Goal: Task Accomplishment & Management: Manage account settings

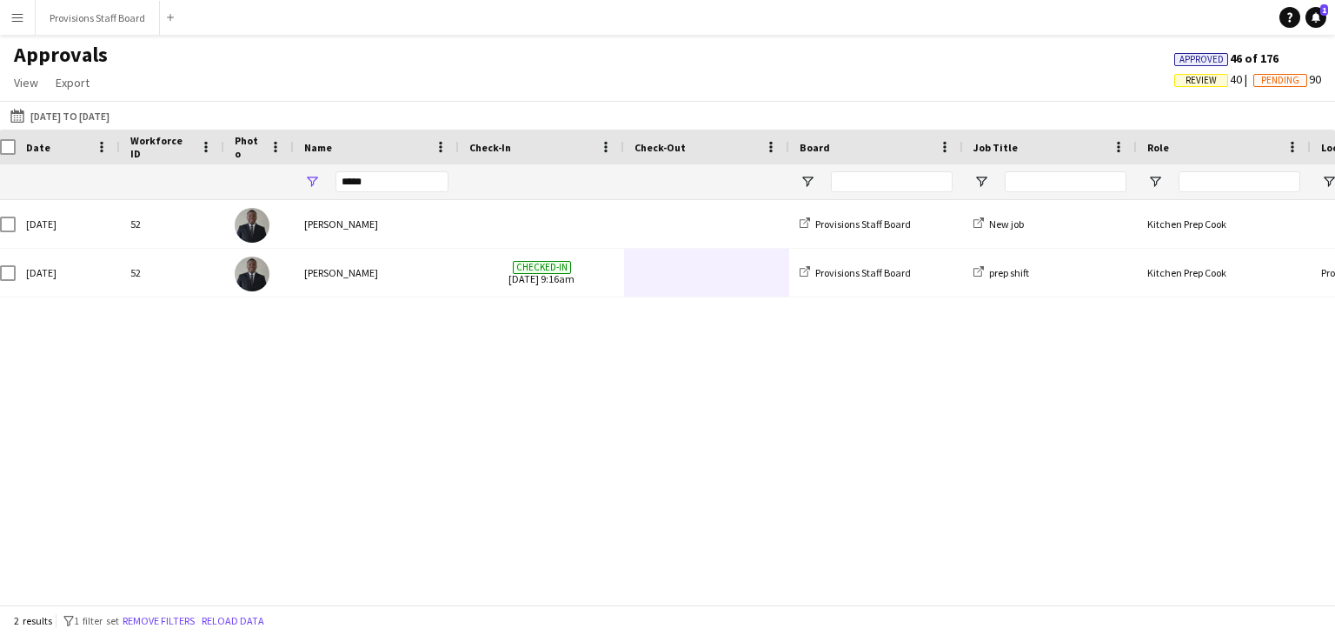
scroll to position [0, 10]
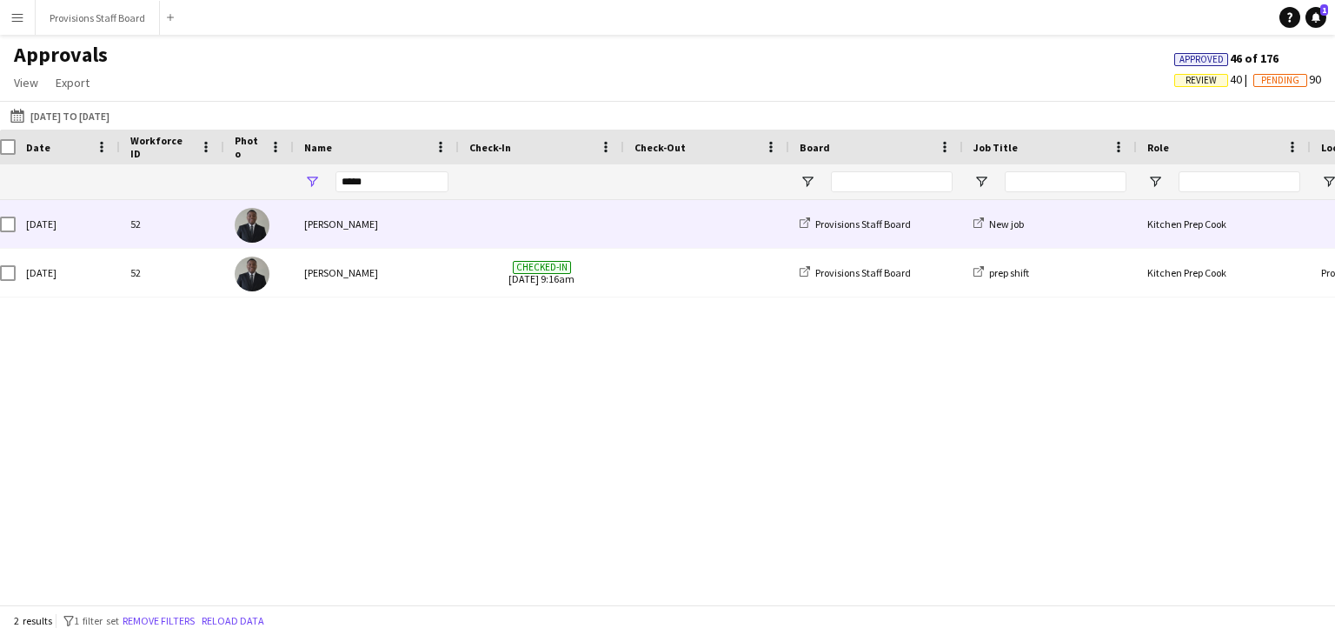
click at [535, 238] on span at bounding box center [541, 224] width 144 height 48
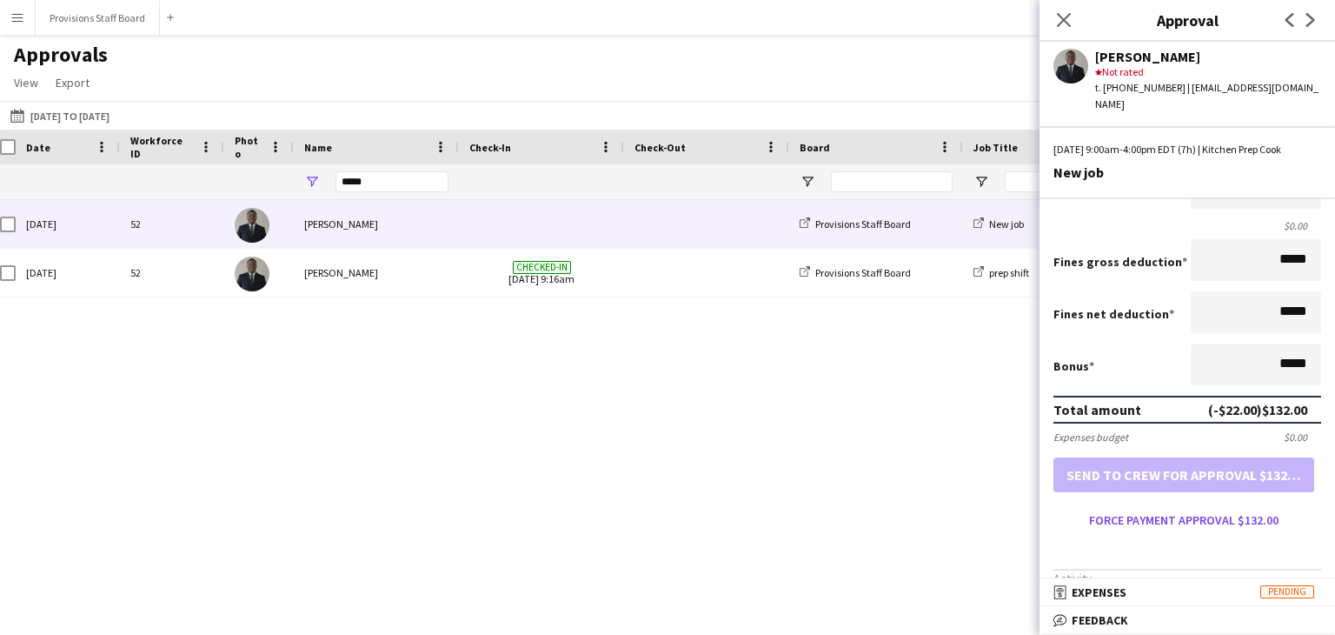
scroll to position [292, 0]
click at [908, 471] on div "Thu, 18 Sep 2025 52 Kumbukani Phiri Checked-in 18-09-2025 9:16am Provisions Sta…" at bounding box center [667, 395] width 1335 height 391
click at [1060, 15] on icon at bounding box center [1063, 19] width 17 height 17
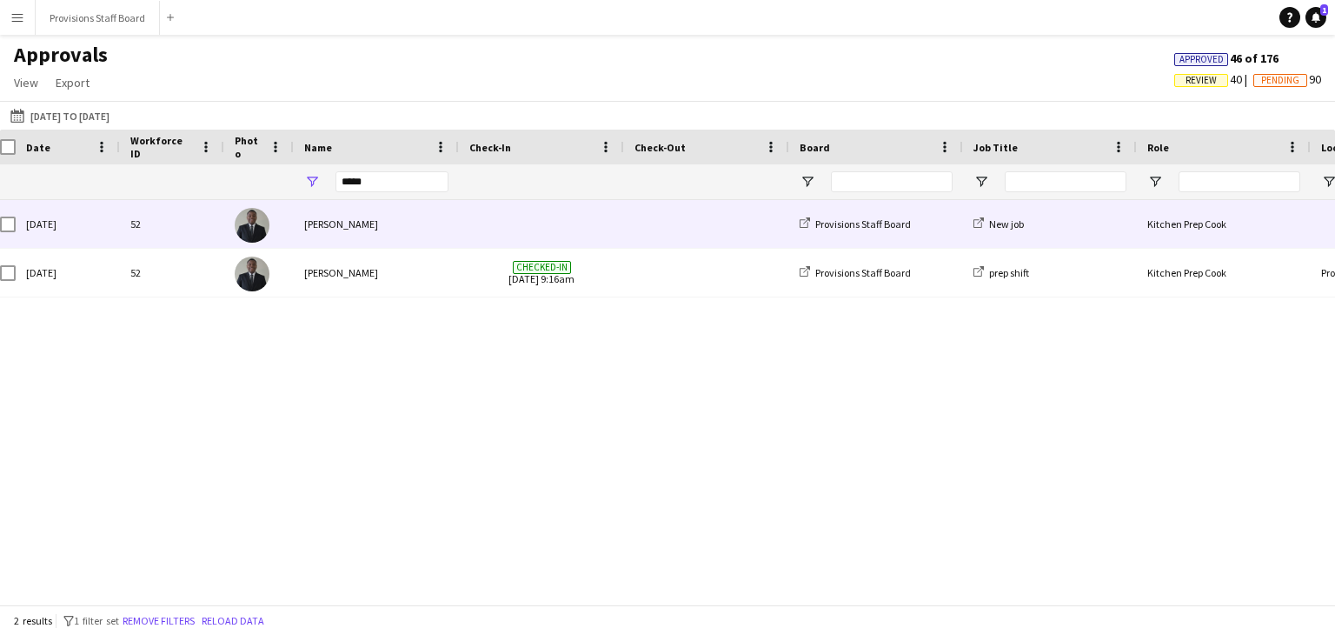
click at [674, 236] on span at bounding box center [707, 224] width 144 height 48
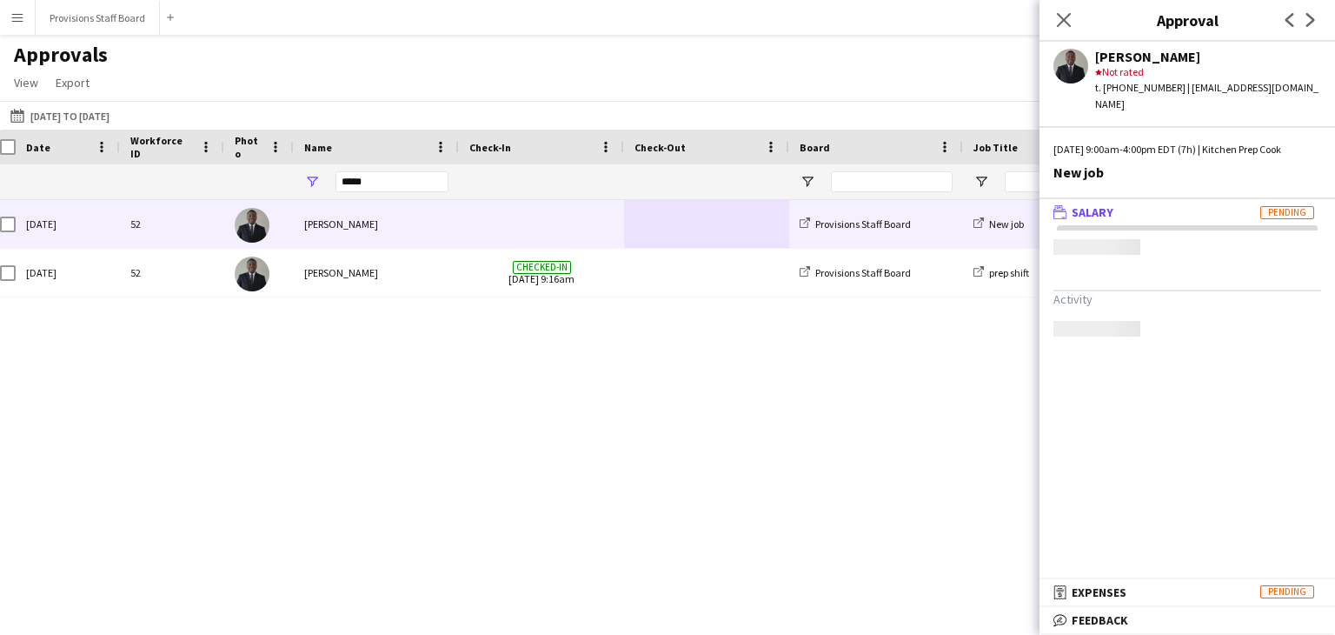
click at [386, 387] on div "Thu, 18 Sep 2025 52 Kumbukani Phiri Checked-in 18-09-2025 9:16am Provisions Sta…" at bounding box center [667, 395] width 1335 height 391
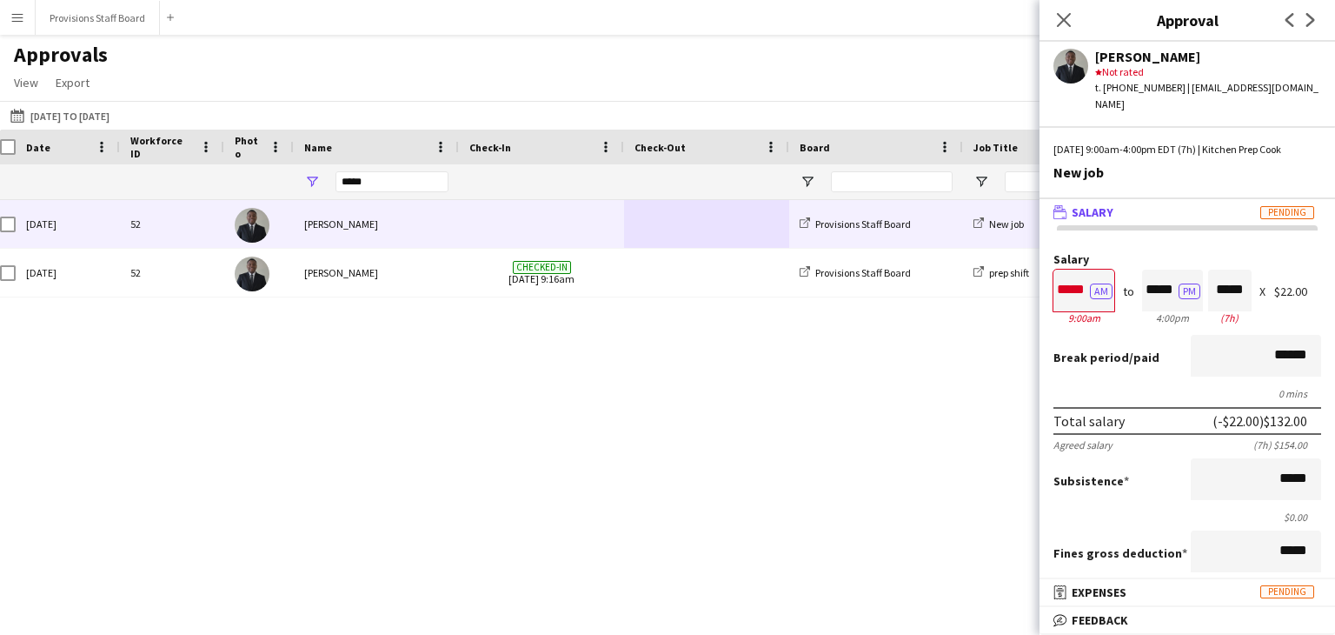
click at [420, 95] on div "Approvals View Customise view Customise filters Reset Filters Reset View Reset …" at bounding box center [667, 71] width 1335 height 59
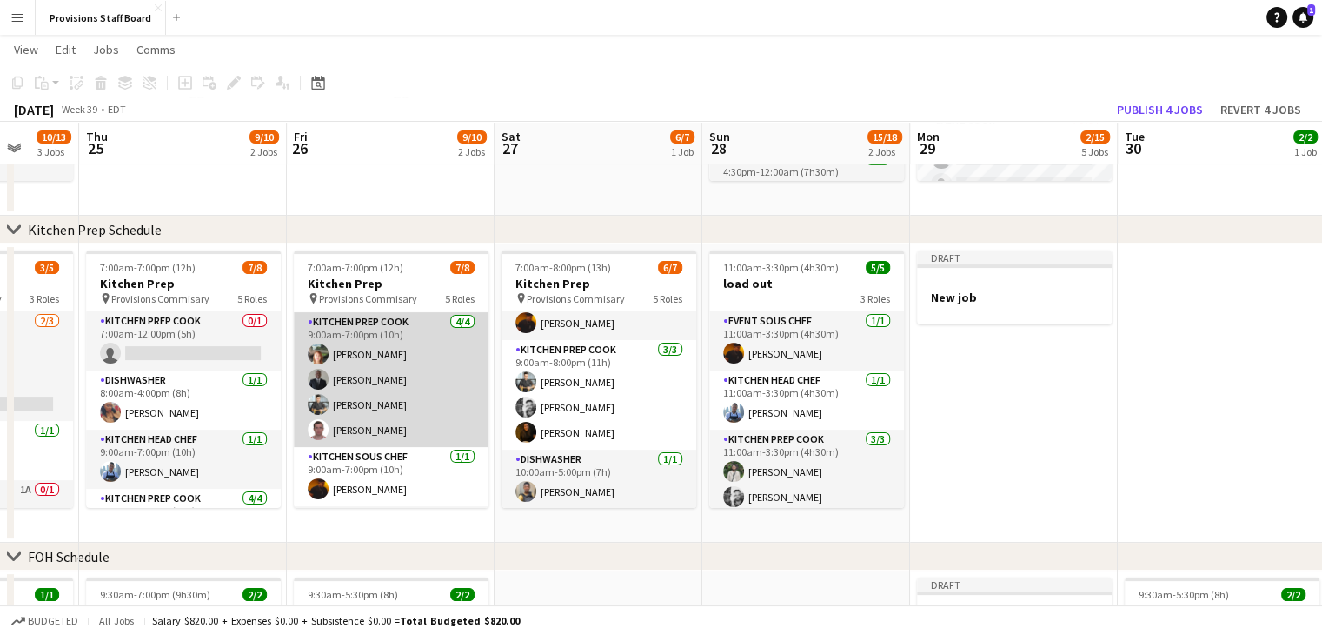
scroll to position [0, 394]
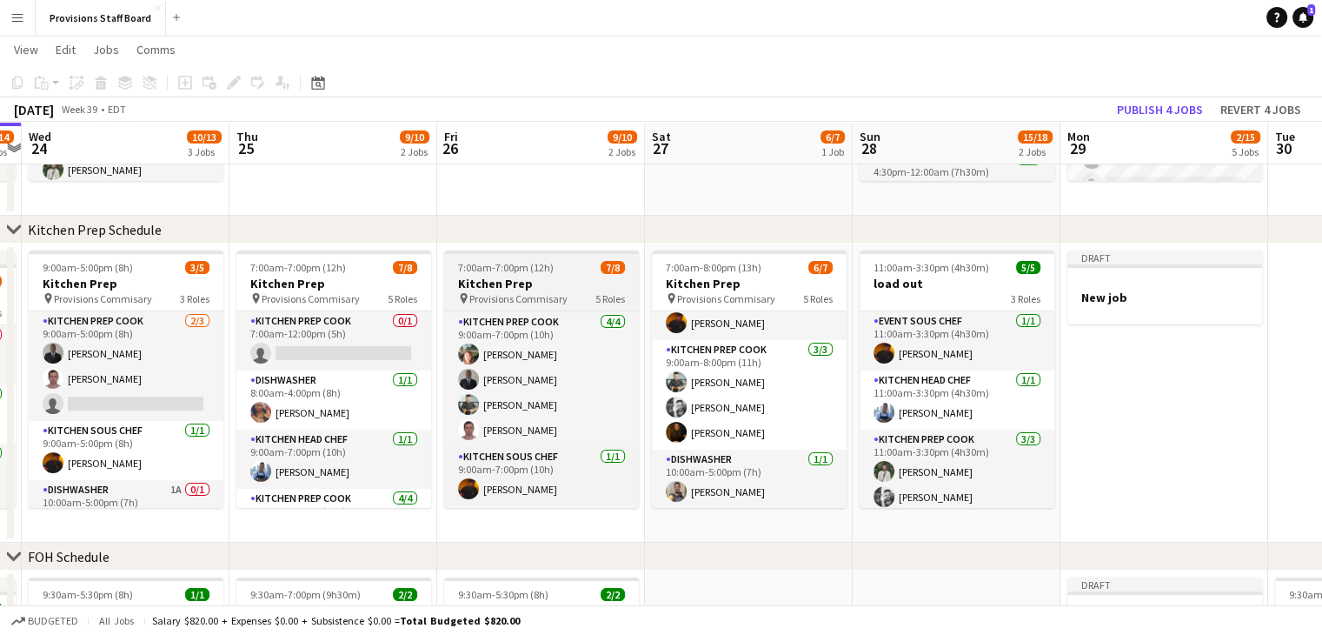
click at [503, 282] on h3 "Kitchen Prep" at bounding box center [541, 284] width 195 height 16
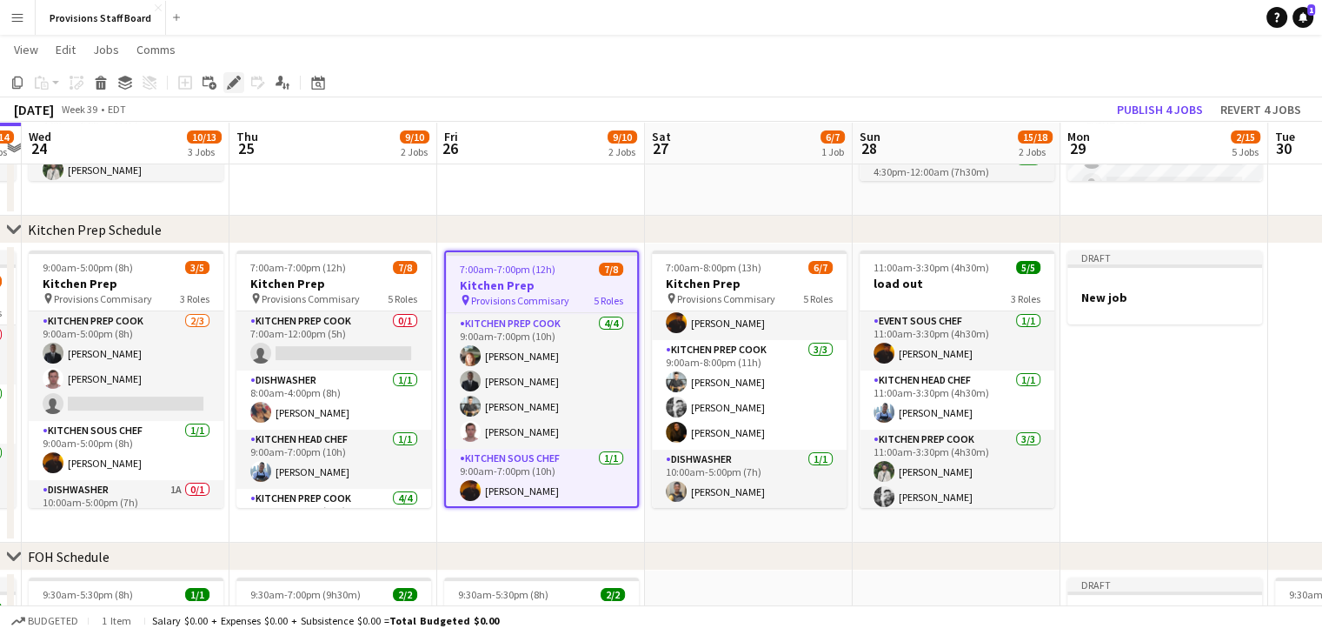
click at [236, 86] on icon "Edit" at bounding box center [234, 83] width 14 height 14
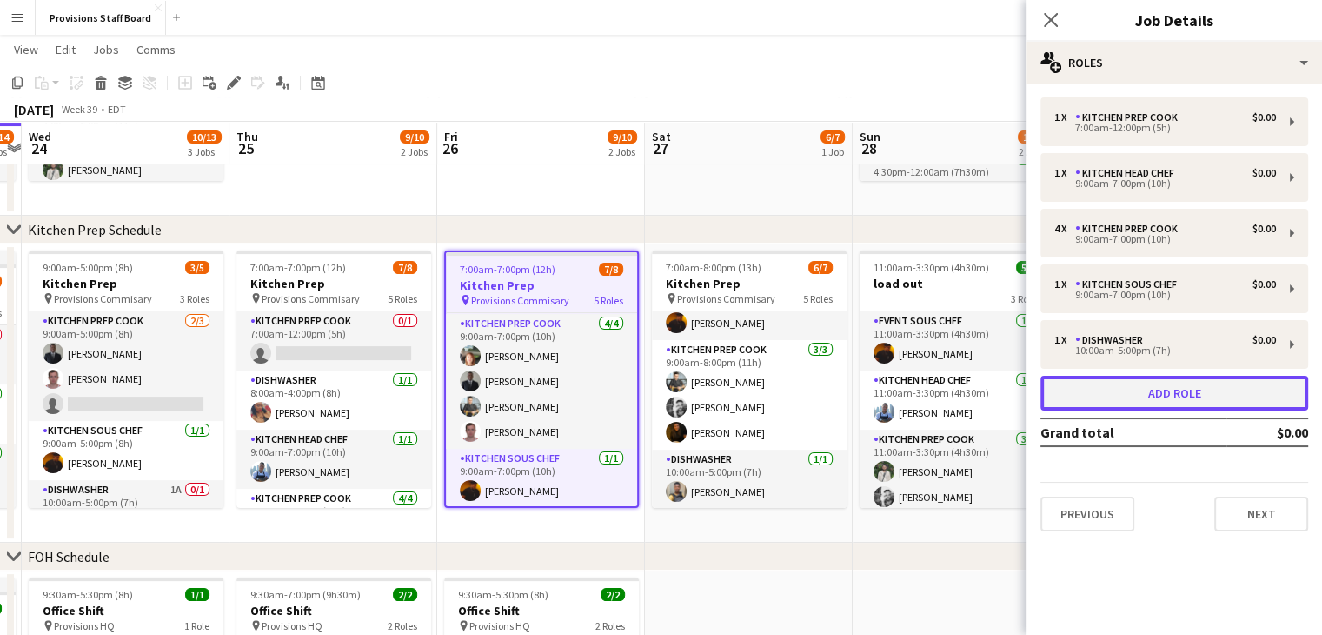
click at [1196, 385] on button "Add role" at bounding box center [1174, 392] width 268 height 35
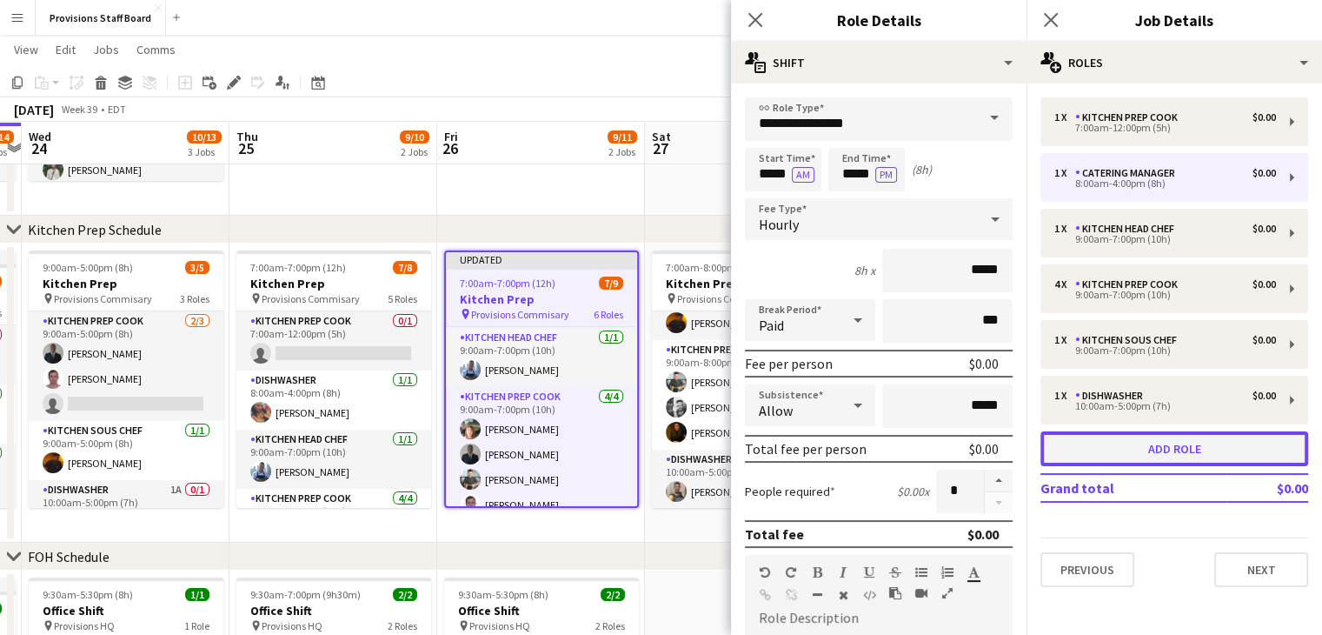
scroll to position [176, 0]
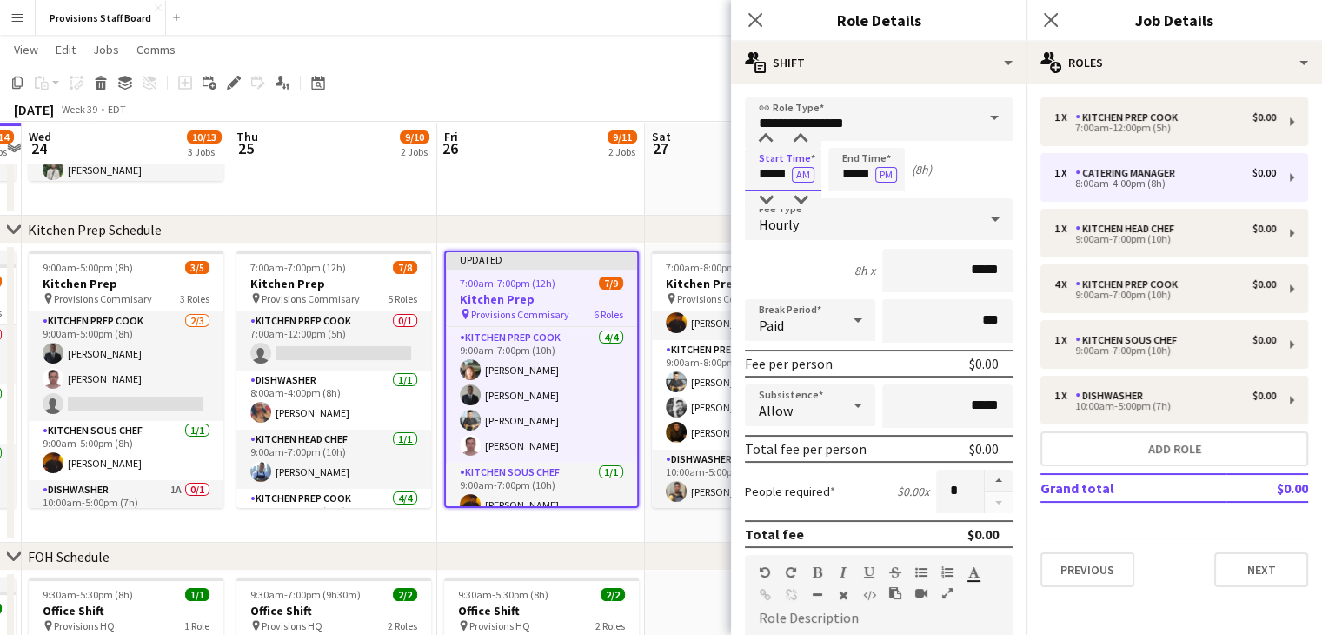
click at [771, 179] on input "*****" at bounding box center [783, 169] width 76 height 43
type input "*****"
click at [851, 171] on input "*****" at bounding box center [866, 169] width 76 height 43
type input "*****"
click at [987, 475] on button "button" at bounding box center [999, 480] width 28 height 23
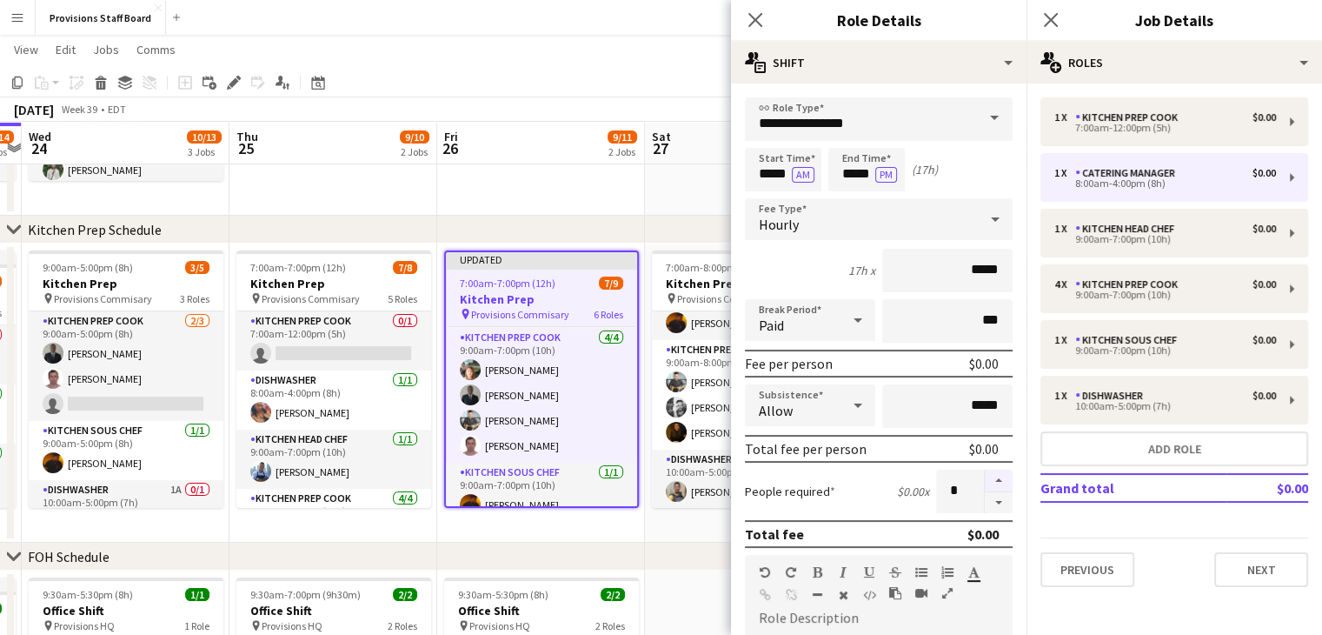
click at [987, 475] on button "button" at bounding box center [999, 480] width 28 height 23
type input "*"
click at [497, 184] on app-date-cell at bounding box center [541, 66] width 208 height 299
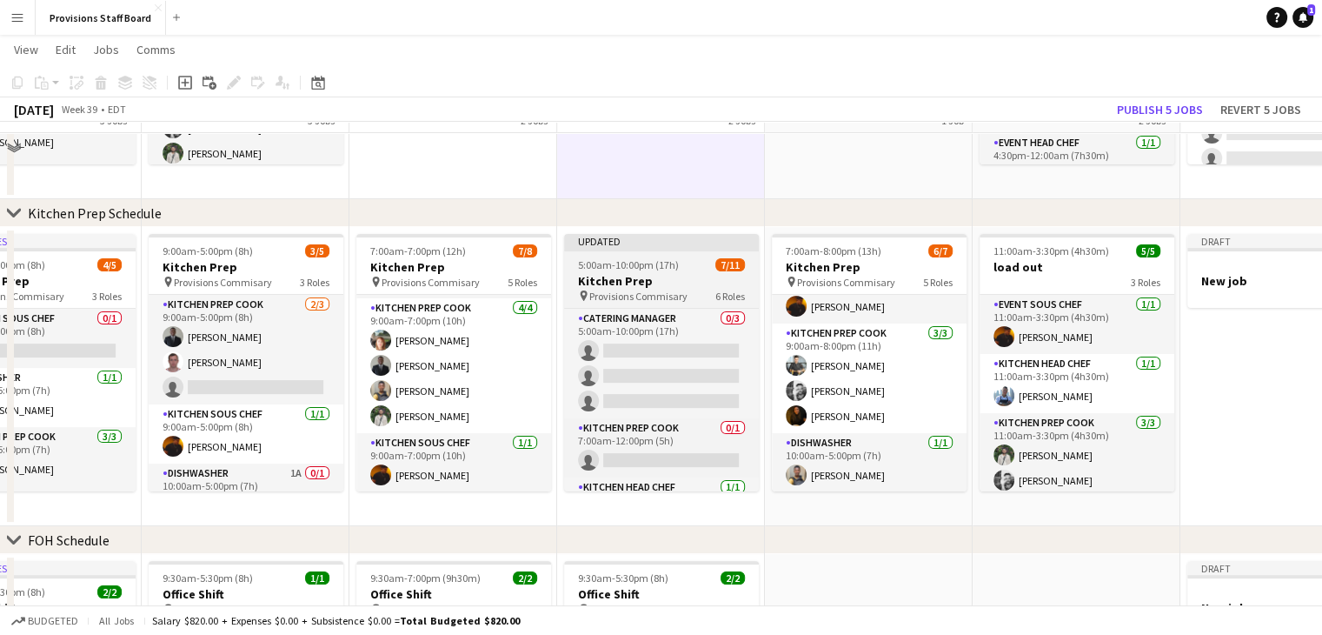
scroll to position [243, 0]
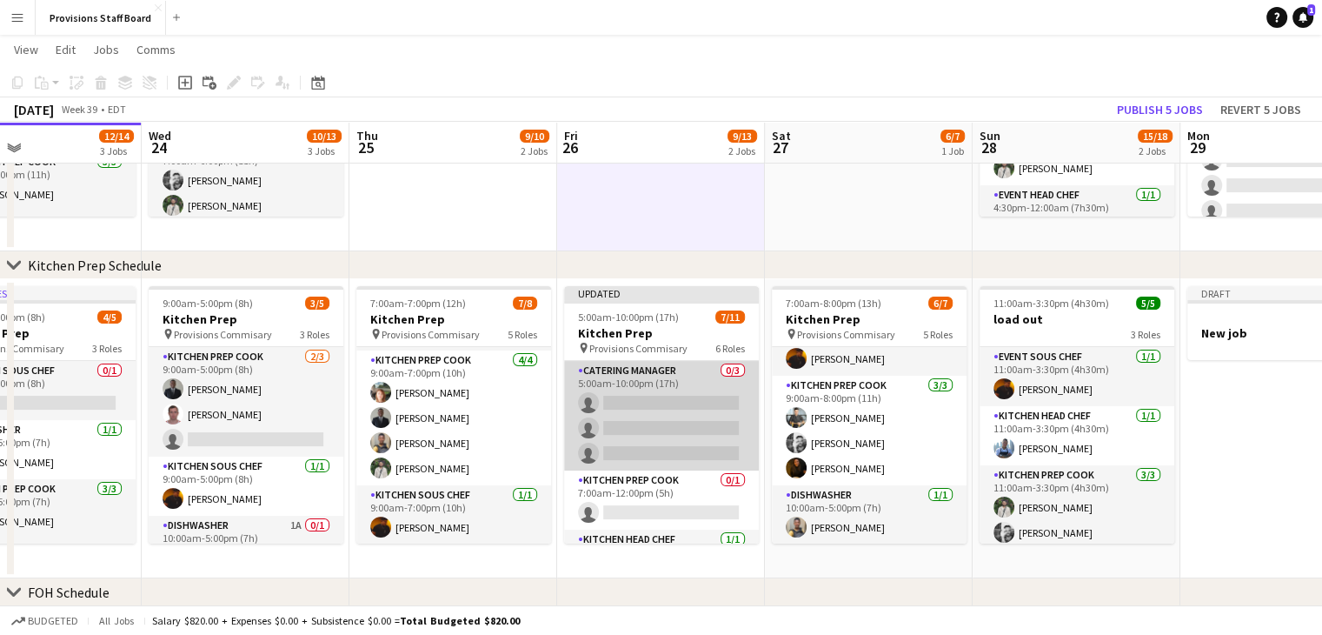
click at [634, 399] on app-card-role "Catering Manager 0/3 5:00am-10:00pm (17h) single-neutral-actions single-neutral…" at bounding box center [661, 416] width 195 height 110
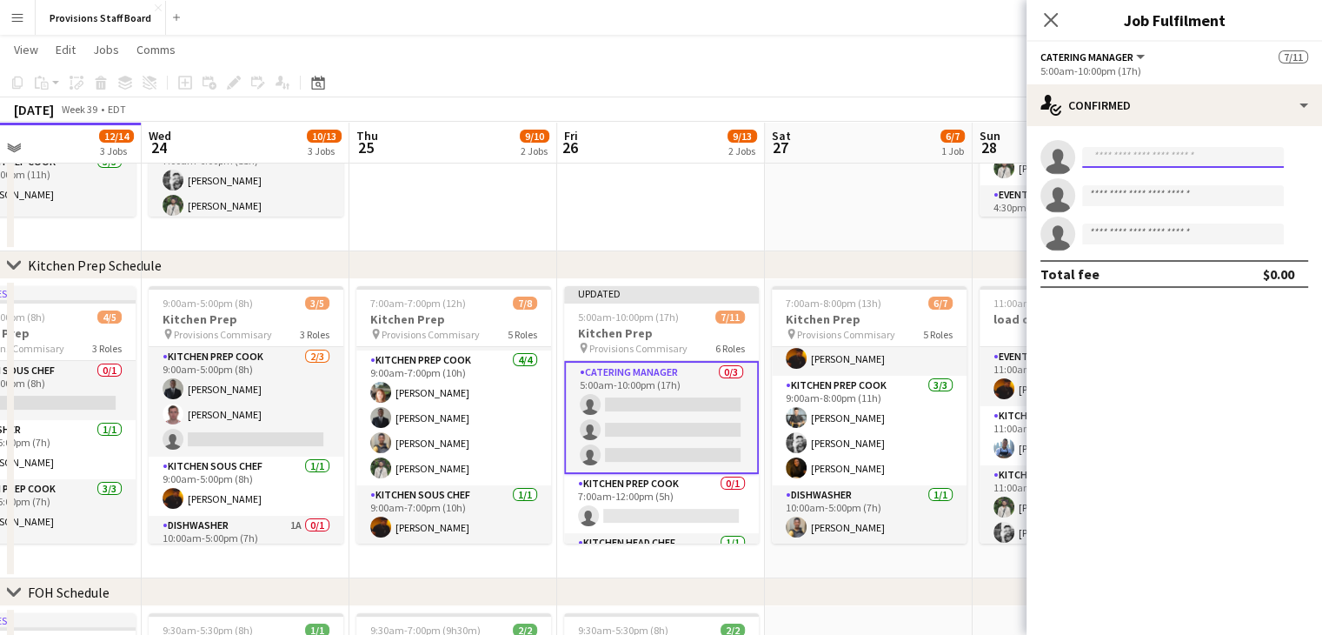
click at [1113, 156] on input at bounding box center [1183, 157] width 202 height 21
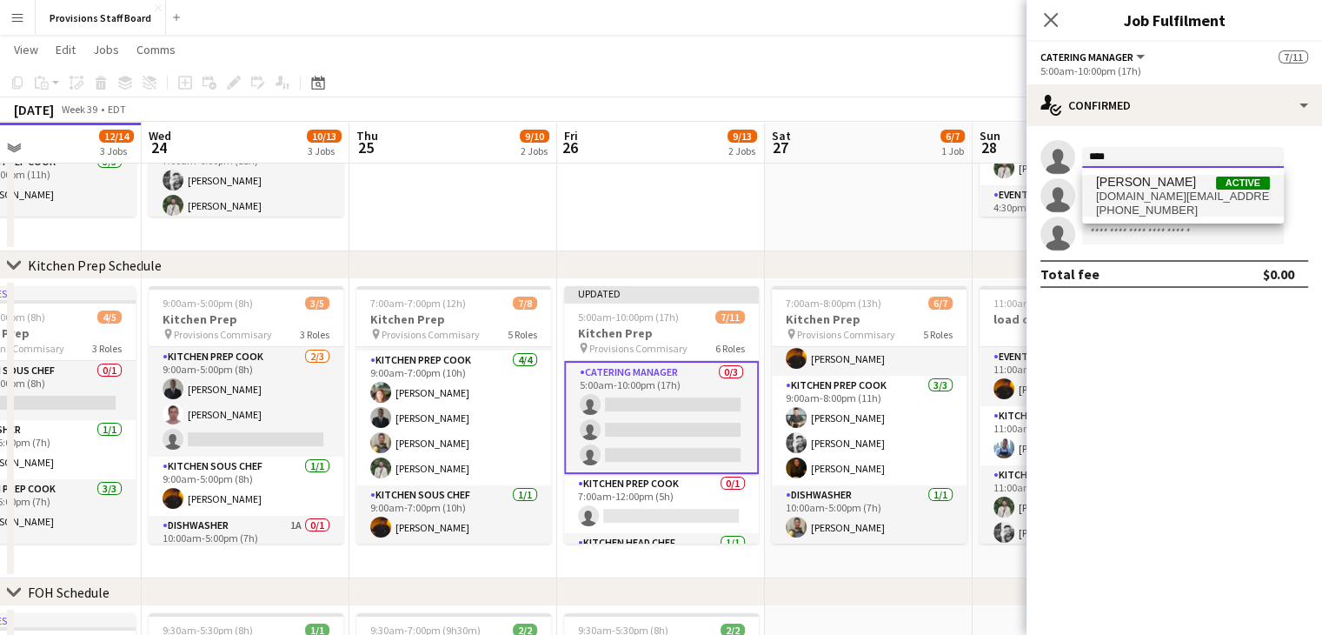
type input "****"
click at [1138, 197] on span "mcagcaoili.ca@gmail.com" at bounding box center [1183, 196] width 174 height 14
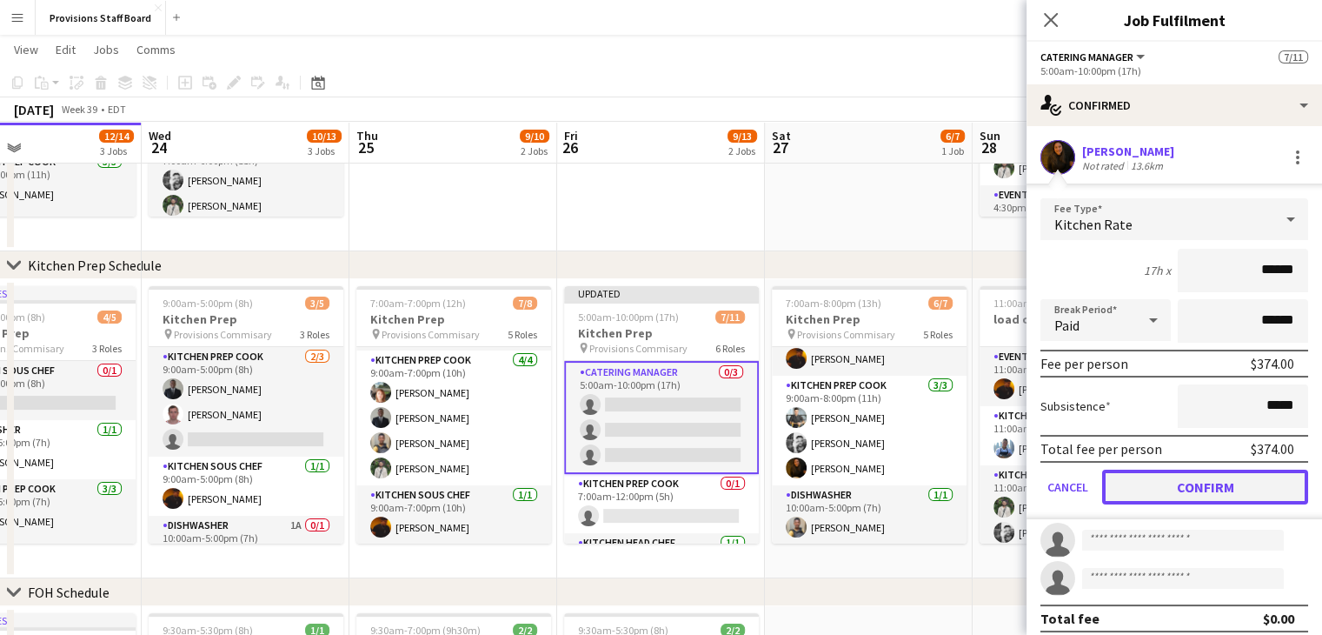
click at [1137, 484] on button "Confirm" at bounding box center [1205, 486] width 206 height 35
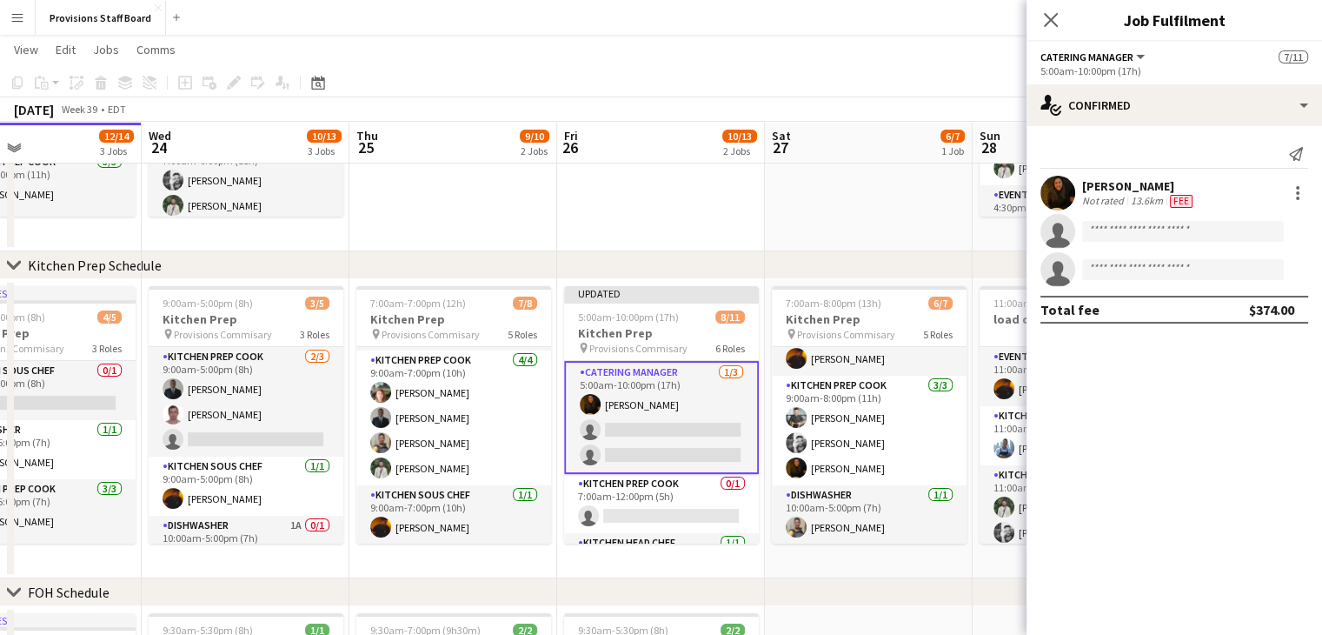
click at [634, 381] on app-card-role "Catering Manager 1/3 5:00am-10:00pm (17h) Marianne Agcaoili single-neutral-acti…" at bounding box center [661, 417] width 195 height 113
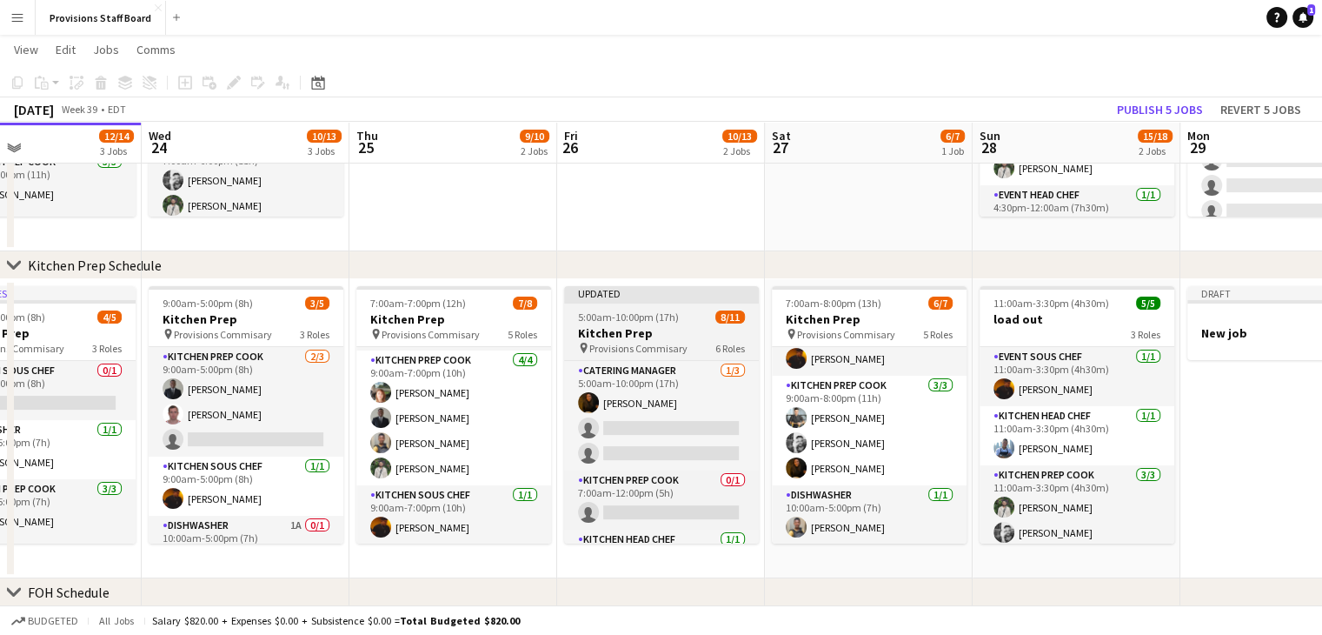
click at [633, 327] on h3 "Kitchen Prep" at bounding box center [661, 333] width 195 height 16
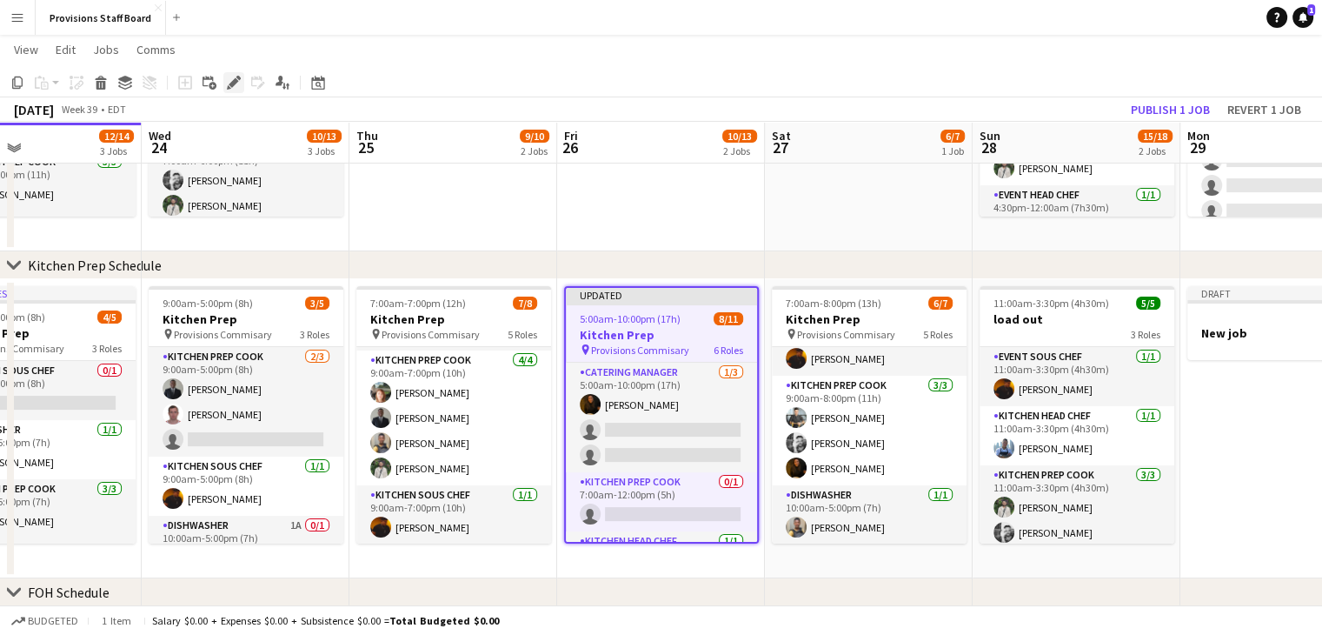
click at [236, 84] on icon "Edit" at bounding box center [234, 83] width 14 height 14
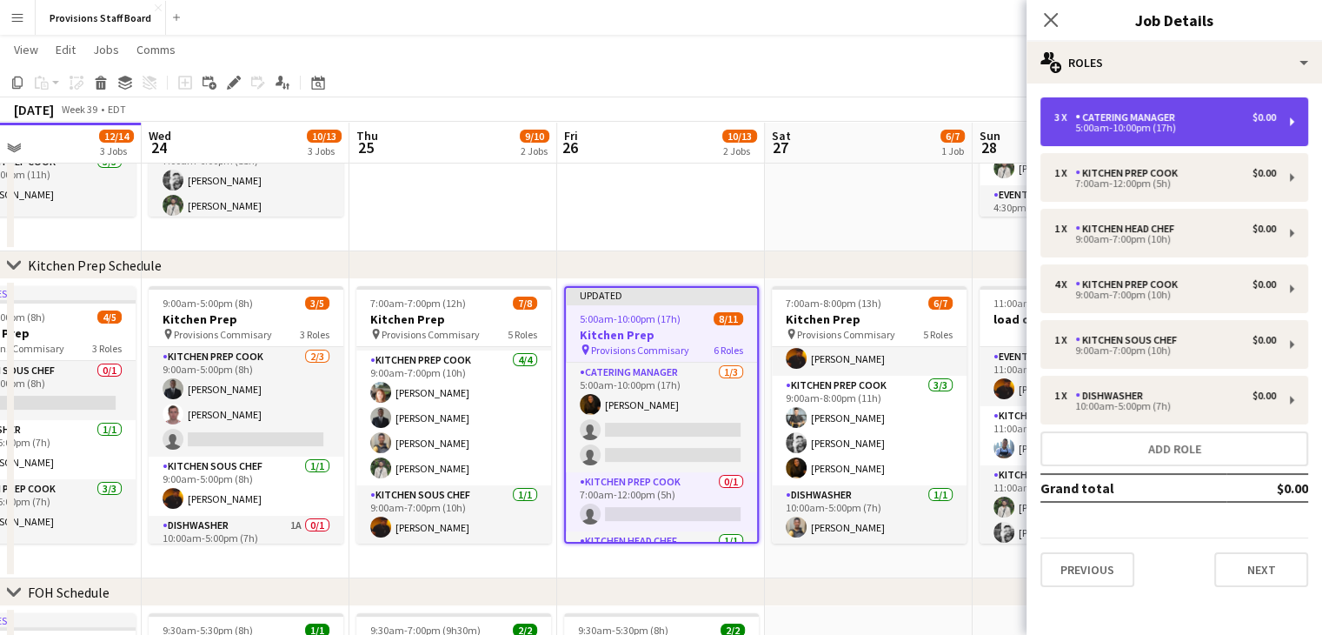
click at [1122, 130] on div "5:00am-10:00pm (17h)" at bounding box center [1165, 127] width 222 height 9
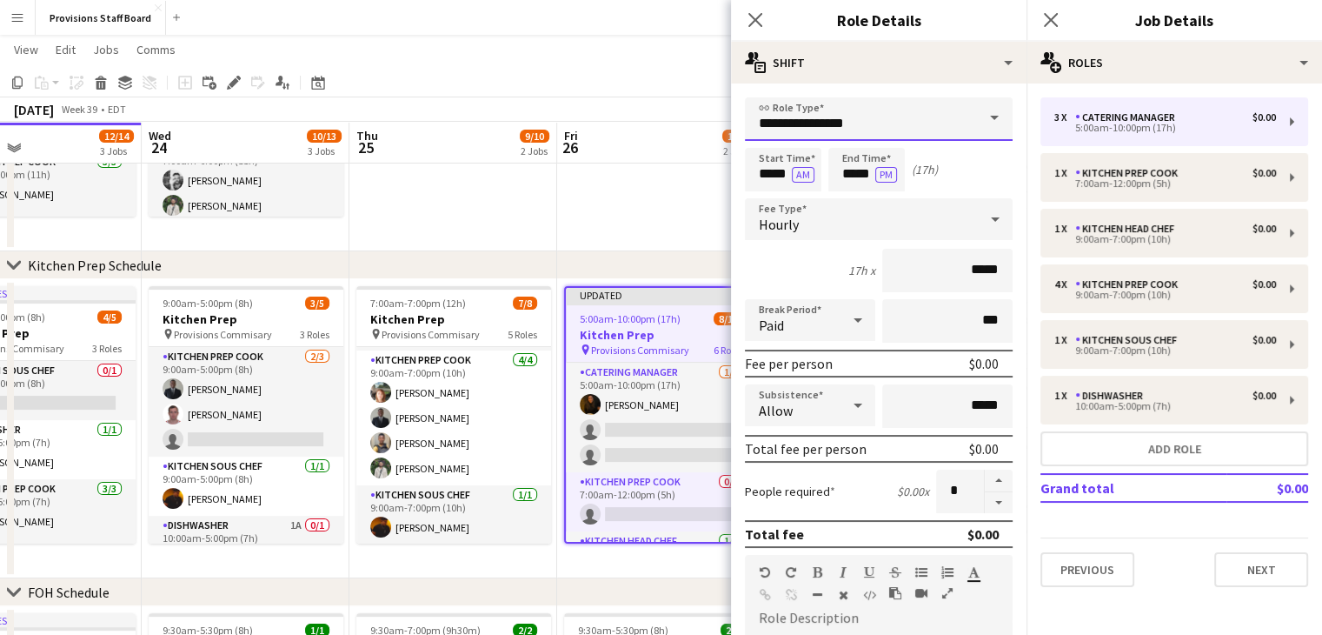
click at [875, 123] on input "**********" at bounding box center [879, 118] width 268 height 43
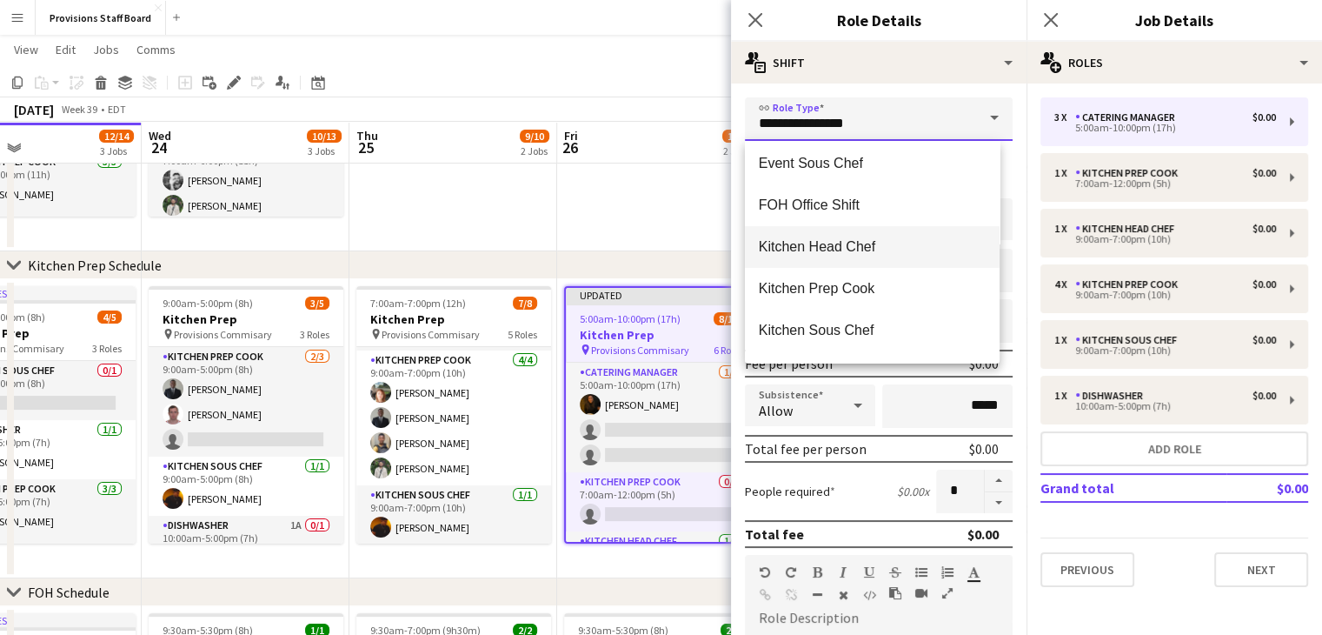
scroll to position [340, 0]
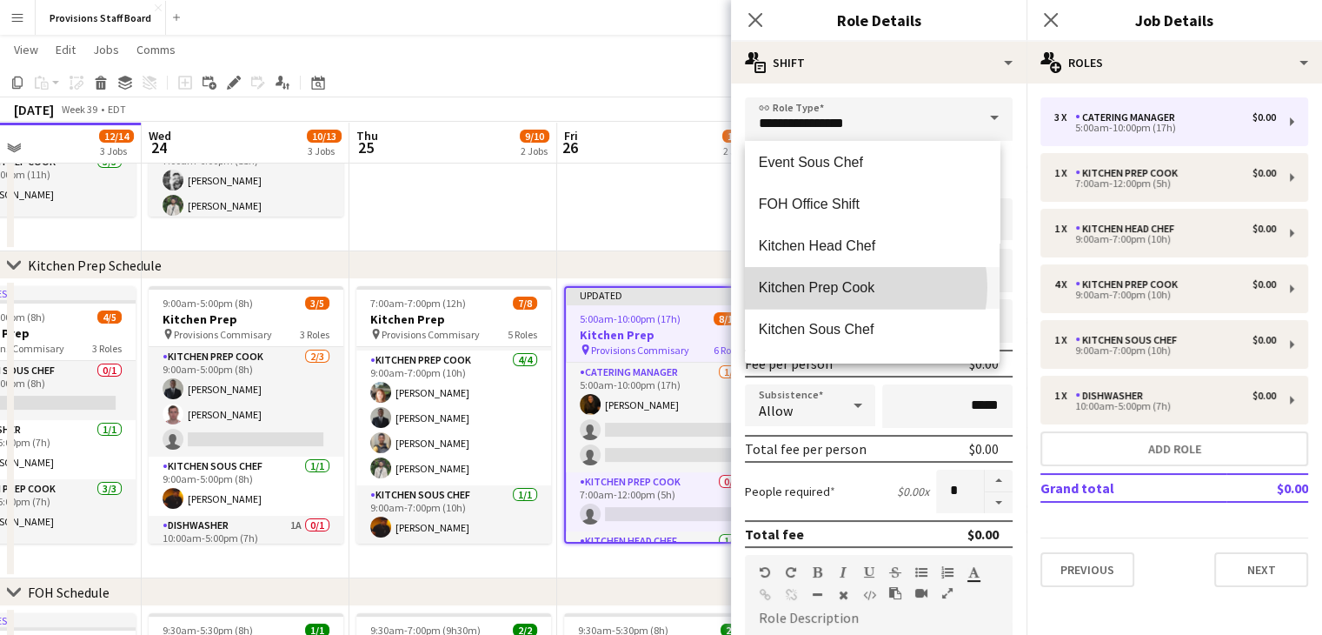
click at [844, 287] on span "Kitchen Prep Cook" at bounding box center [872, 287] width 227 height 17
type input "**********"
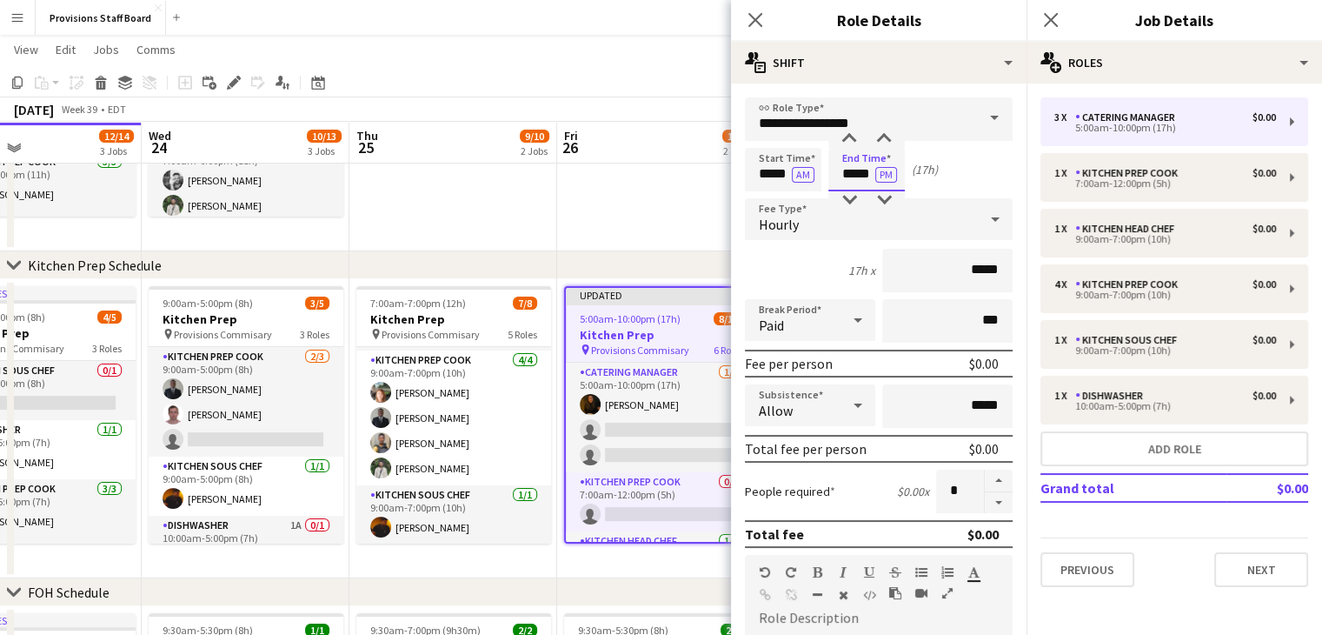
click at [864, 169] on input "*****" at bounding box center [866, 169] width 76 height 43
type input "*****"
click at [847, 142] on div at bounding box center [849, 138] width 35 height 17
click at [610, 175] on app-date-cell at bounding box center [661, 101] width 208 height 299
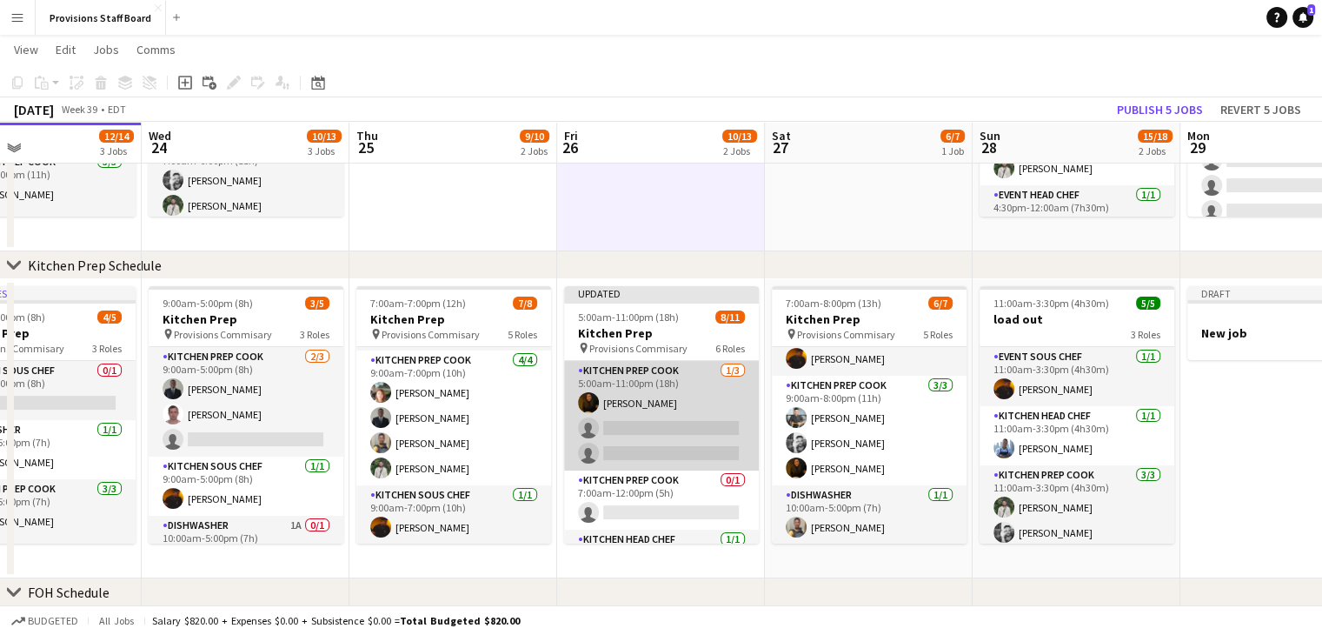
click at [680, 424] on app-card-role "Kitchen Prep Cook 1/3 5:00am-11:00pm (18h) Marianne Agcaoili single-neutral-act…" at bounding box center [661, 416] width 195 height 110
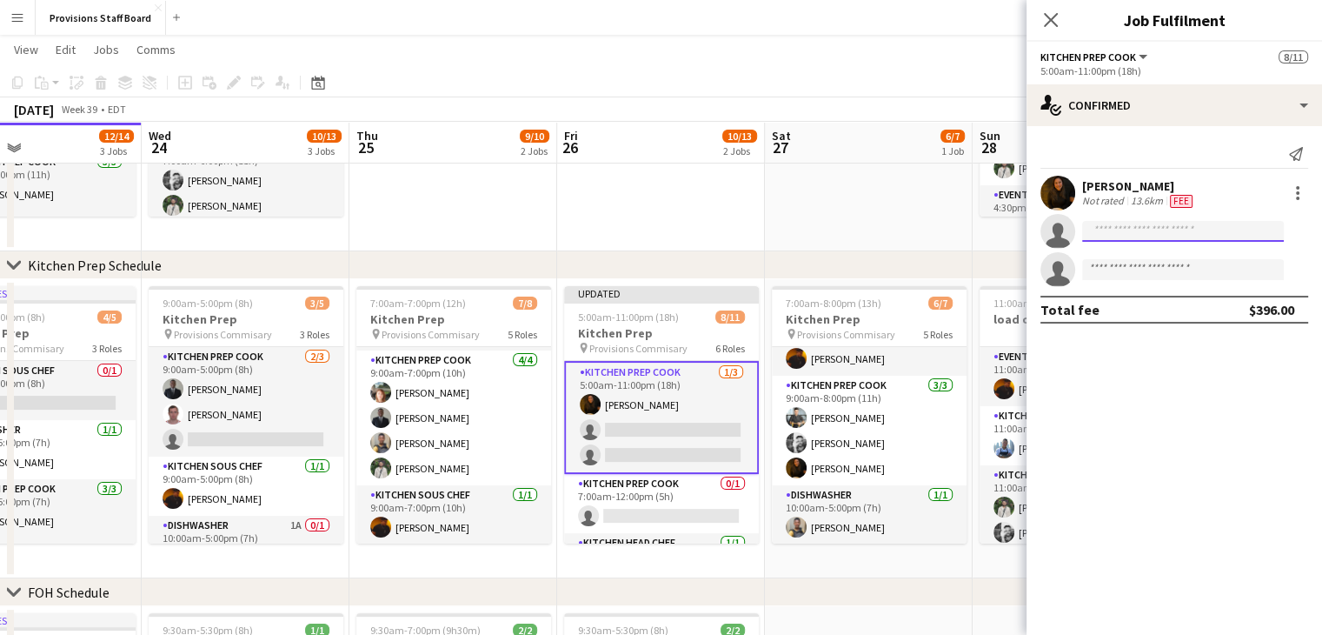
click at [1122, 233] on input at bounding box center [1183, 231] width 202 height 21
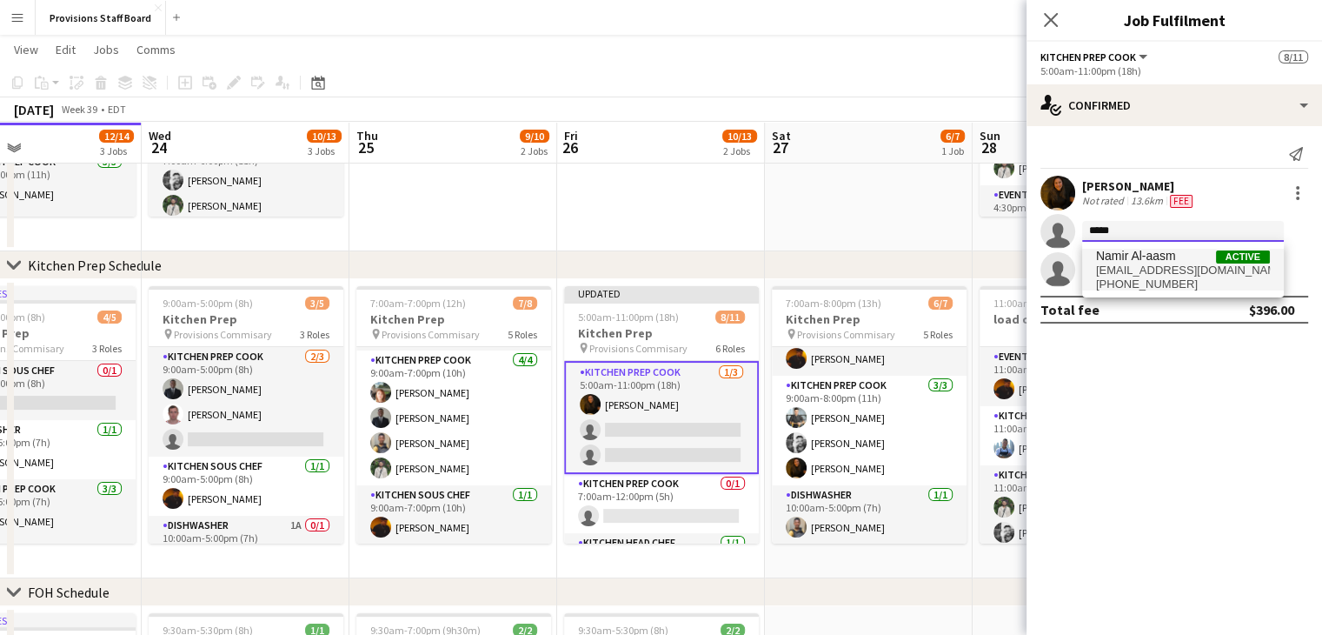
type input "*****"
click at [1130, 256] on span "Namir Al-aasm" at bounding box center [1136, 256] width 80 height 15
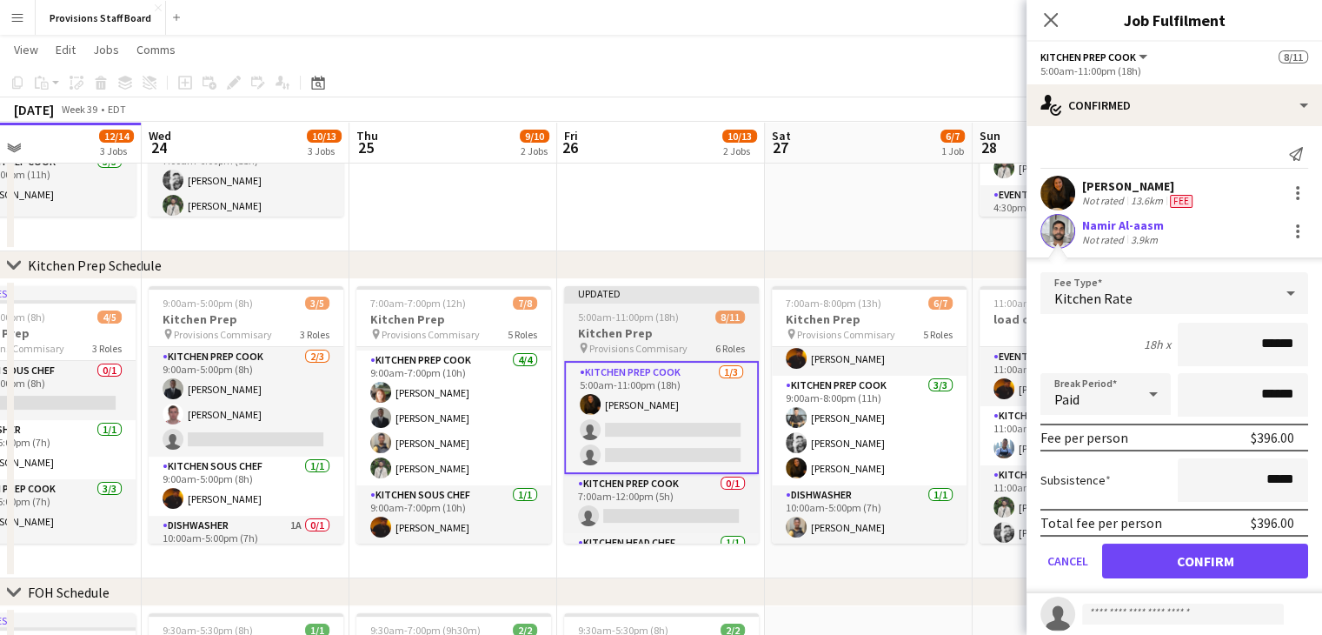
click at [653, 342] on span "Provisions Commisary" at bounding box center [638, 348] width 98 height 13
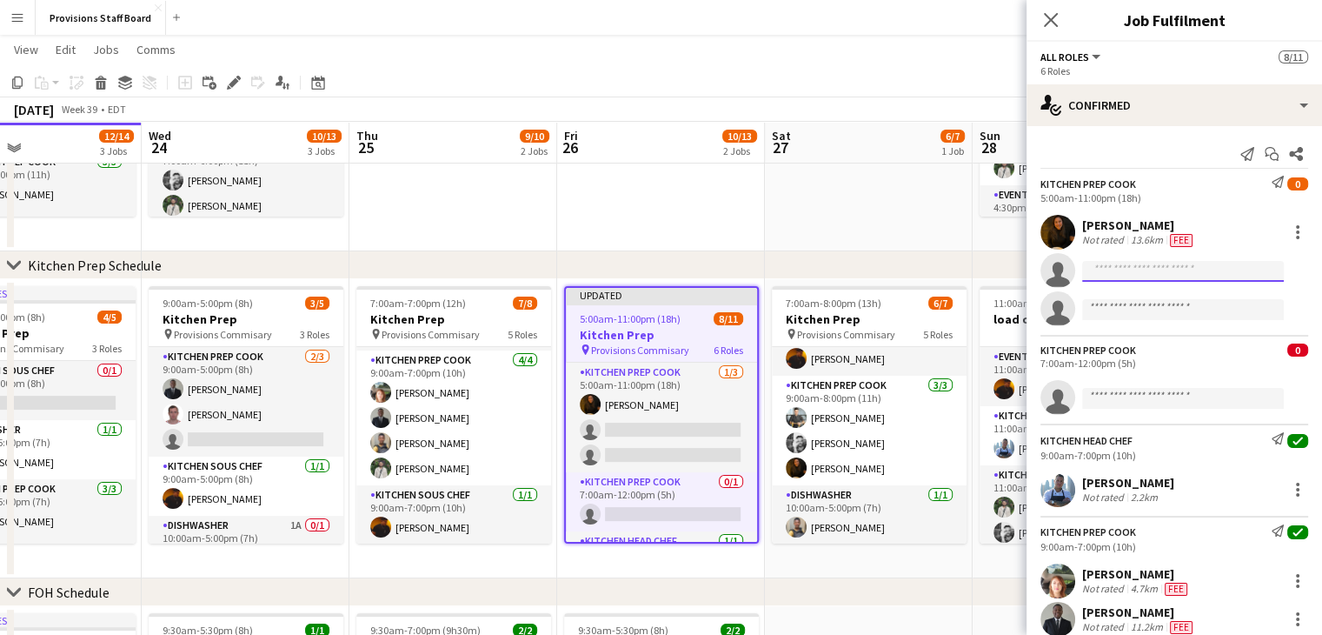
click at [1120, 270] on input at bounding box center [1183, 271] width 202 height 21
click at [234, 84] on icon at bounding box center [234, 83] width 10 height 10
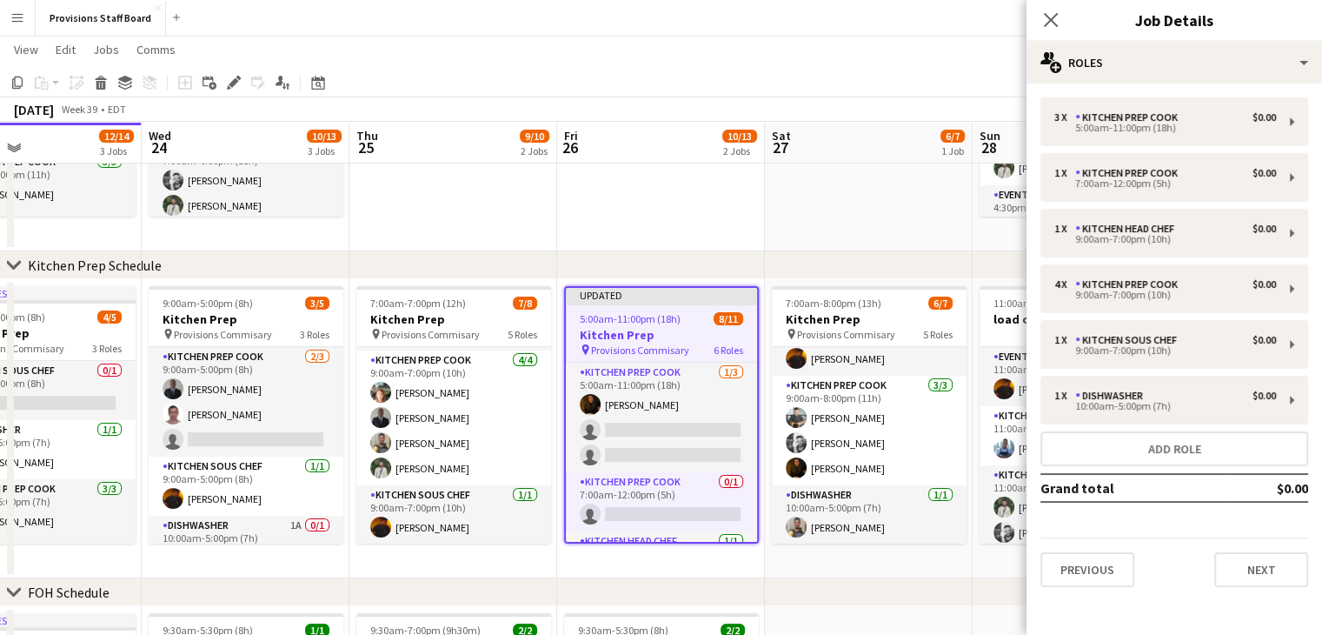
click at [662, 206] on app-date-cell at bounding box center [661, 101] width 208 height 299
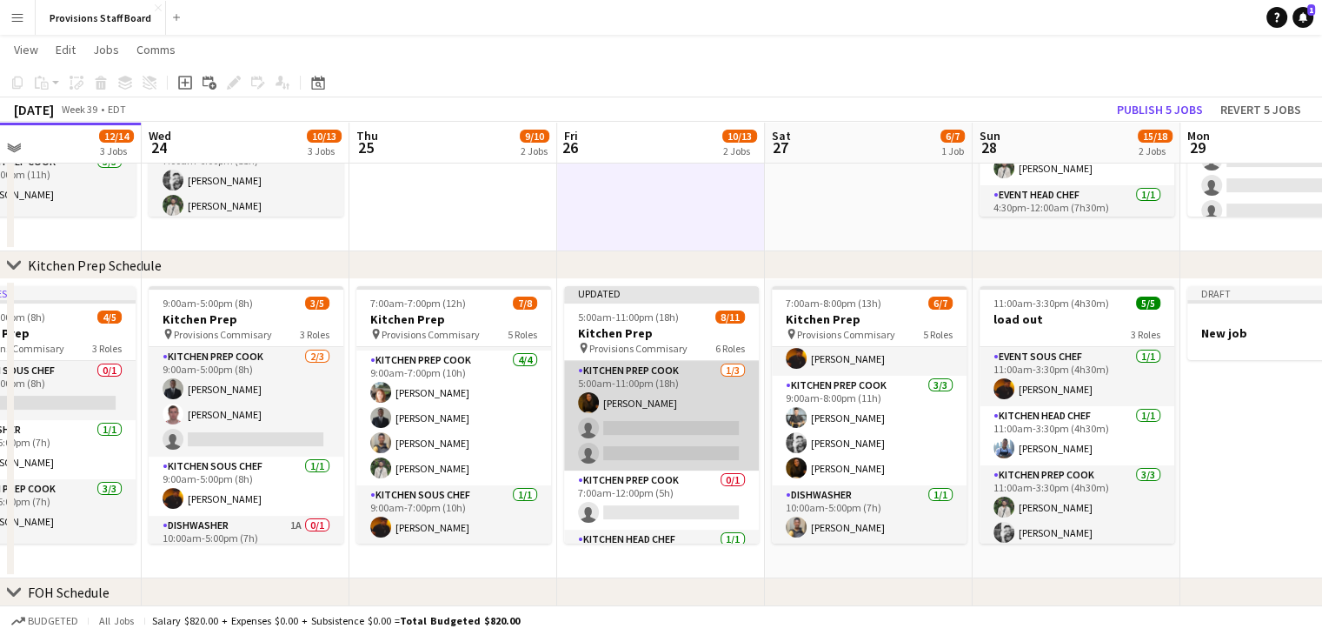
click at [661, 427] on app-card-role "Kitchen Prep Cook 1/3 5:00am-11:00pm (18h) Marianne Agcaoili single-neutral-act…" at bounding box center [661, 416] width 195 height 110
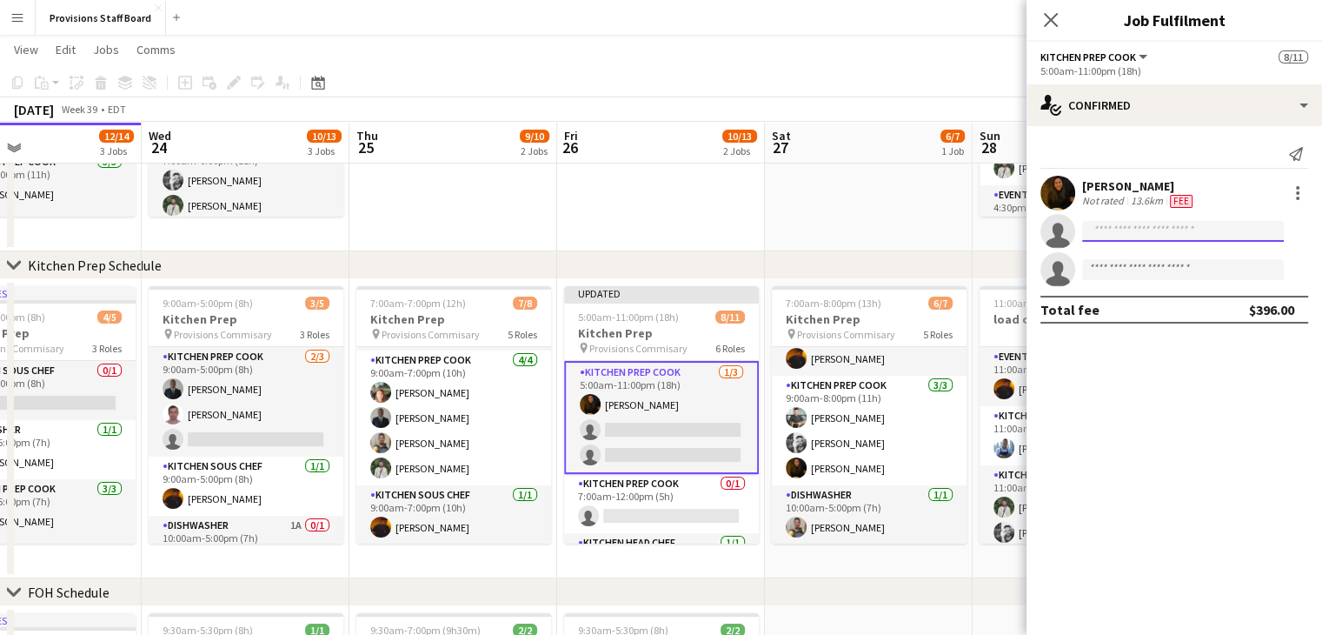
click at [1099, 235] on input at bounding box center [1183, 231] width 202 height 21
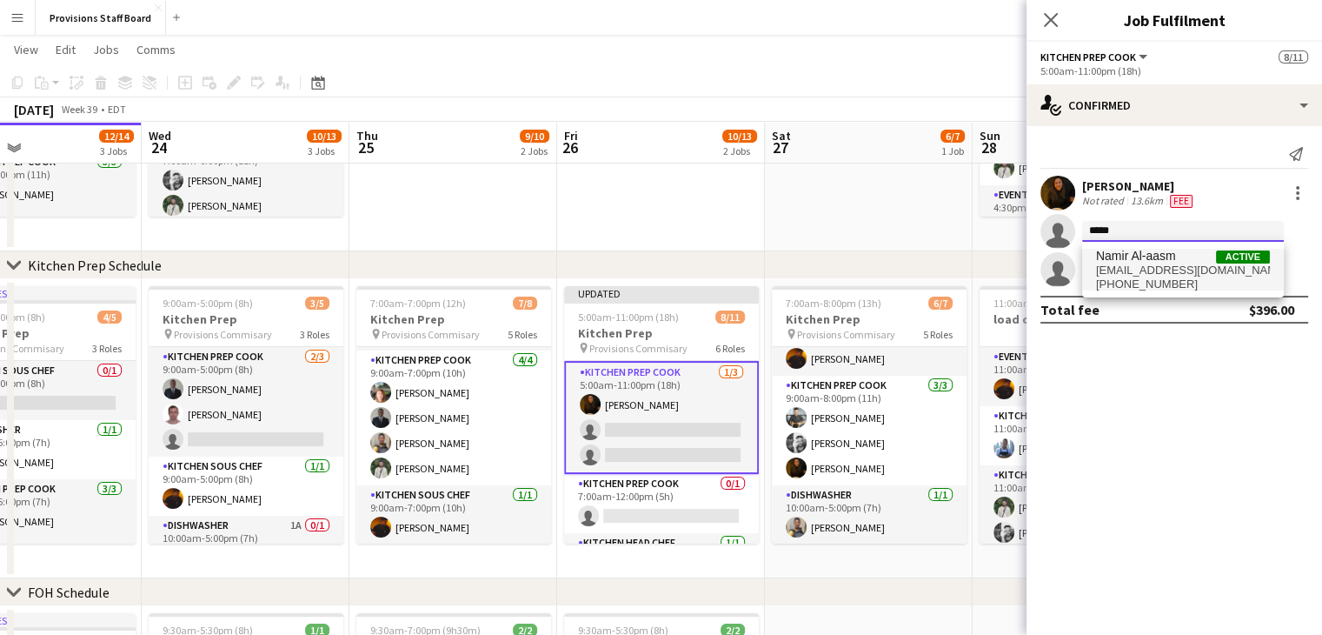
type input "*****"
click at [1120, 254] on span "Namir Al-aasm" at bounding box center [1136, 256] width 80 height 15
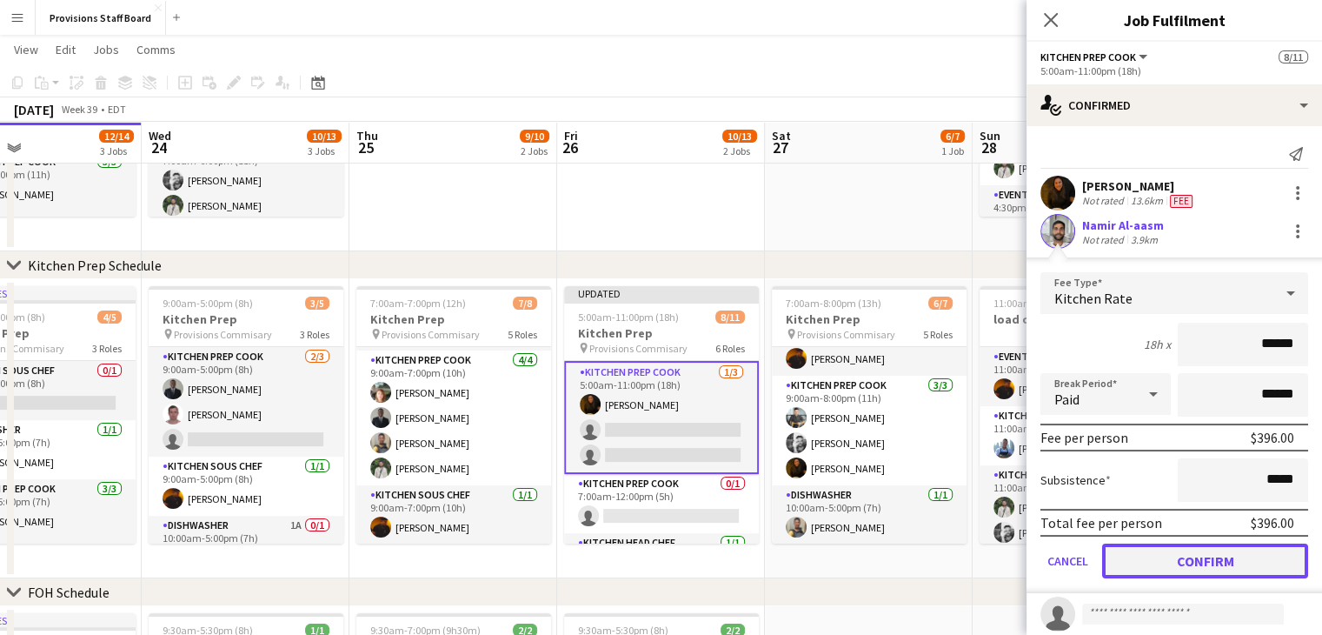
click at [1175, 555] on button "Confirm" at bounding box center [1205, 560] width 206 height 35
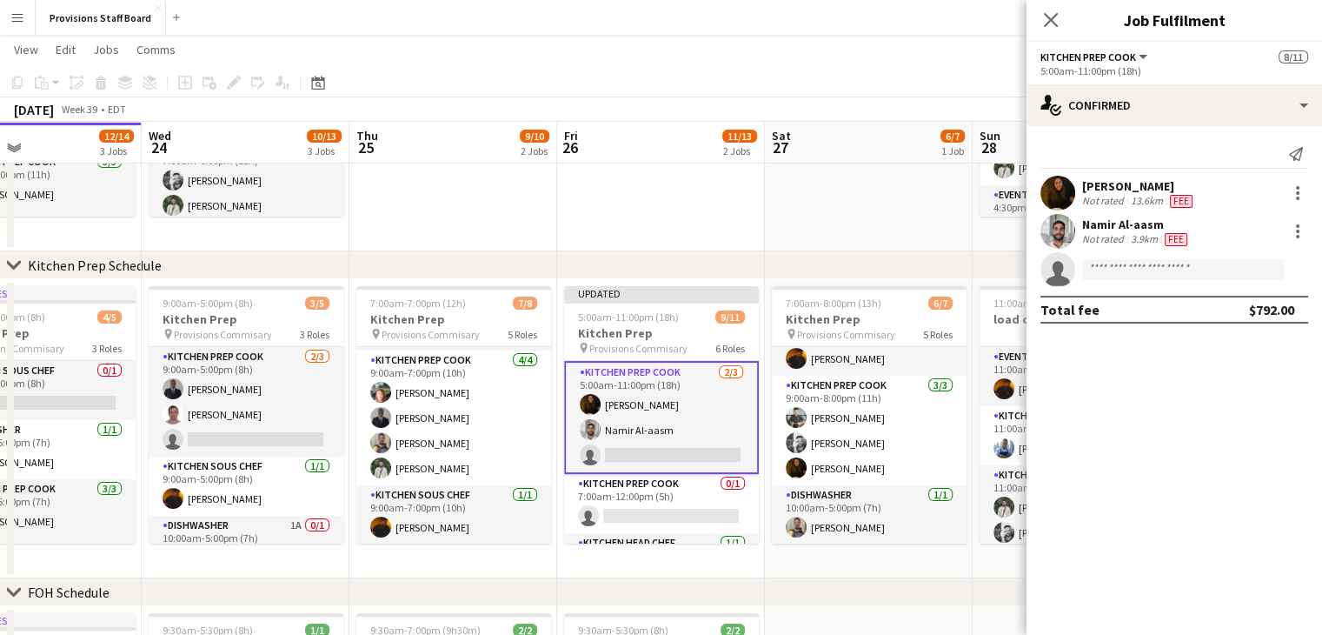
click at [828, 192] on app-date-cell at bounding box center [869, 101] width 208 height 299
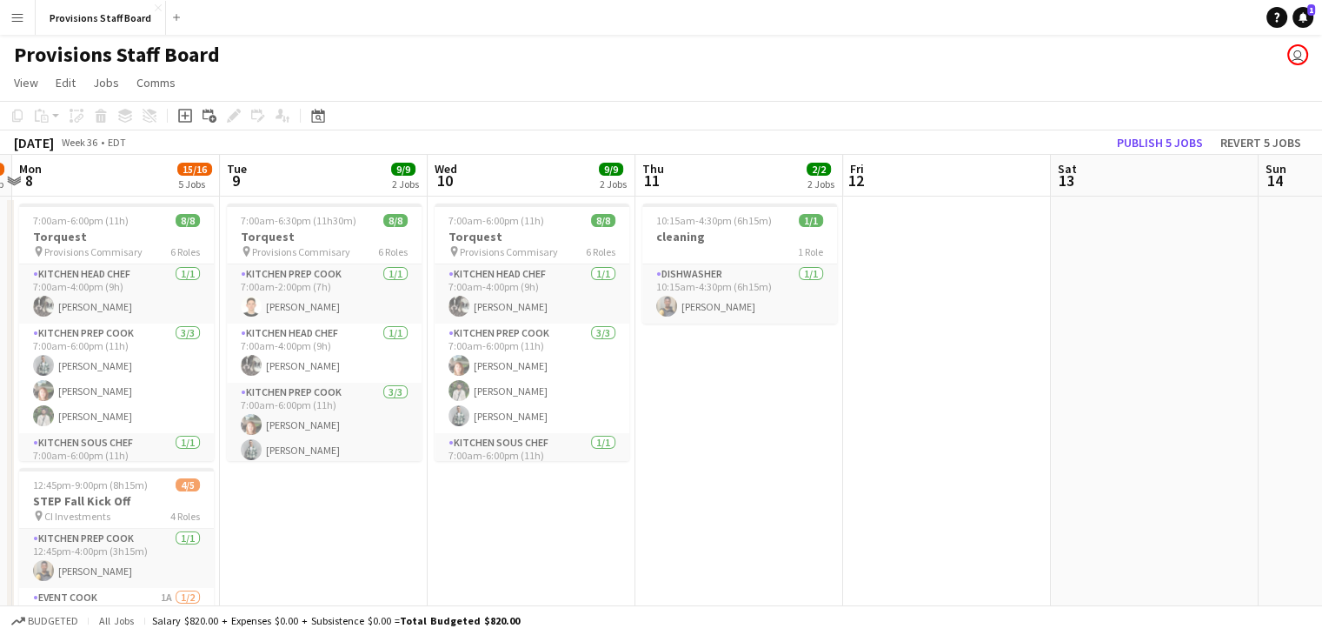
scroll to position [0, 402]
drag, startPoint x: 718, startPoint y: 276, endPoint x: 691, endPoint y: 228, distance: 55.6
click at [691, 228] on app-job-card "10:15am-4:30pm (6h15m) 1/1 cleaning 1 Role Dishwasher 1/1 10:15am-4:30pm (6h15m…" at bounding box center [741, 263] width 195 height 120
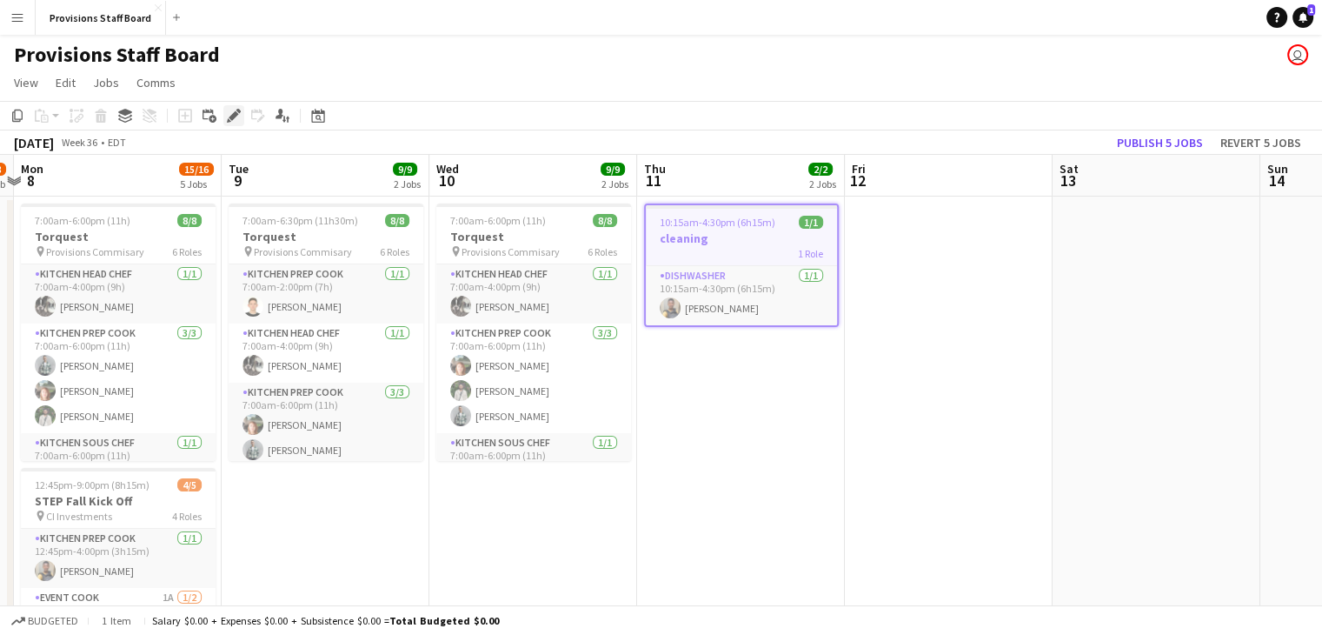
click at [236, 109] on icon "Edit" at bounding box center [234, 116] width 14 height 14
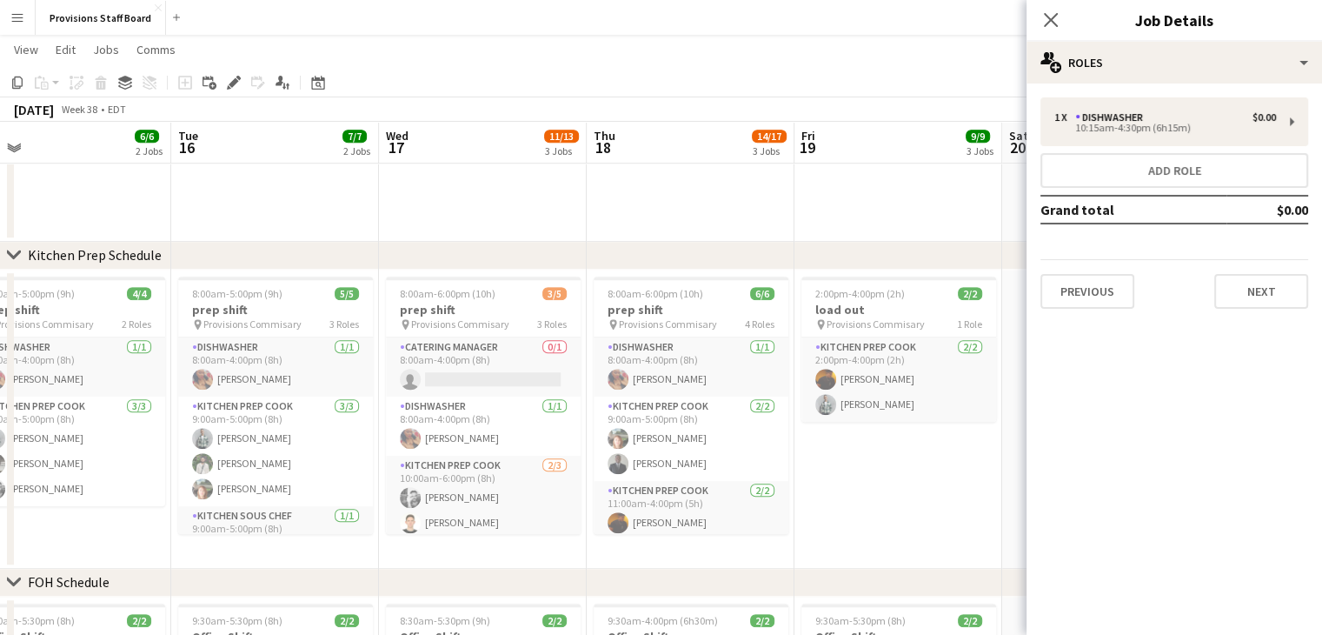
scroll to position [0, 442]
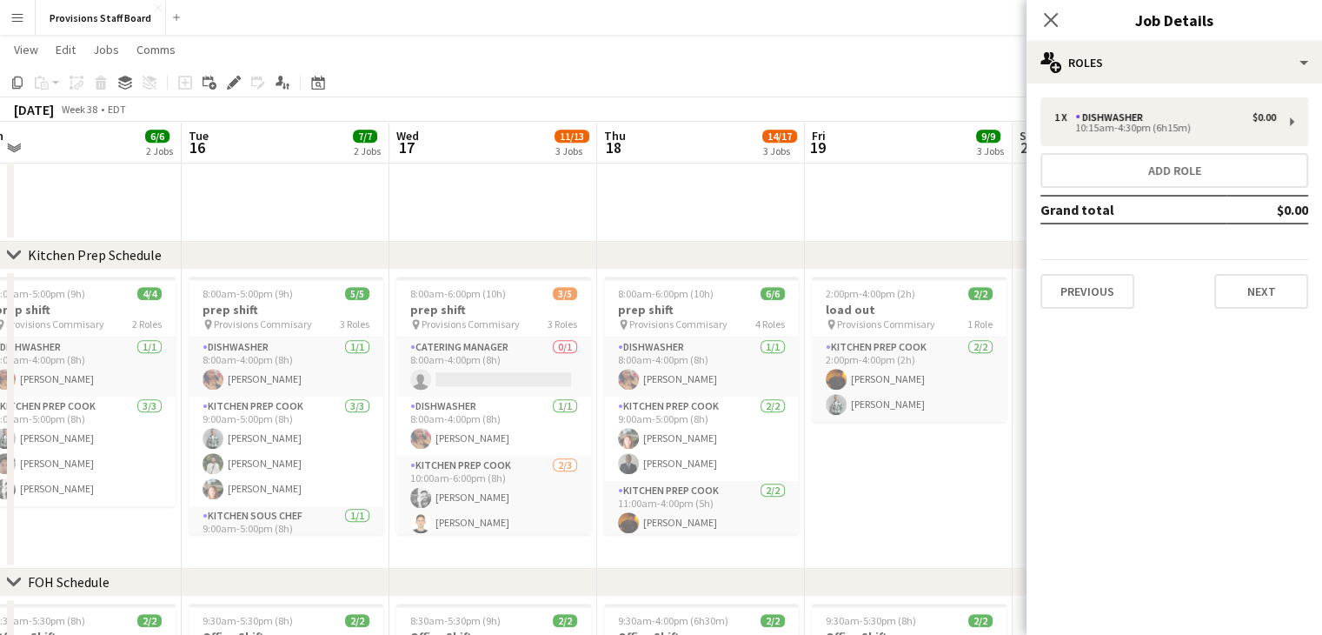
drag, startPoint x: 664, startPoint y: 318, endPoint x: 661, endPoint y: 222, distance: 96.5
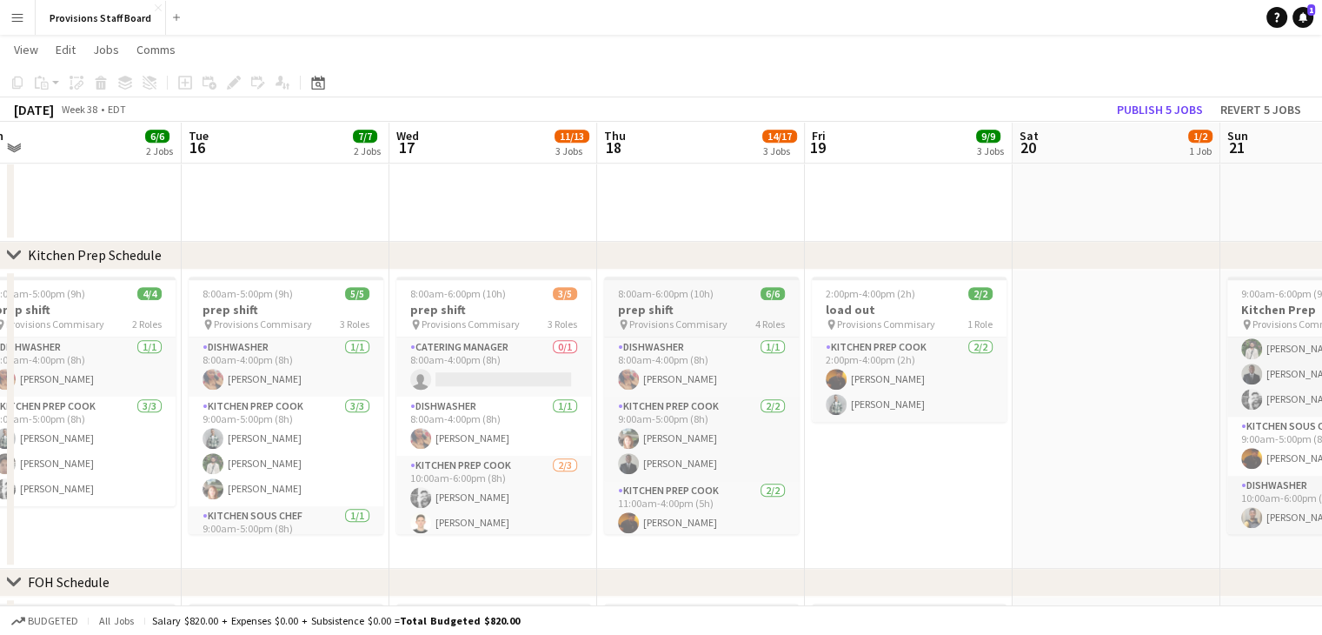
click at [680, 310] on h3 "prep shift" at bounding box center [701, 310] width 195 height 16
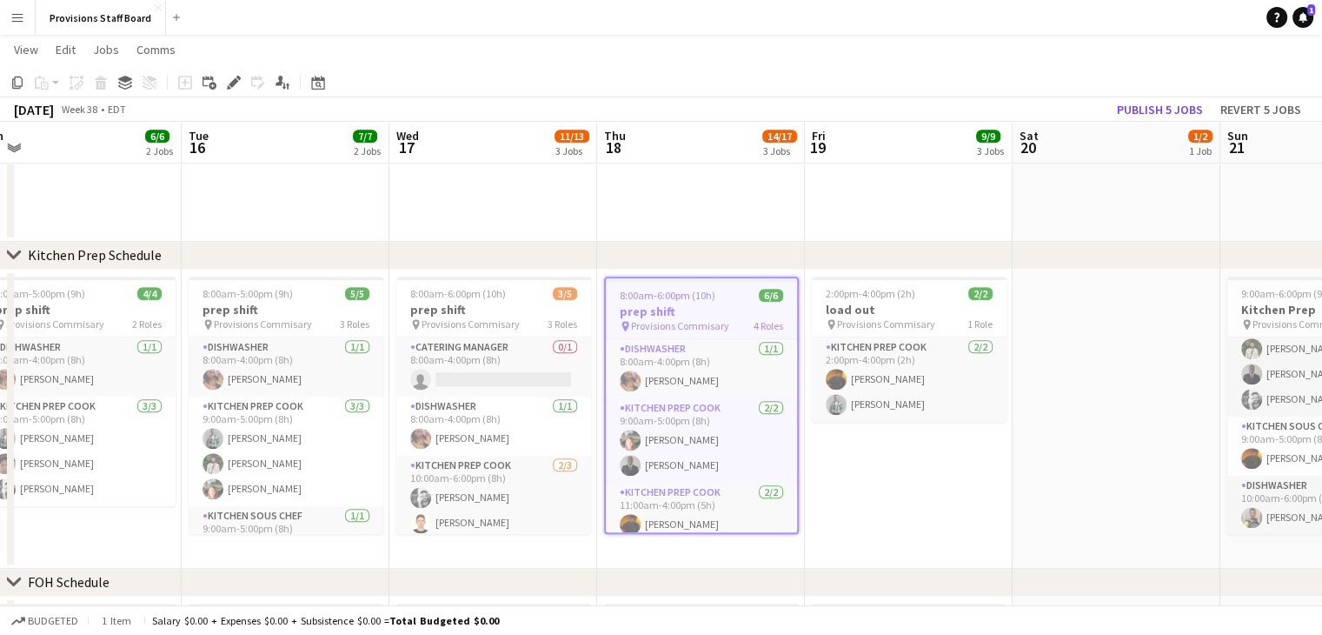
drag, startPoint x: 680, startPoint y: 310, endPoint x: 655, endPoint y: 296, distance: 28.8
drag, startPoint x: 655, startPoint y: 296, endPoint x: 618, endPoint y: 255, distance: 55.4
click at [618, 255] on div "chevron-right Kitchen Prep Schedule" at bounding box center [661, 256] width 1322 height 28
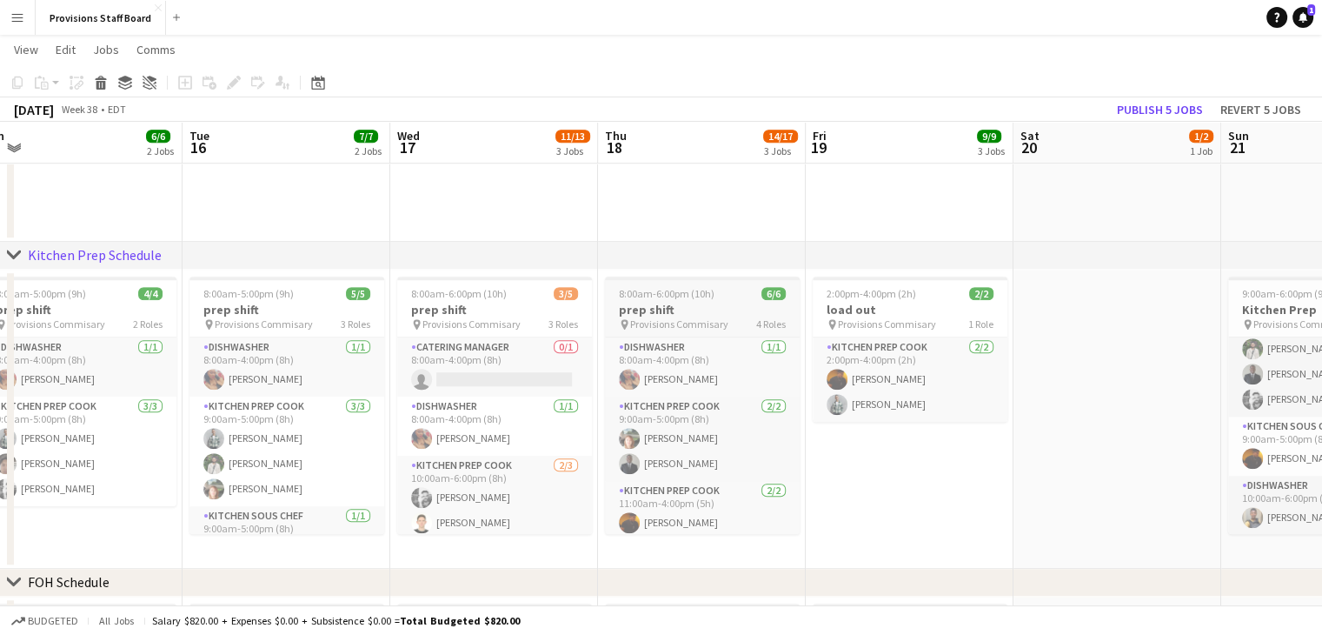
click at [633, 303] on h3 "prep shift" at bounding box center [702, 310] width 195 height 16
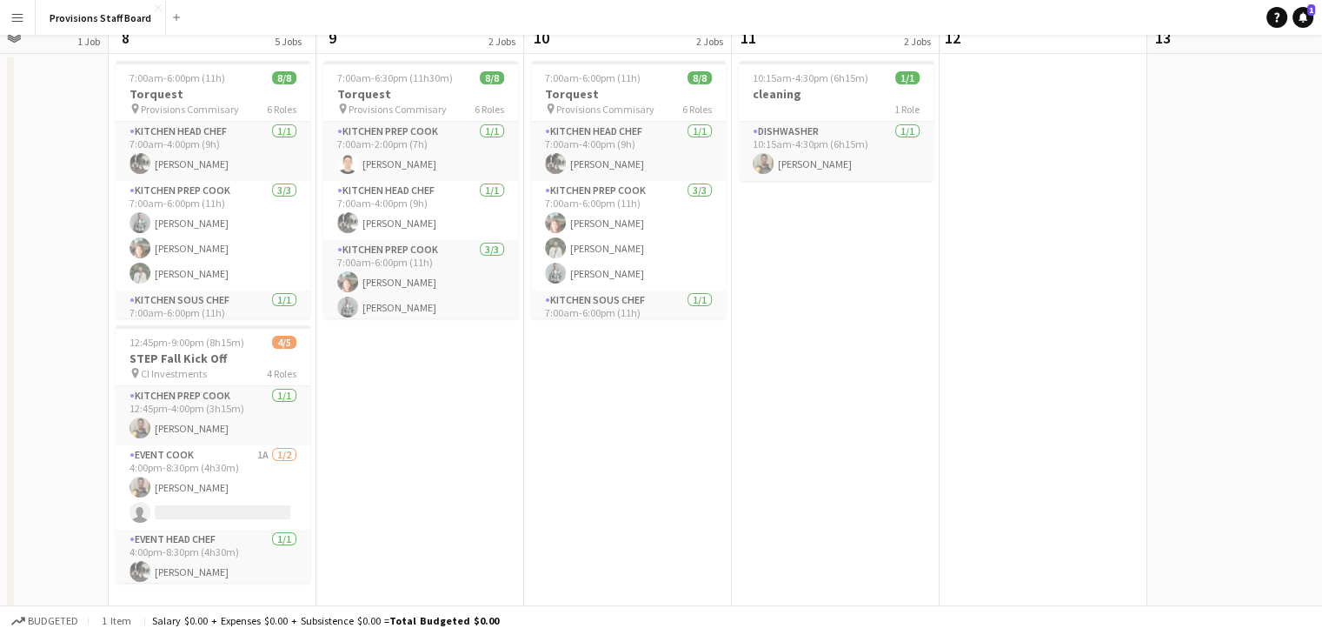
scroll to position [0, 0]
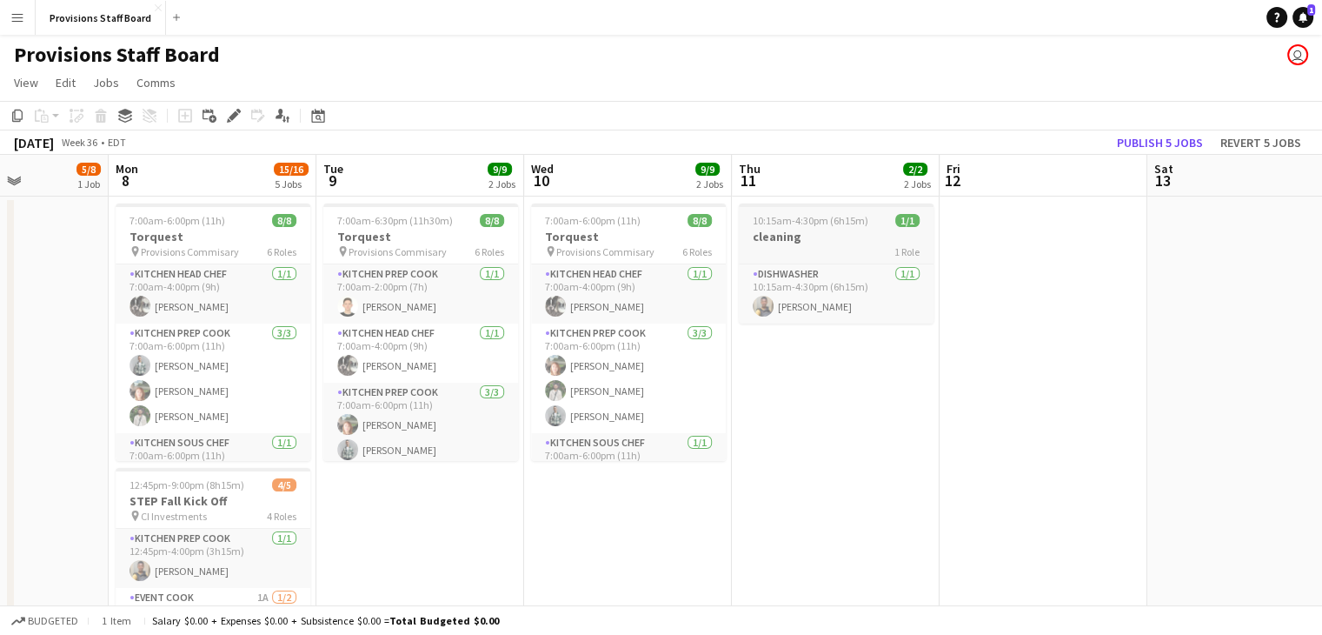
drag, startPoint x: 786, startPoint y: 237, endPoint x: 748, endPoint y: 229, distance: 39.0
click at [748, 229] on app-job-card "10:15am-4:30pm (6h15m) 1/1 cleaning 1 Role Dishwasher 1/1 10:15am-4:30pm (6h15m…" at bounding box center [836, 263] width 195 height 120
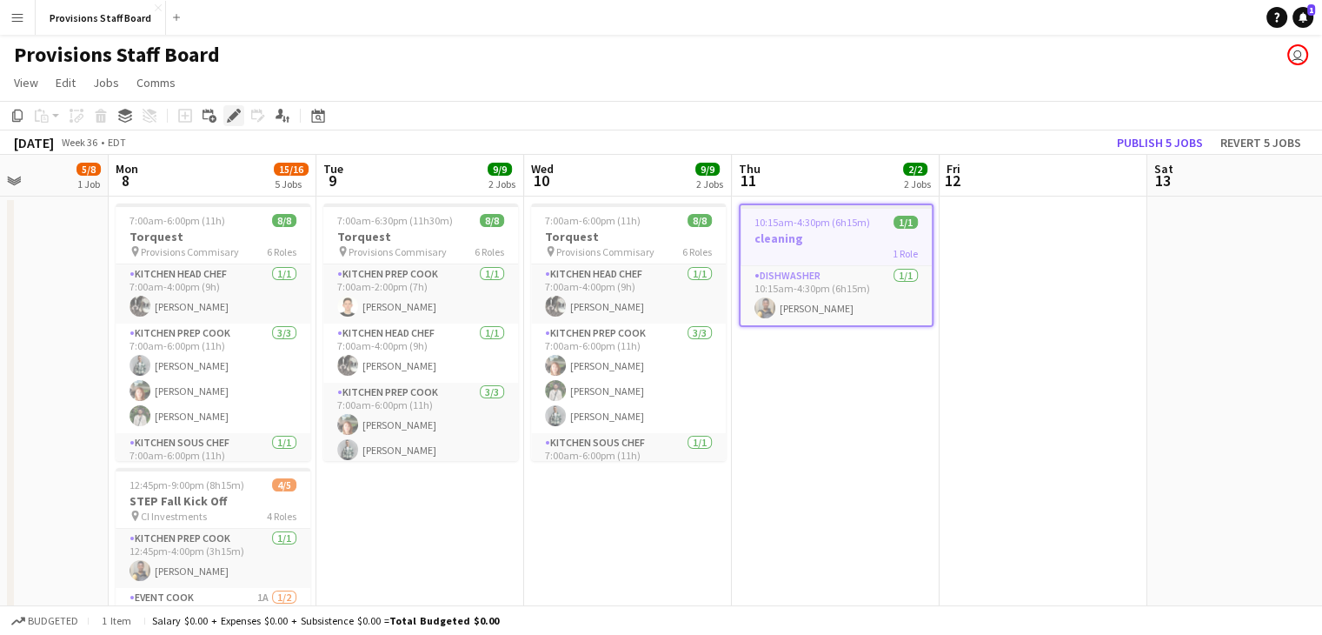
click at [229, 119] on icon at bounding box center [229, 120] width 4 height 4
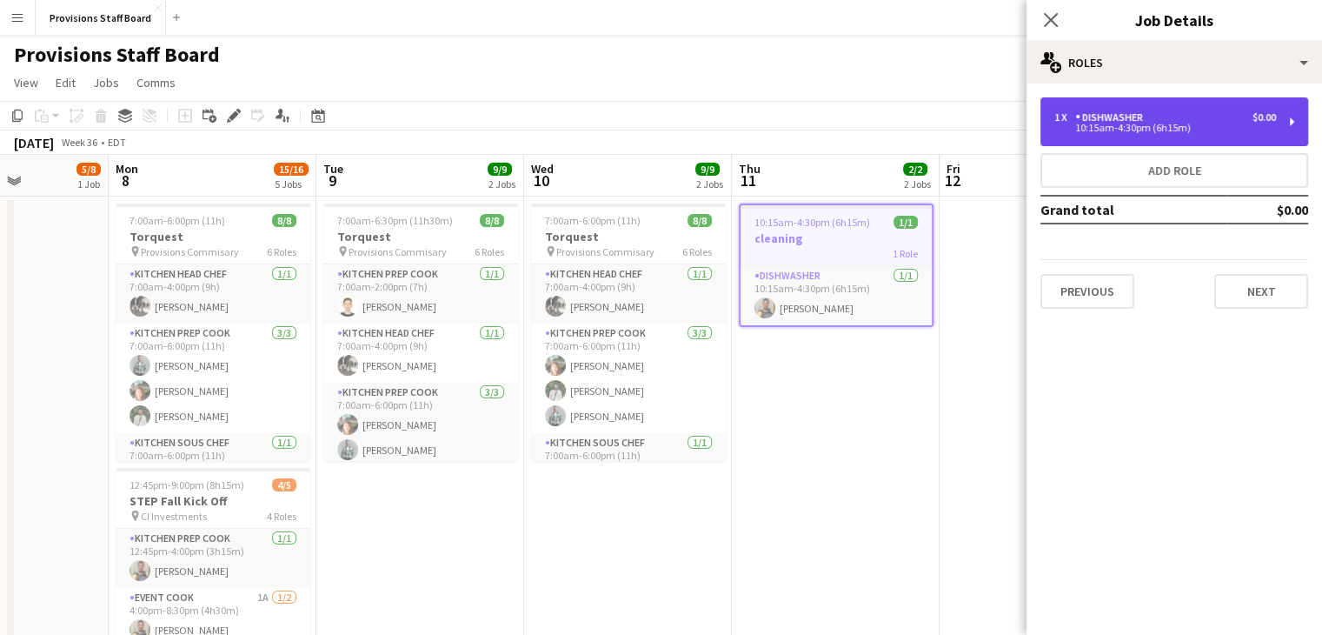
click at [1107, 113] on div "Dishwasher" at bounding box center [1112, 117] width 75 height 12
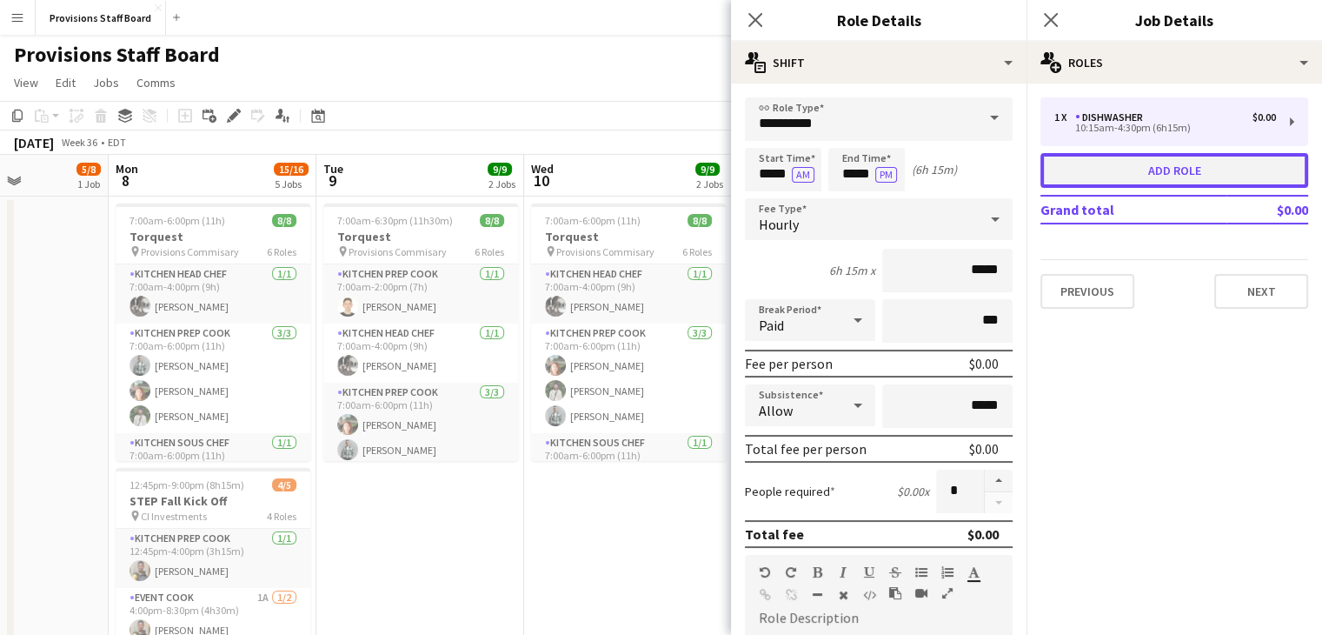
click at [1186, 166] on button "Add role" at bounding box center [1174, 170] width 268 height 35
type input "**********"
type input "*****"
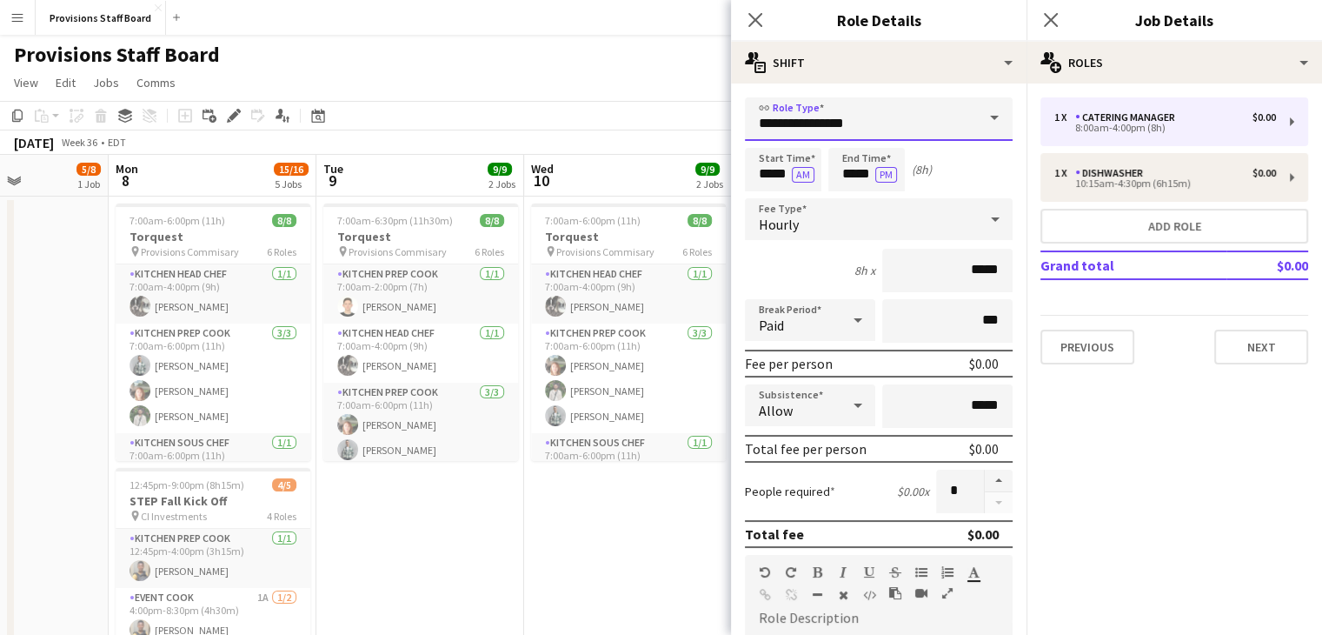
click at [848, 130] on input "**********" at bounding box center [879, 118] width 268 height 43
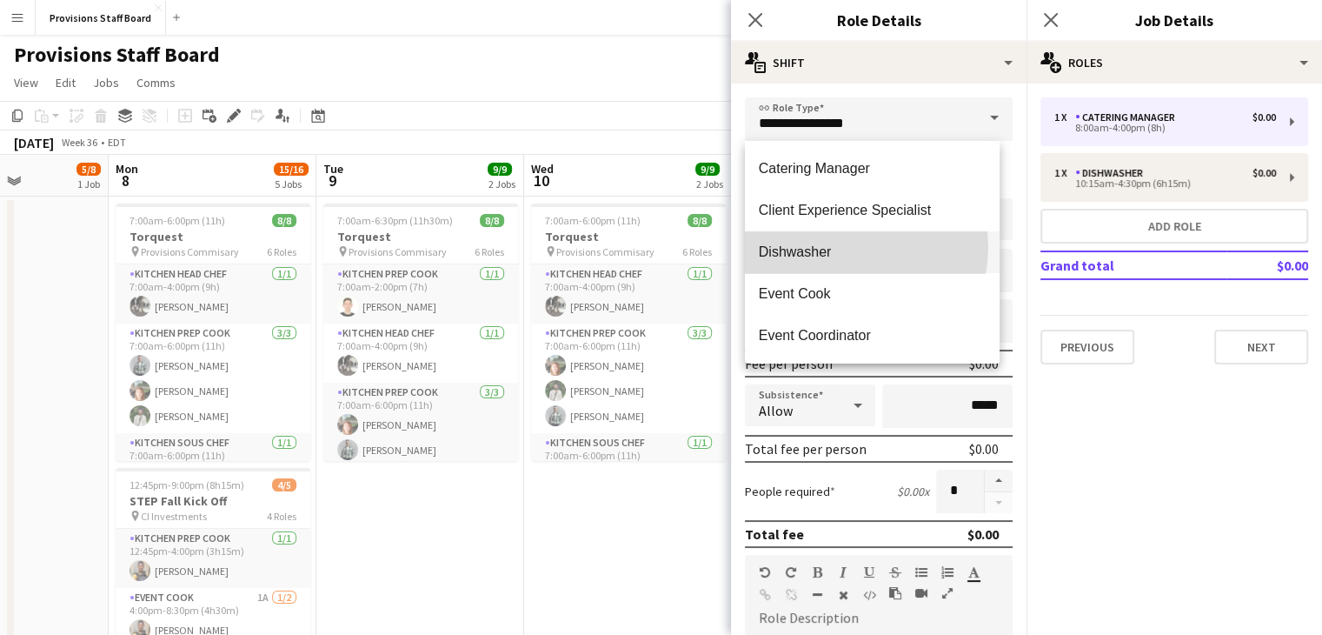
click at [841, 247] on span "Dishwasher" at bounding box center [872, 251] width 227 height 17
type input "**********"
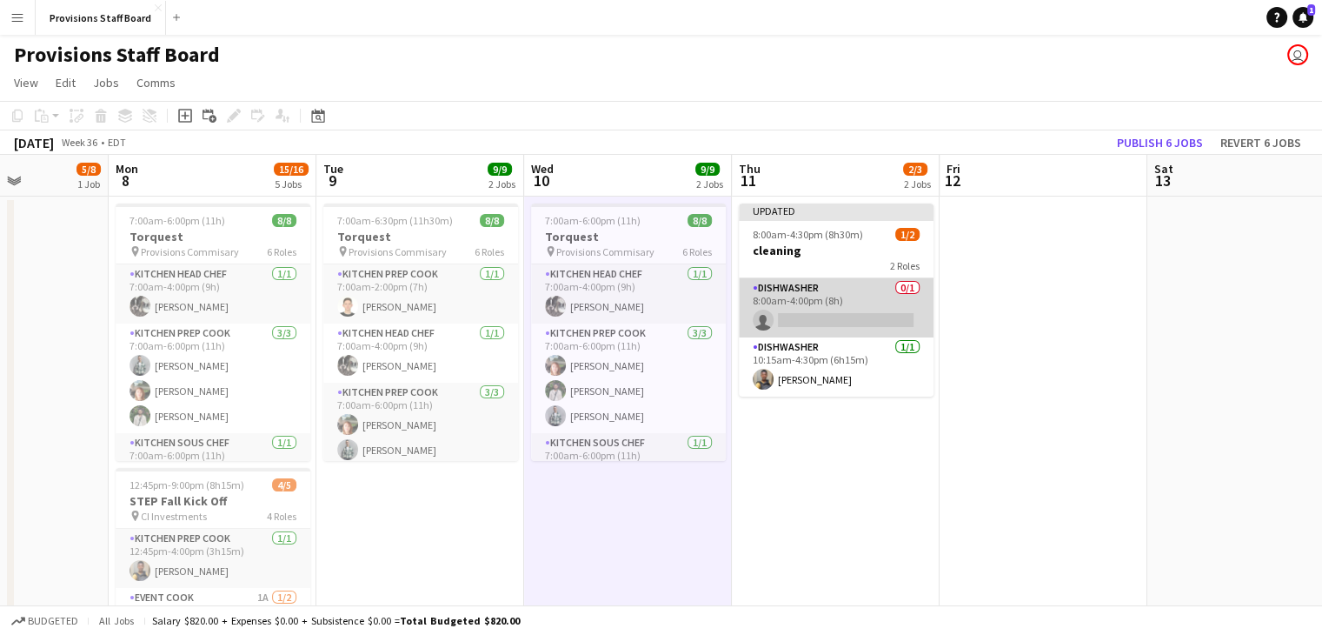
click at [823, 329] on app-card-role "Dishwasher 0/1 8:00am-4:00pm (8h) single-neutral-actions" at bounding box center [836, 307] width 195 height 59
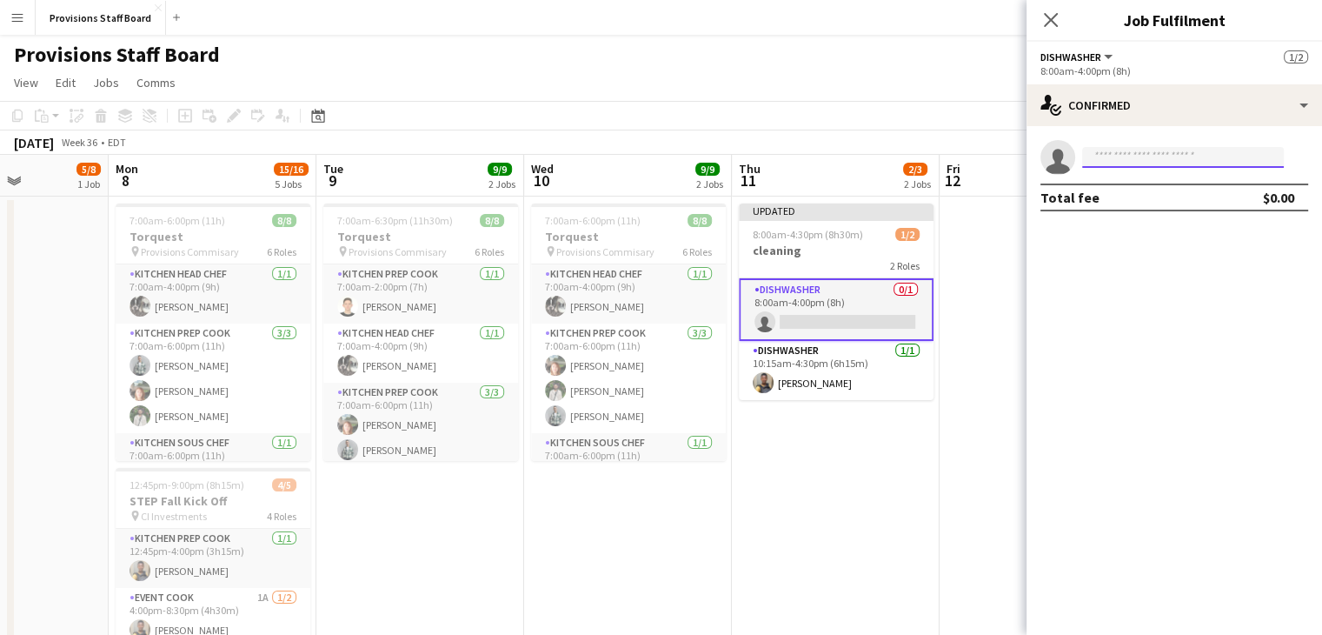
click at [1127, 160] on input at bounding box center [1183, 157] width 202 height 21
type input "***"
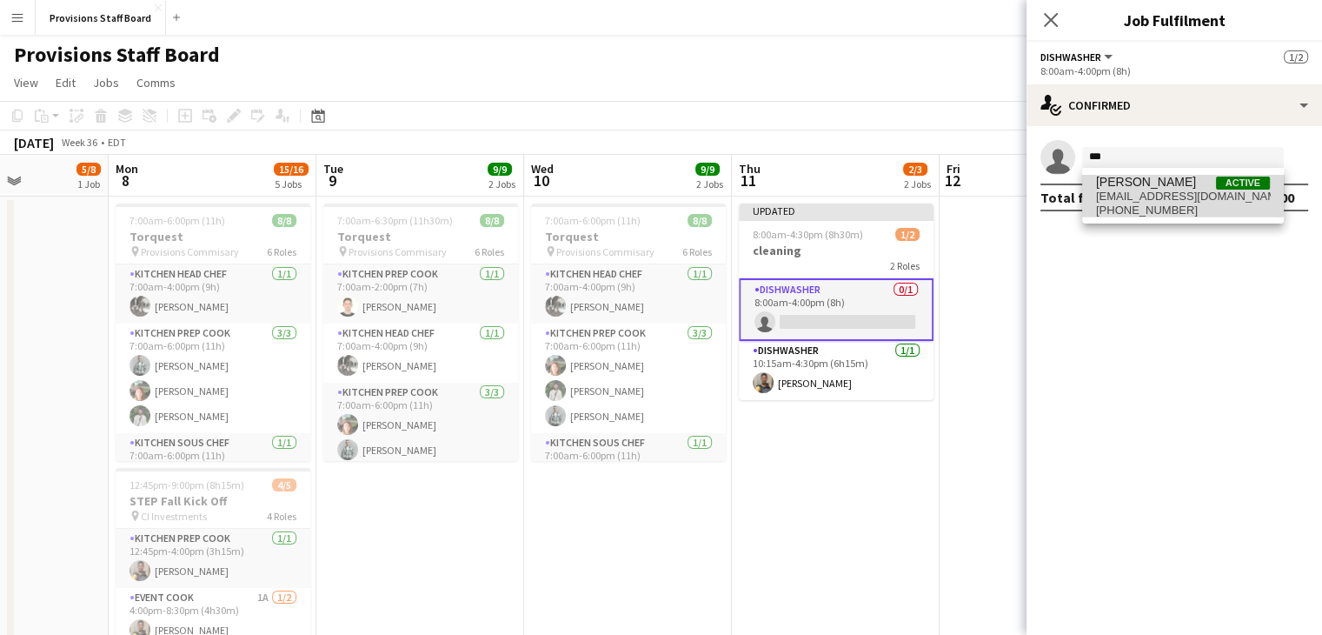
click at [1126, 192] on span "blessedc4@gmail.com" at bounding box center [1183, 196] width 174 height 14
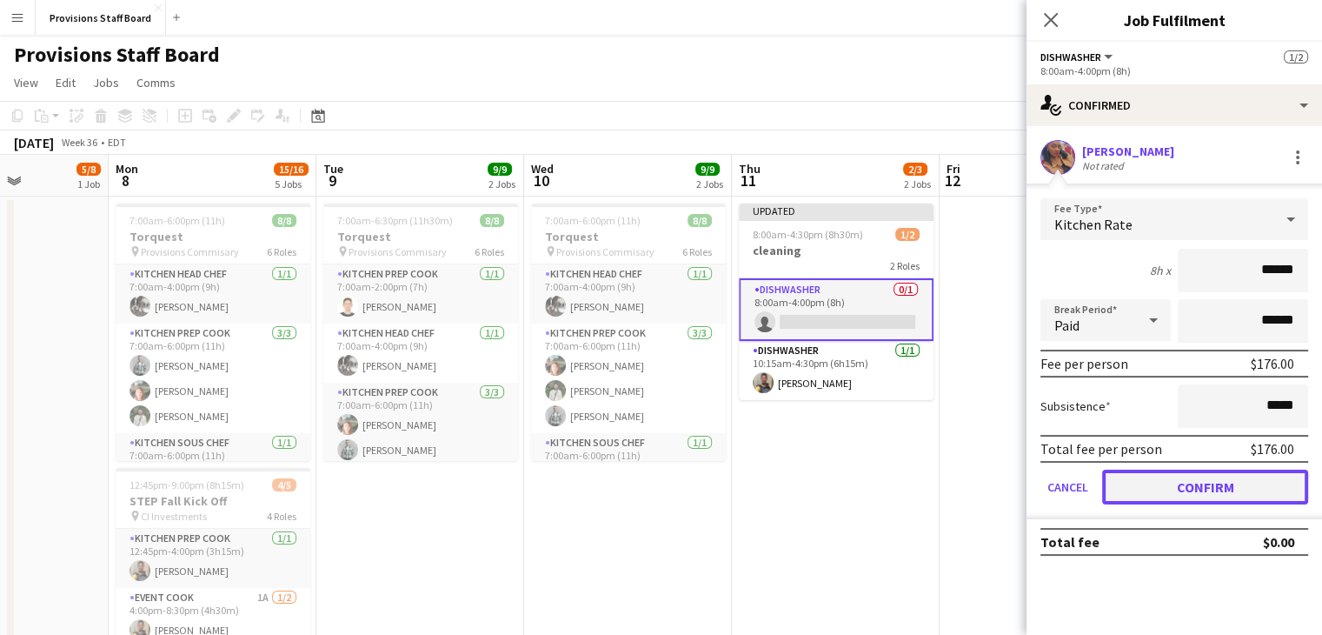
click at [1182, 484] on button "Confirm" at bounding box center [1205, 486] width 206 height 35
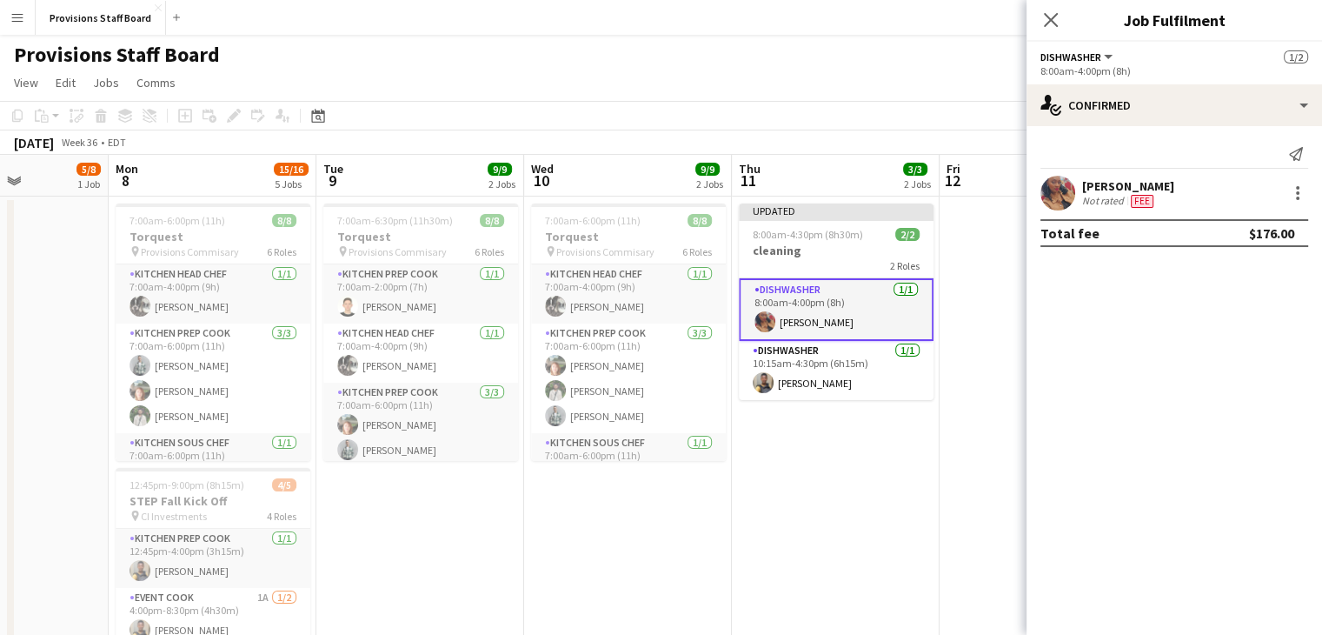
scroll to position [0, 515]
drag, startPoint x: 835, startPoint y: 519, endPoint x: 790, endPoint y: 508, distance: 46.6
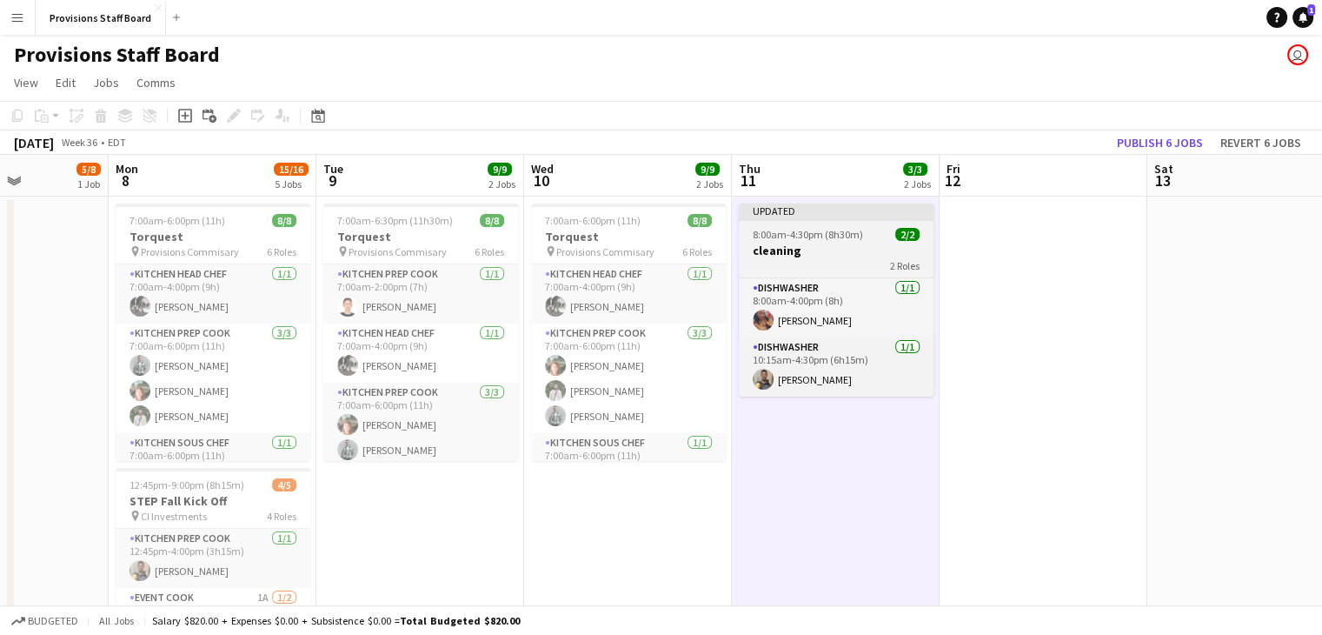
click at [841, 235] on span "8:00am-4:30pm (8h30m)" at bounding box center [808, 234] width 110 height 13
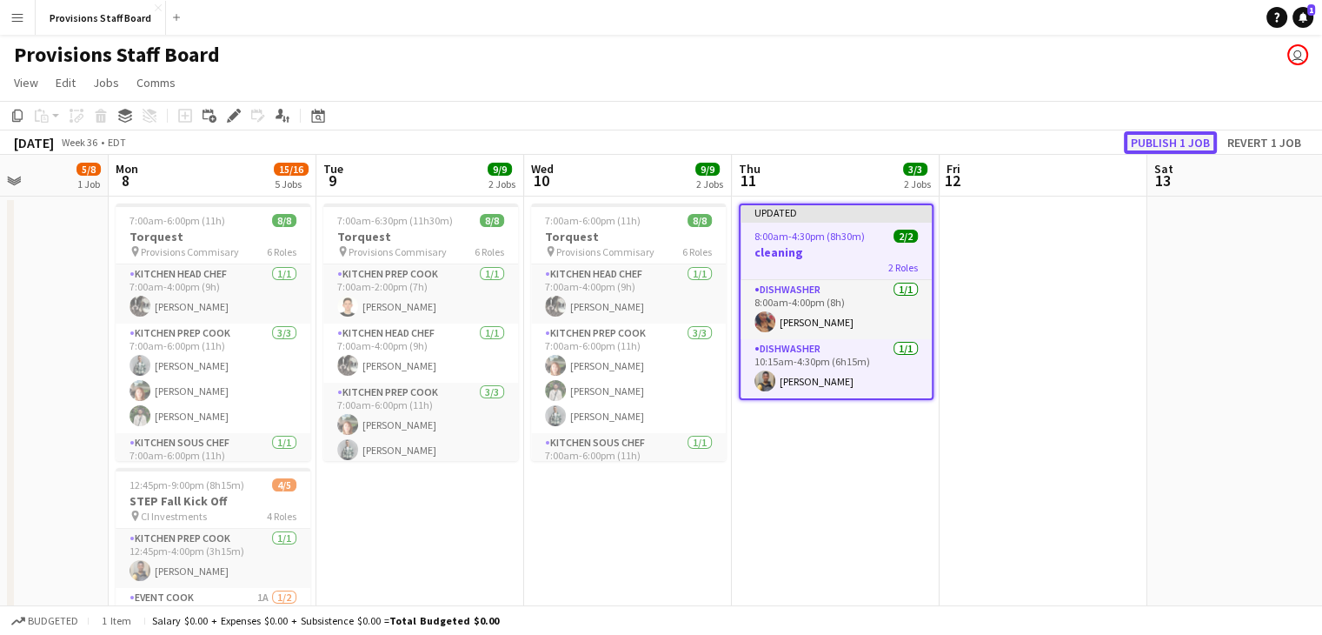
click at [1143, 134] on button "Publish 1 job" at bounding box center [1170, 142] width 93 height 23
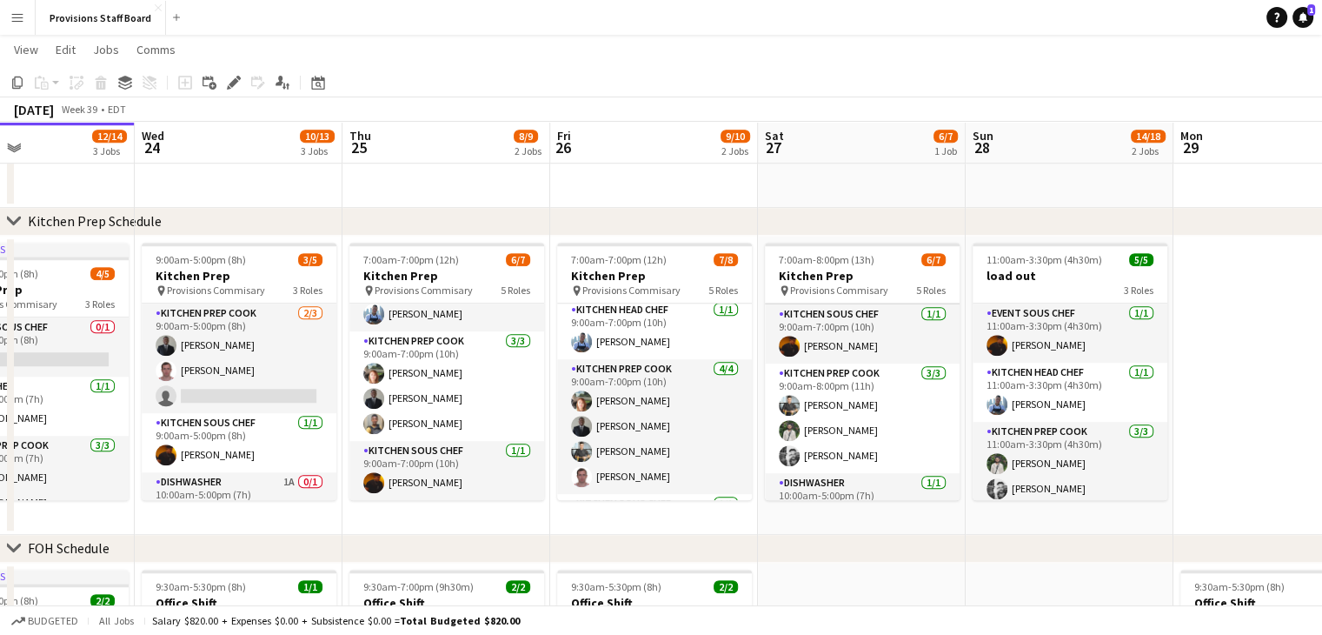
scroll to position [150, 0]
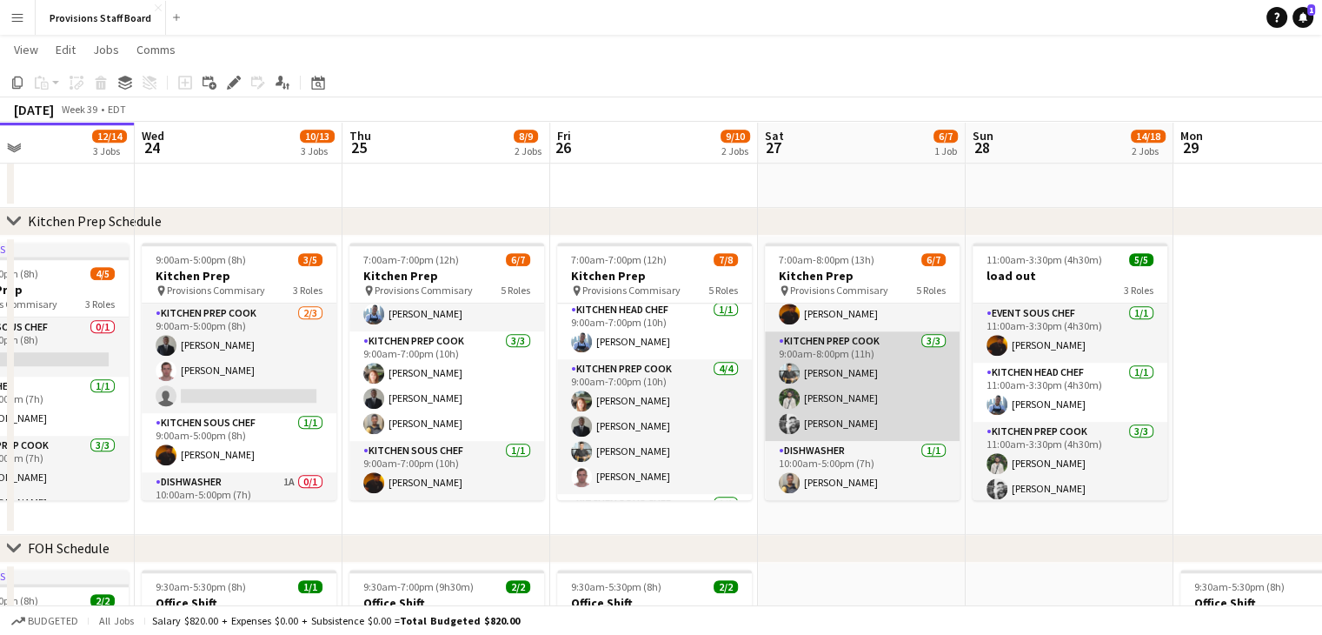
click at [876, 399] on app-card-role "Kitchen Prep Cook 3/3 9:00am-8:00pm (11h) Alec Kerr Ruslan Kravchuk Evan Sheldon" at bounding box center [862, 386] width 195 height 110
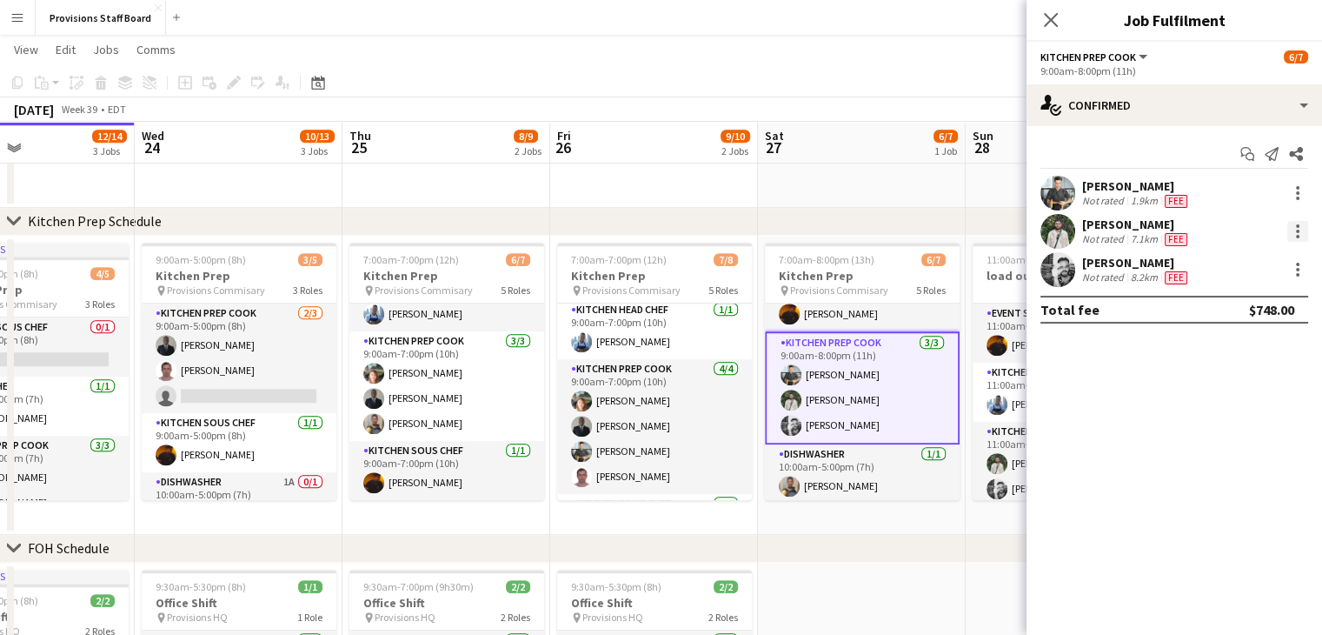
click at [1300, 233] on div at bounding box center [1297, 231] width 21 height 21
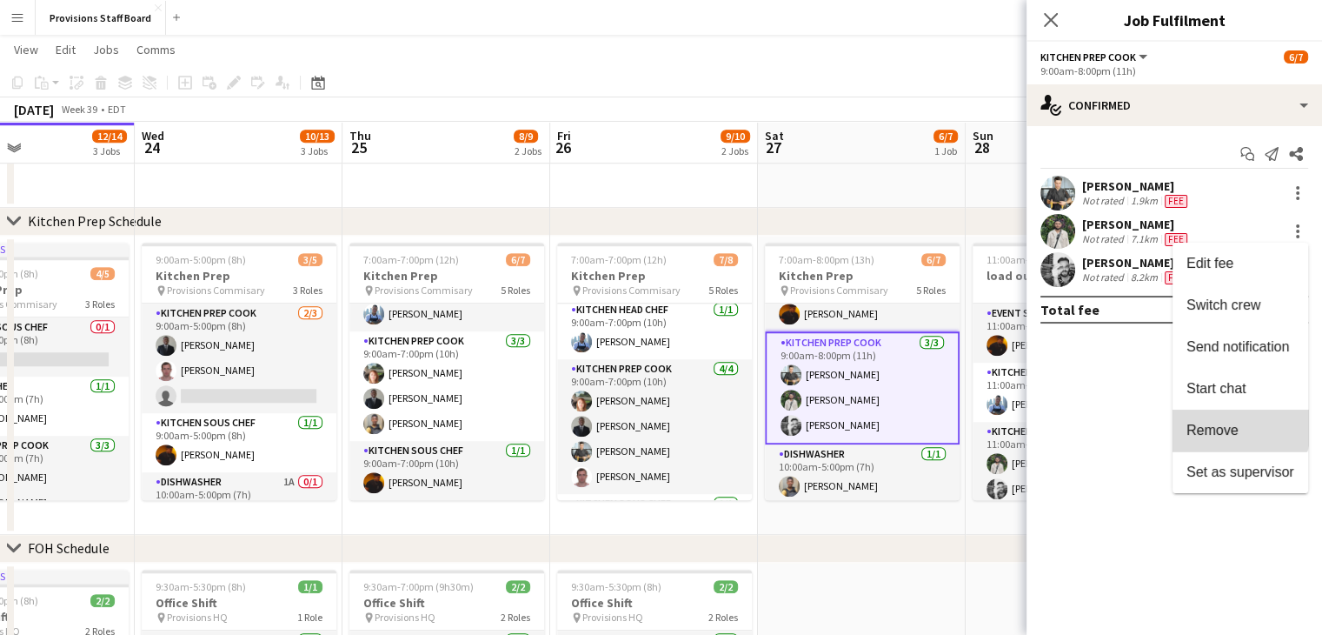
click at [1208, 419] on button "Remove" at bounding box center [1241, 430] width 136 height 42
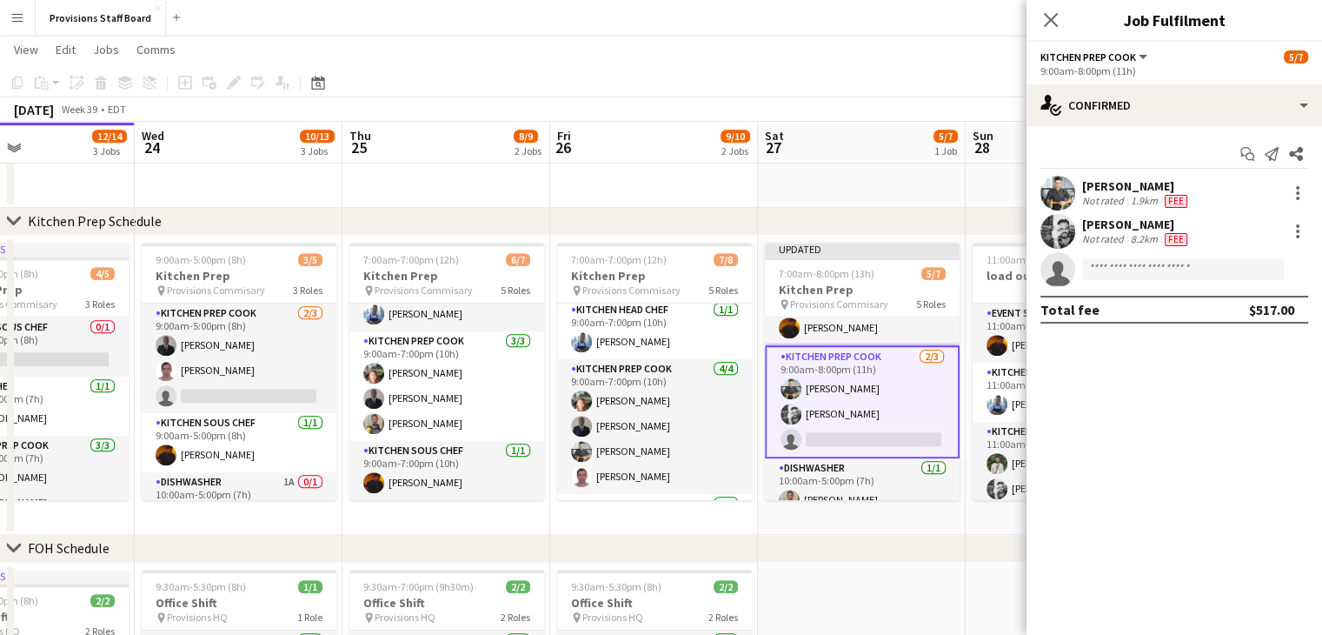
click at [1126, 442] on mat-expansion-panel "check Confirmed Start chat Send notification Share Alec Kerr Not rated 1.9km Fe…" at bounding box center [1175, 380] width 296 height 508
click at [1128, 440] on mat-expansion-panel "check Confirmed Start chat Send notification Share Alec Kerr Not rated 1.9km Fe…" at bounding box center [1175, 380] width 296 height 508
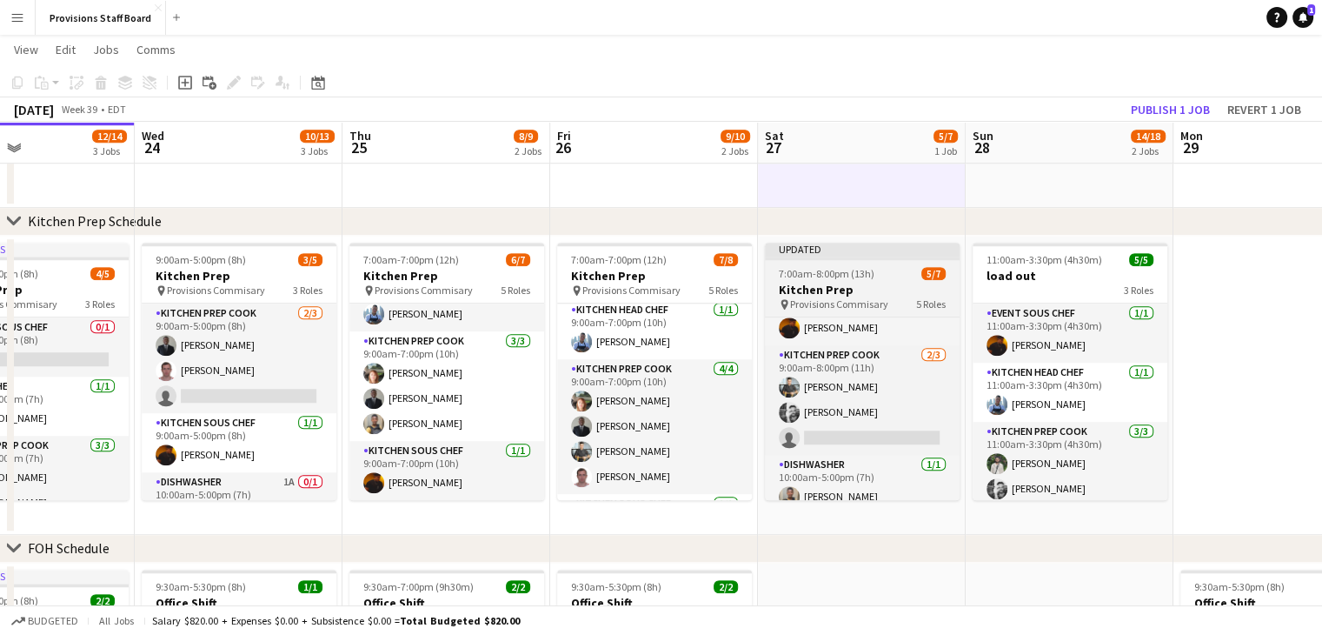
click at [892, 273] on div "7:00am-8:00pm (13h) 5/7" at bounding box center [862, 273] width 195 height 13
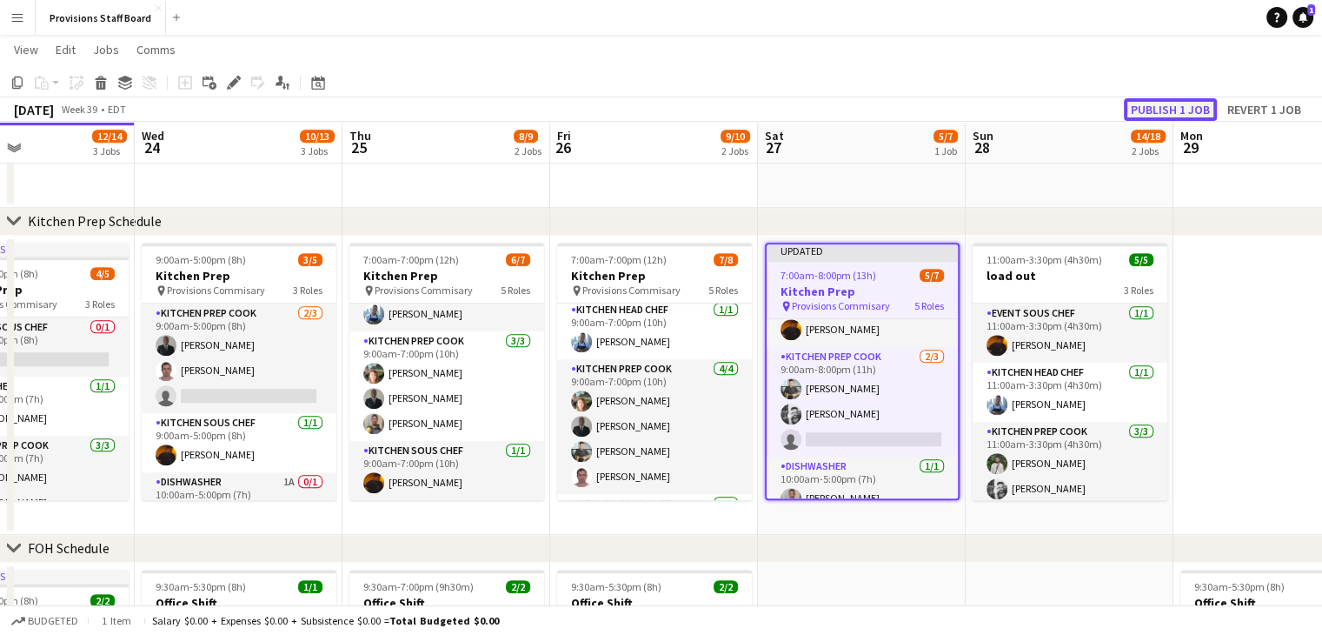
click at [1143, 107] on button "Publish 1 job" at bounding box center [1170, 109] width 93 height 23
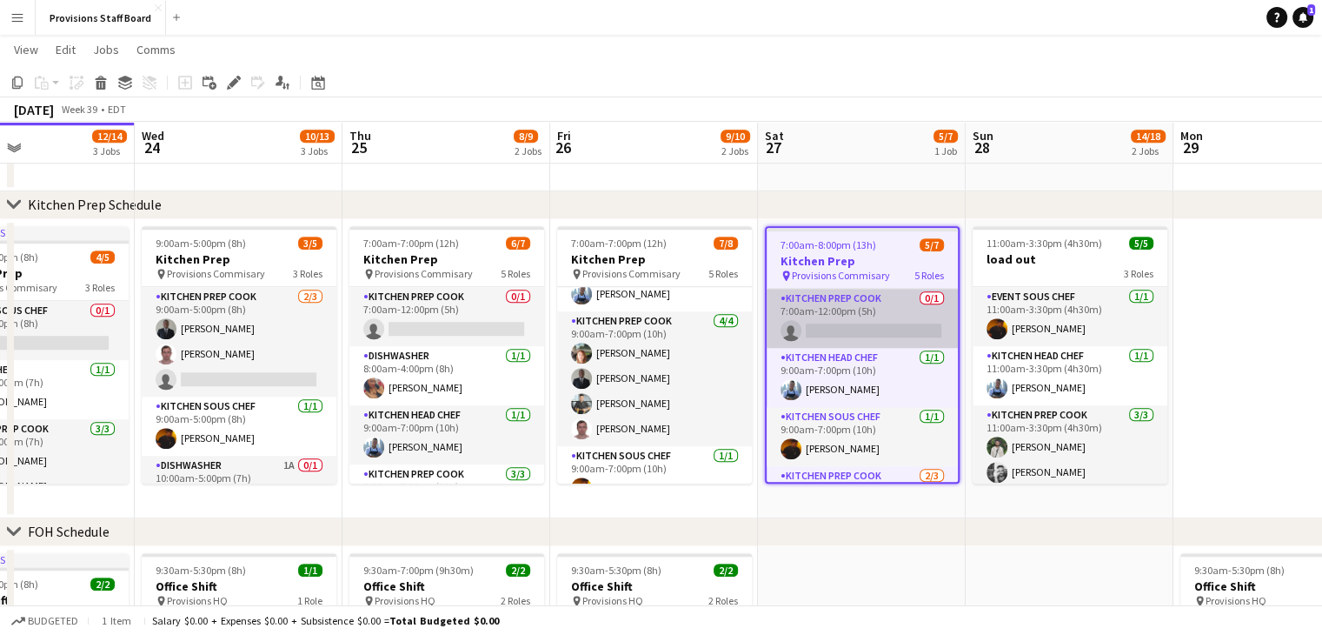
scroll to position [152, 0]
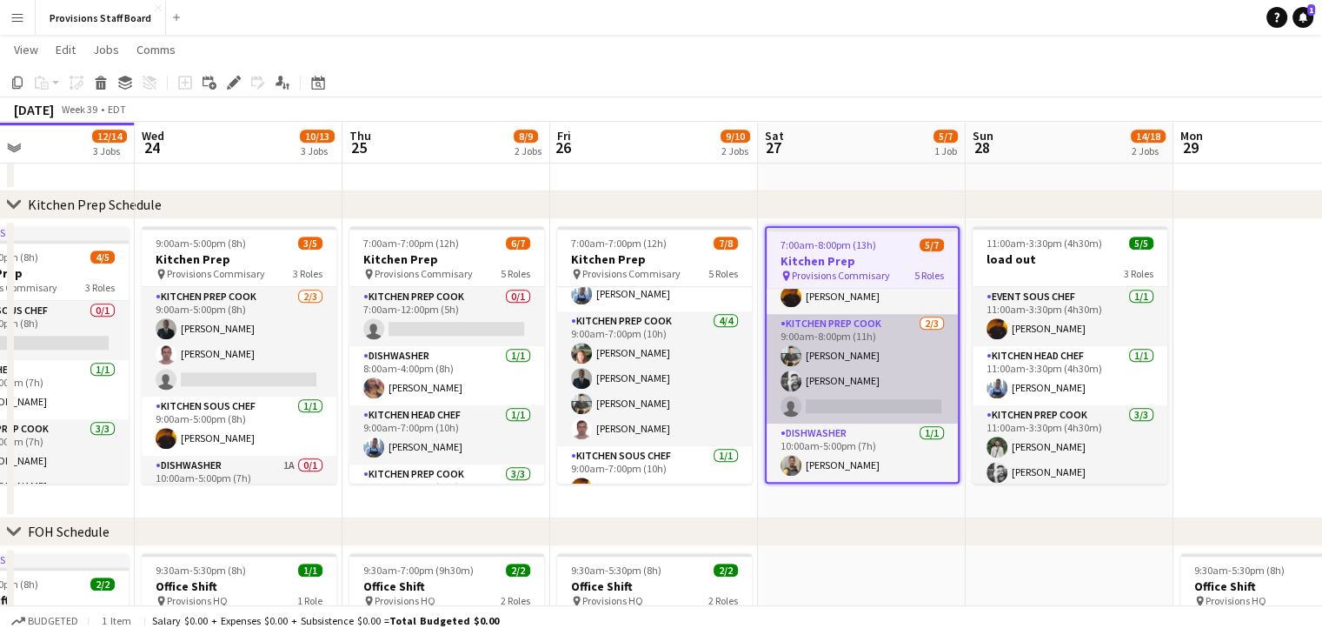
click at [875, 406] on app-card-role "Kitchen Prep Cook 2/3 9:00am-8:00pm (11h) Alec Kerr Evan Sheldon single-neutral…" at bounding box center [862, 369] width 191 height 110
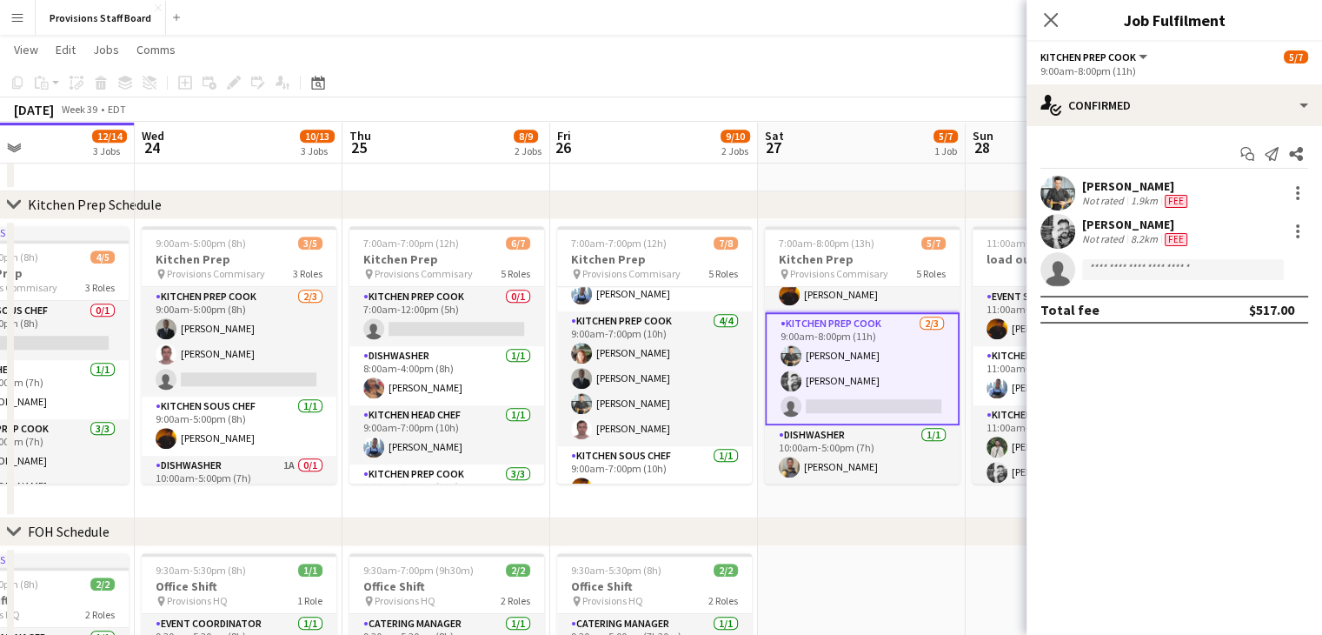
click at [1106, 288] on app-confirmed-crew "Alec Kerr Not rated 1.9km Fee Evan Sheldon Not rated 8.2km Fee single-neutral-a…" at bounding box center [1175, 250] width 296 height 148
click at [1110, 262] on input at bounding box center [1183, 269] width 202 height 21
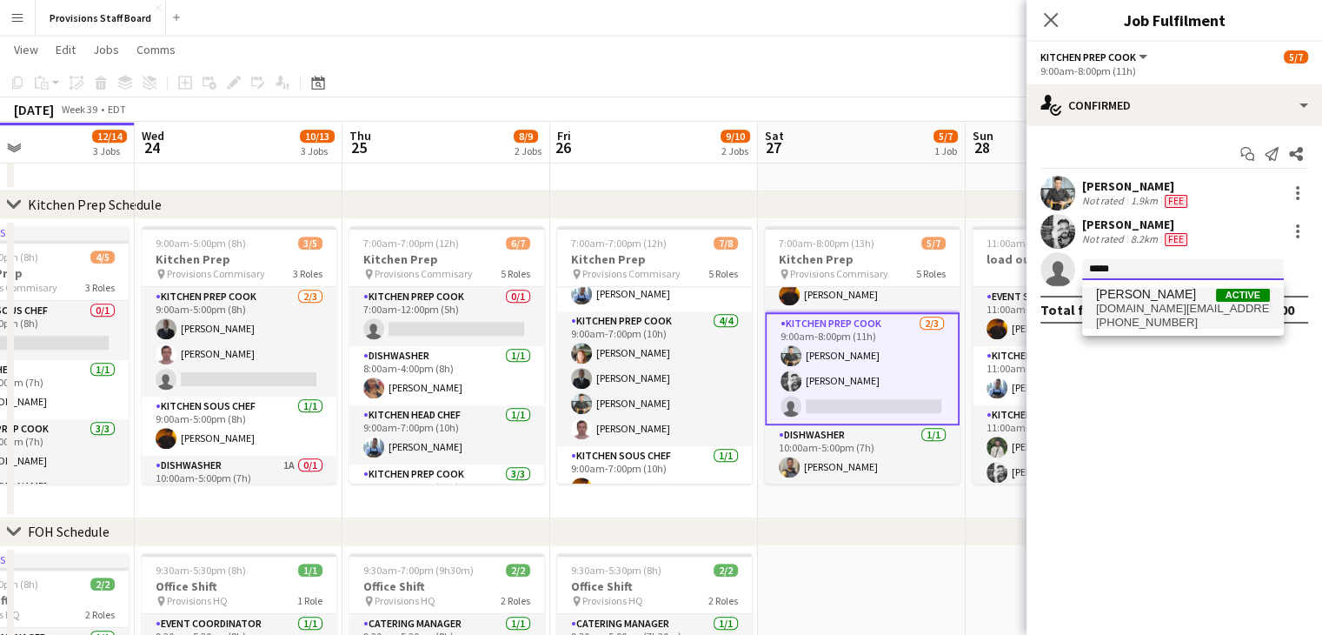
type input "*****"
click at [1147, 298] on span "Marianne Agcaoili" at bounding box center [1146, 294] width 100 height 15
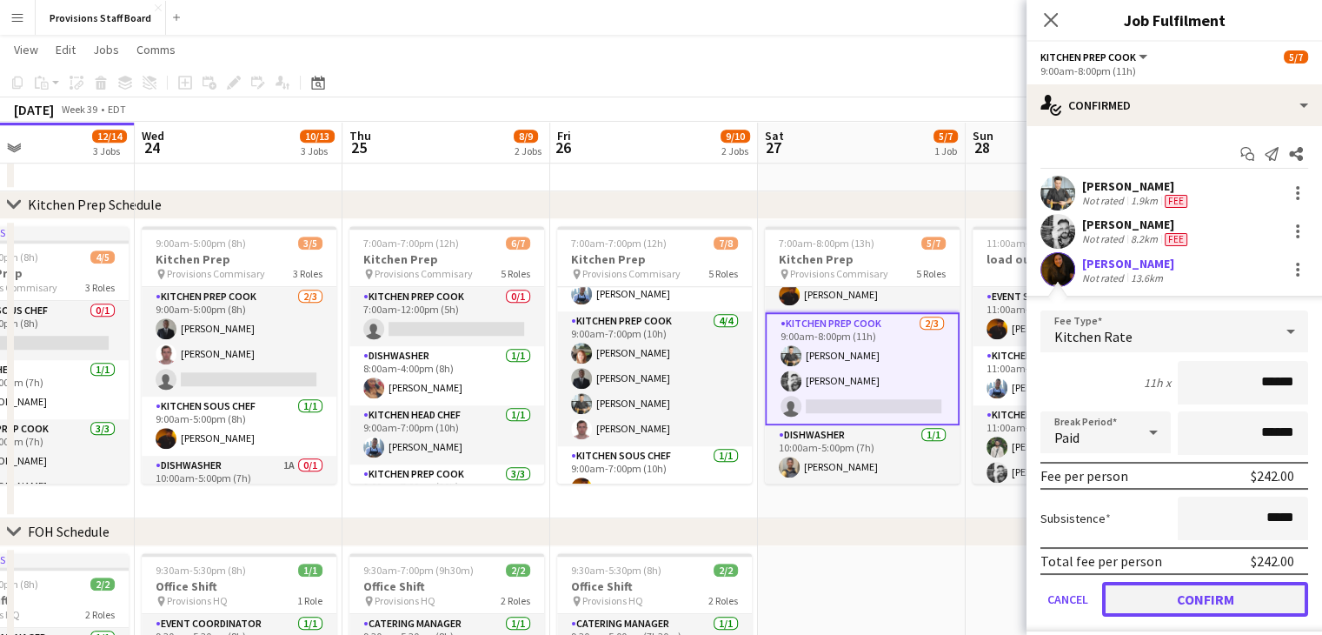
click at [1146, 596] on button "Confirm" at bounding box center [1205, 599] width 206 height 35
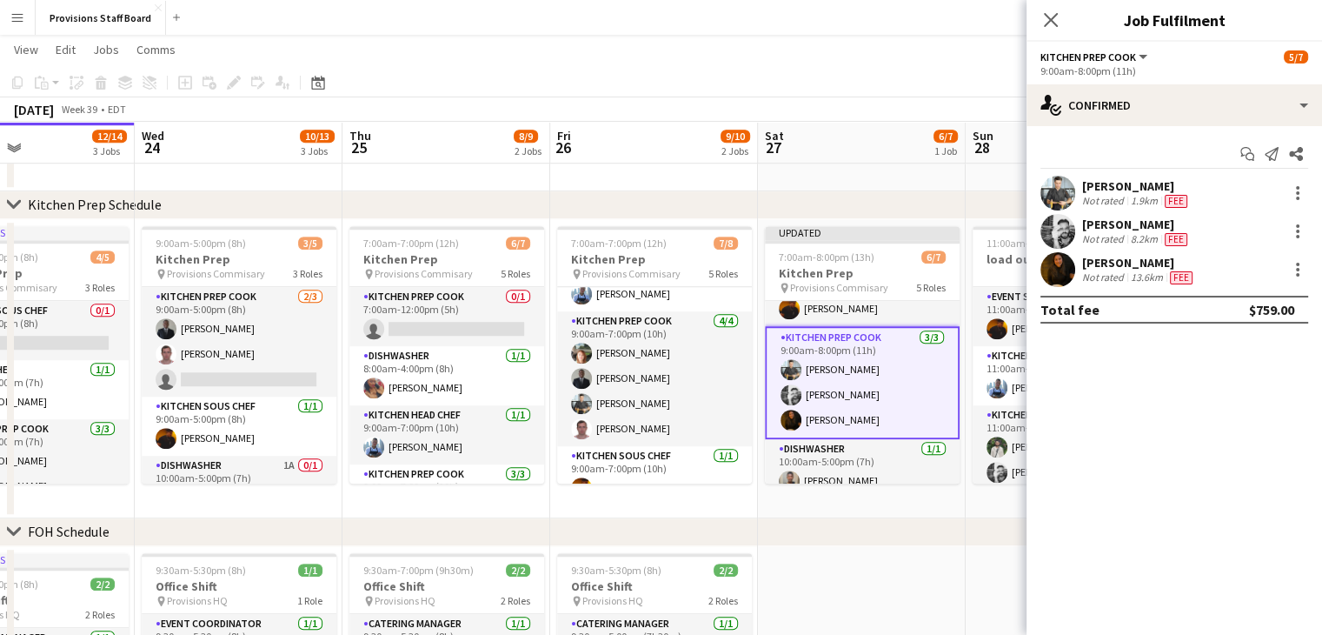
click at [897, 518] on div "chevron-right FOH Schedule" at bounding box center [661, 532] width 1322 height 28
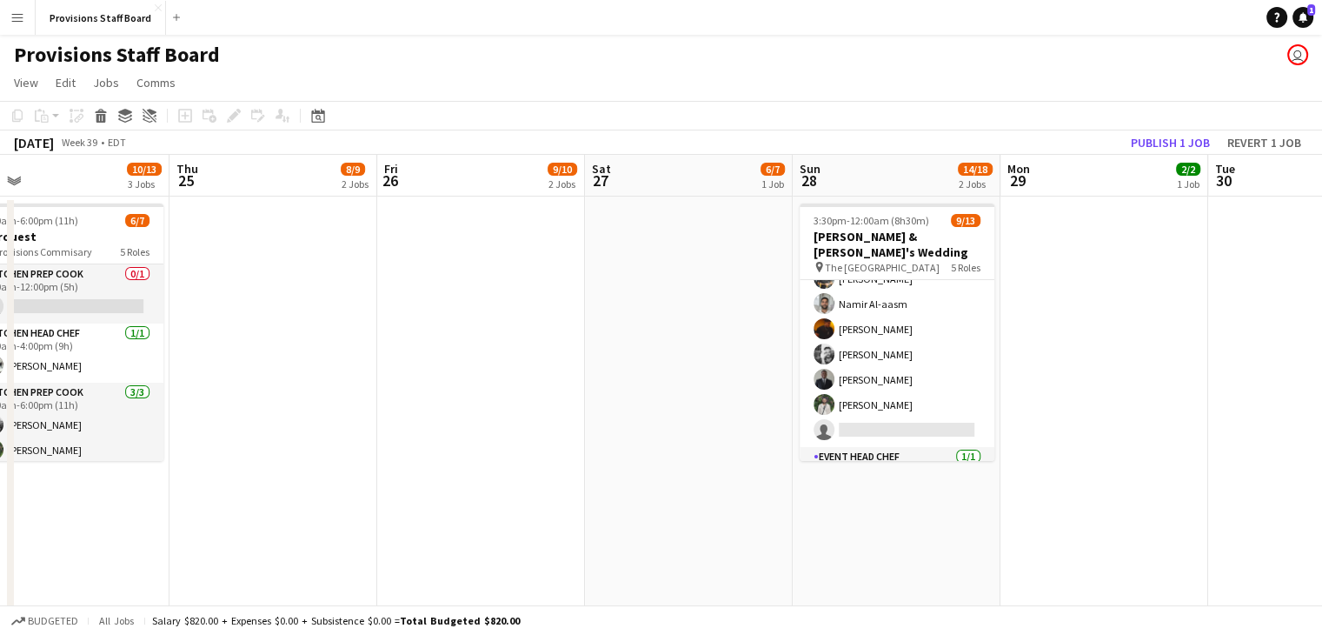
scroll to position [289, 0]
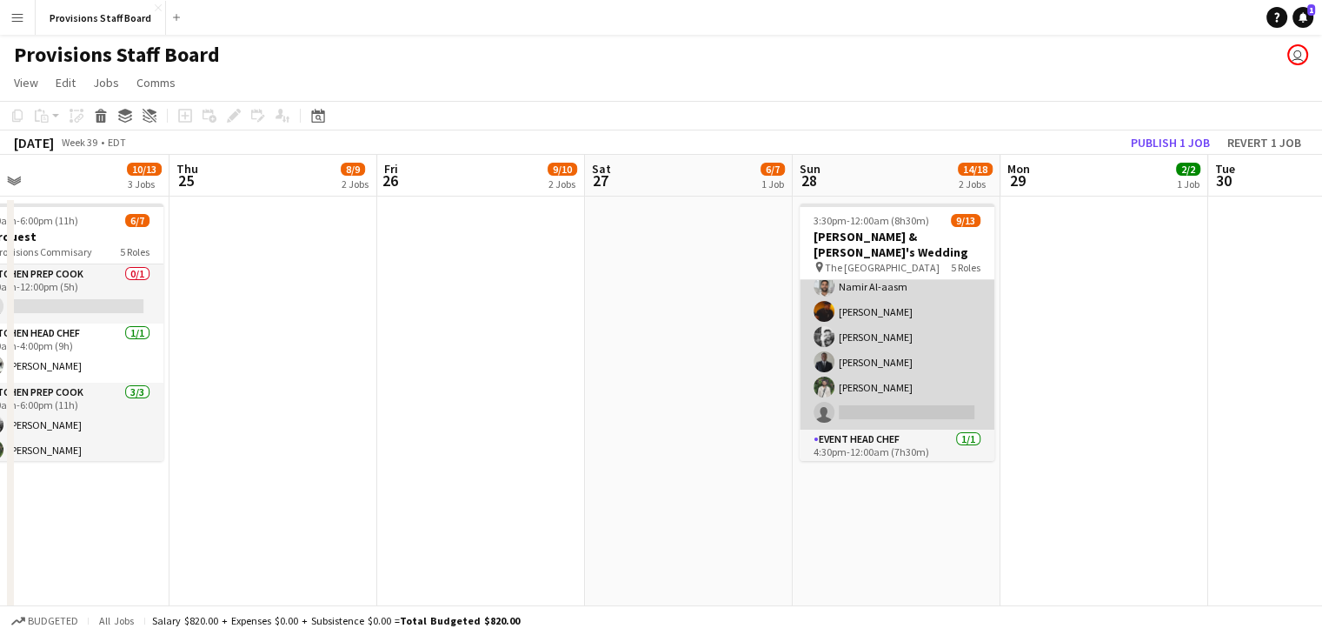
click at [867, 395] on app-card-role "Event Cook 1A 6/7 4:30pm-11:00pm (6h30m) Alec Kerr Namir Al-aasm Timothy Lampit…" at bounding box center [897, 324] width 195 height 210
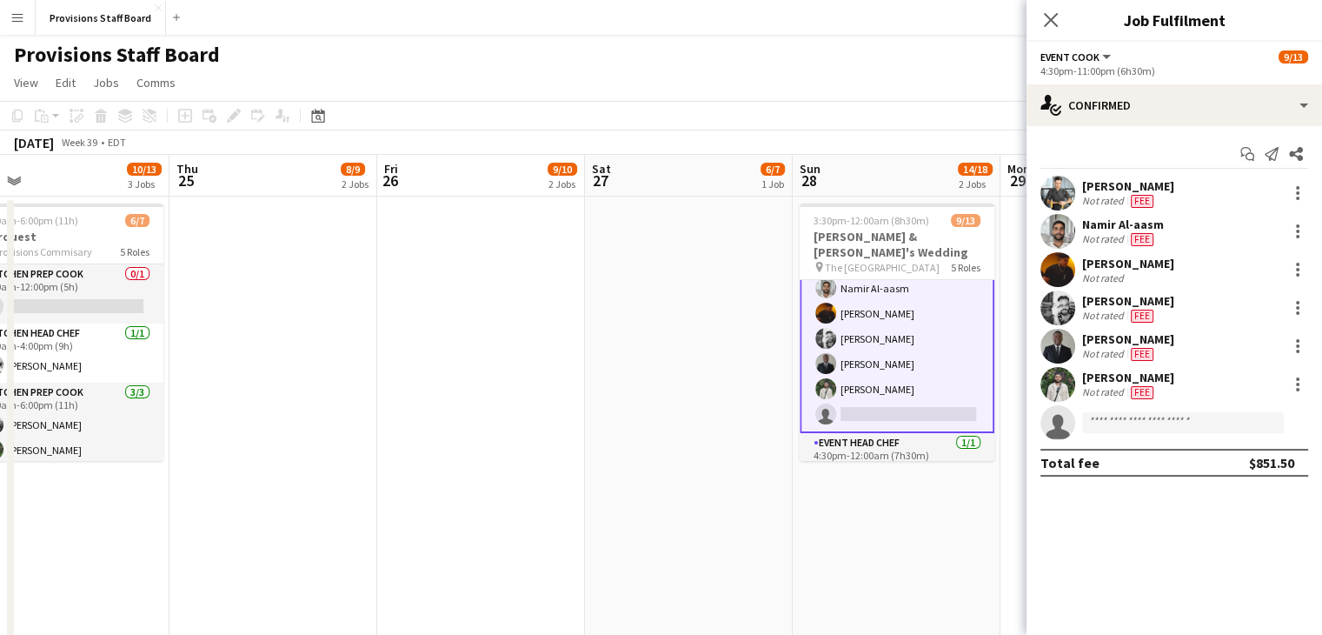
scroll to position [289, 0]
click at [1141, 419] on input at bounding box center [1183, 422] width 202 height 21
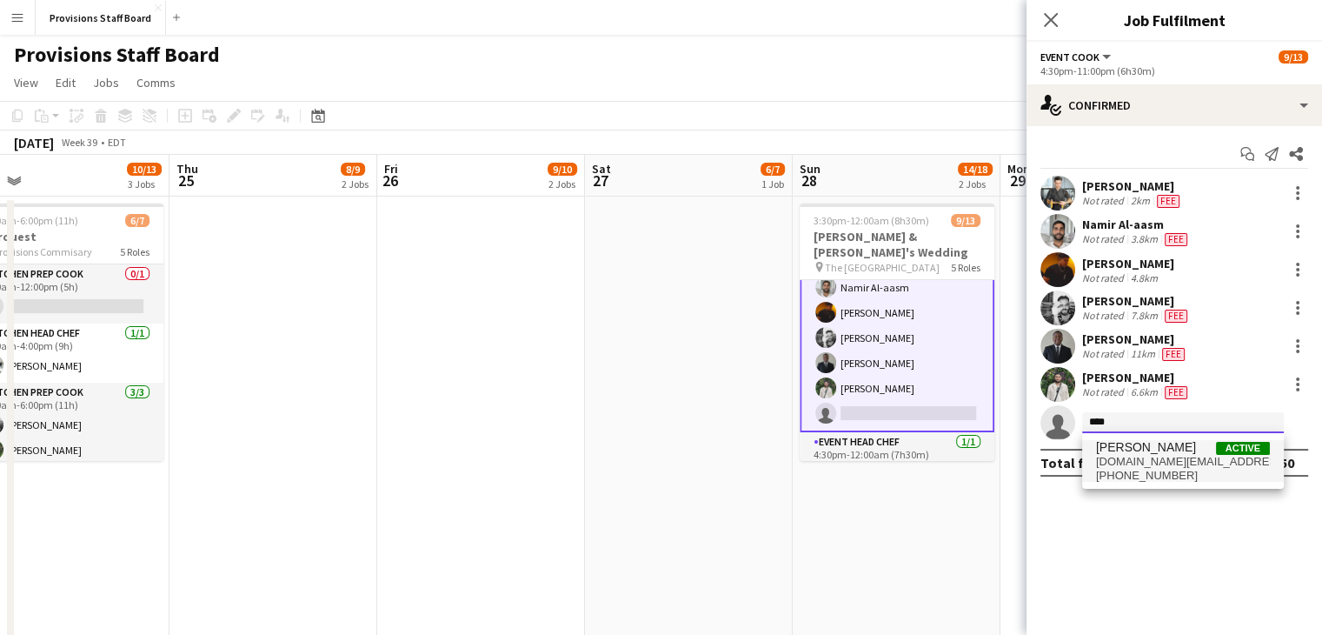
type input "****"
click at [1130, 446] on span "Marianne Agcaoili" at bounding box center [1146, 447] width 100 height 15
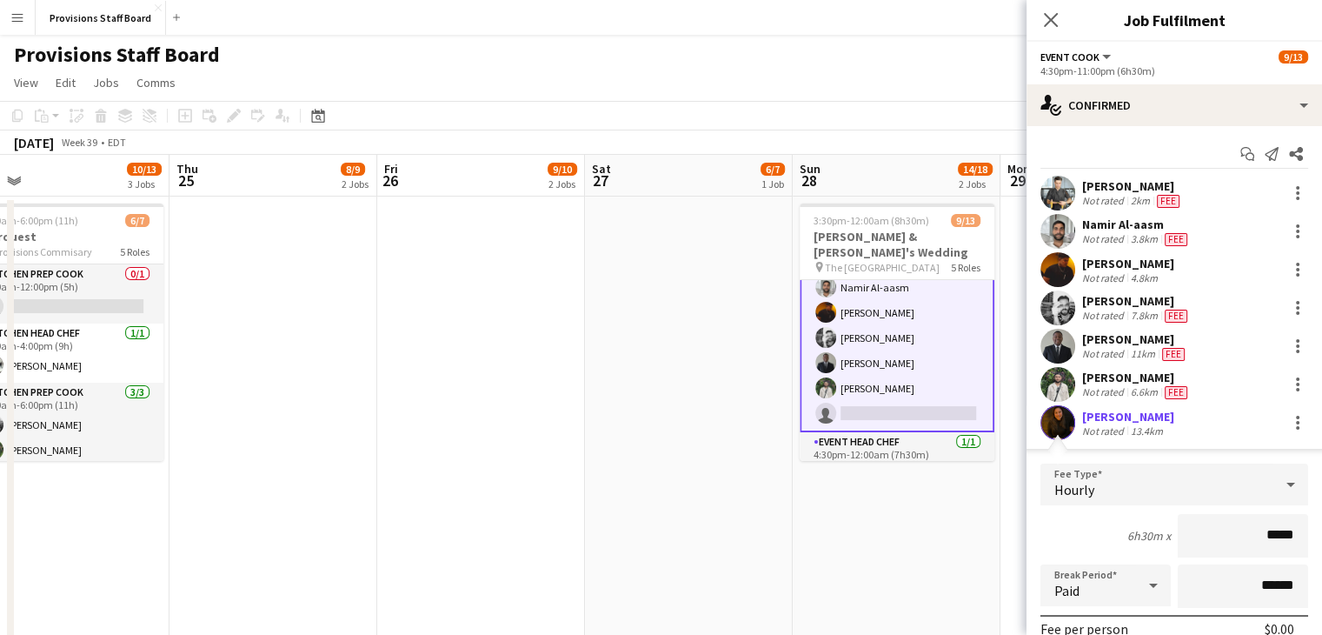
scroll to position [159, 0]
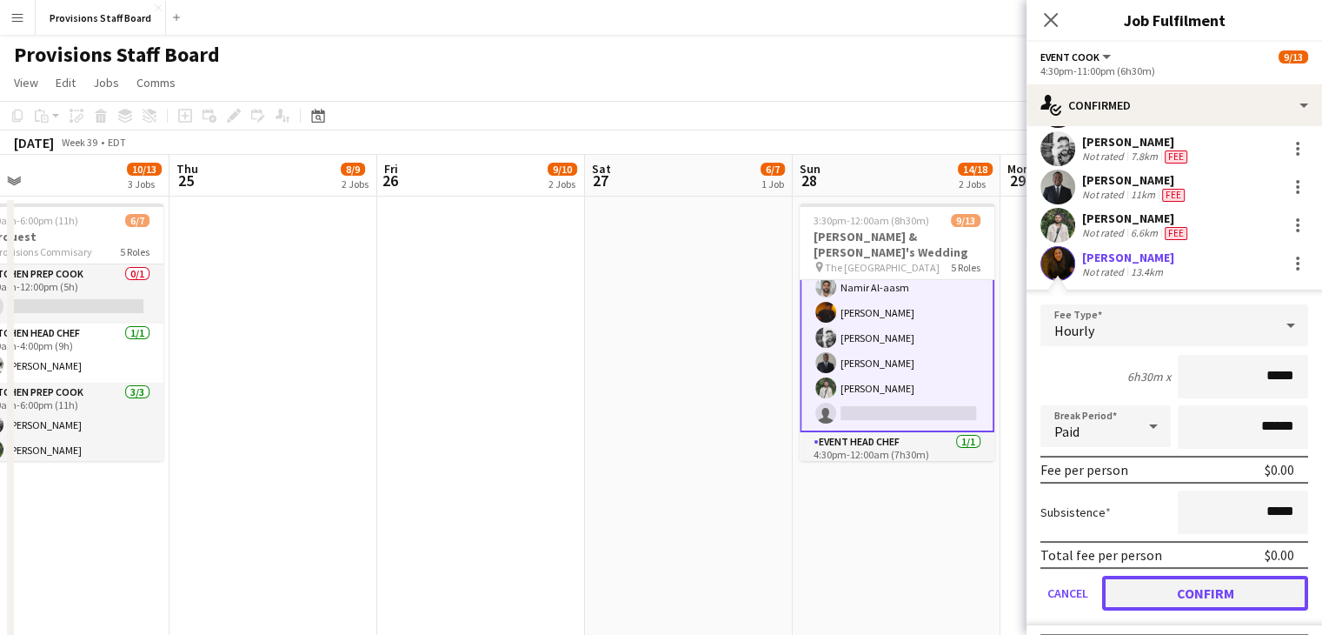
click at [1143, 575] on button "Confirm" at bounding box center [1205, 592] width 206 height 35
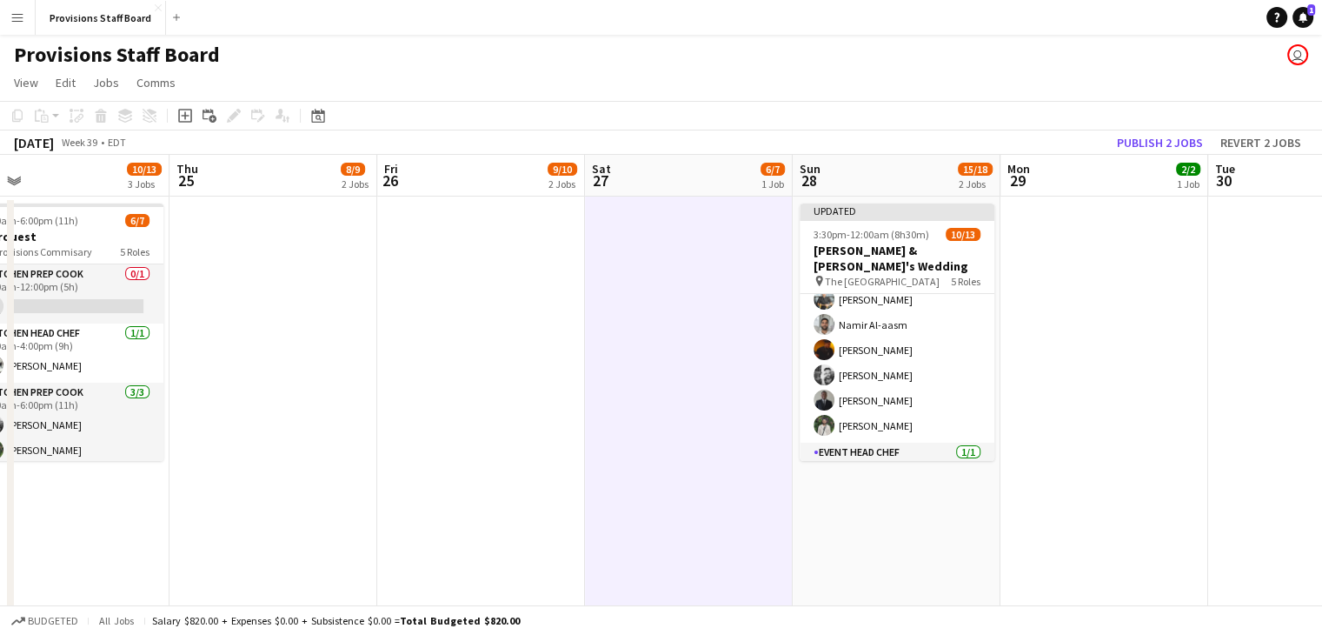
scroll to position [289, 0]
click at [1170, 144] on button "Publish 2 jobs" at bounding box center [1160, 142] width 100 height 23
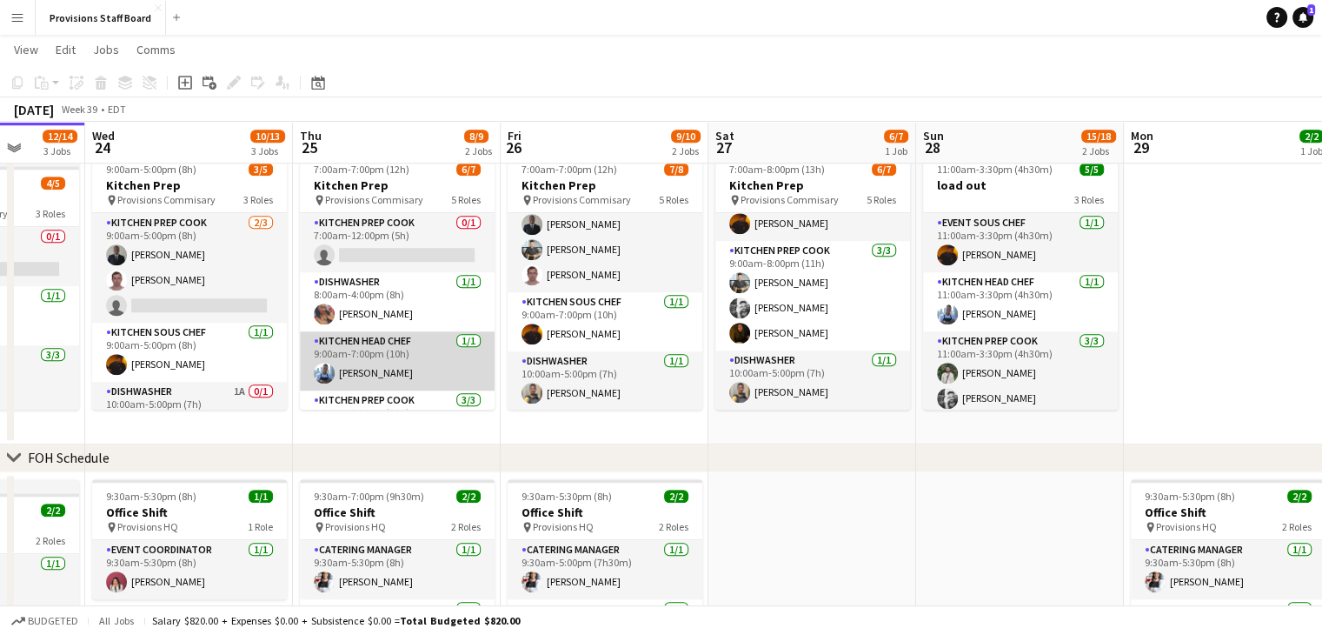
scroll to position [150, 0]
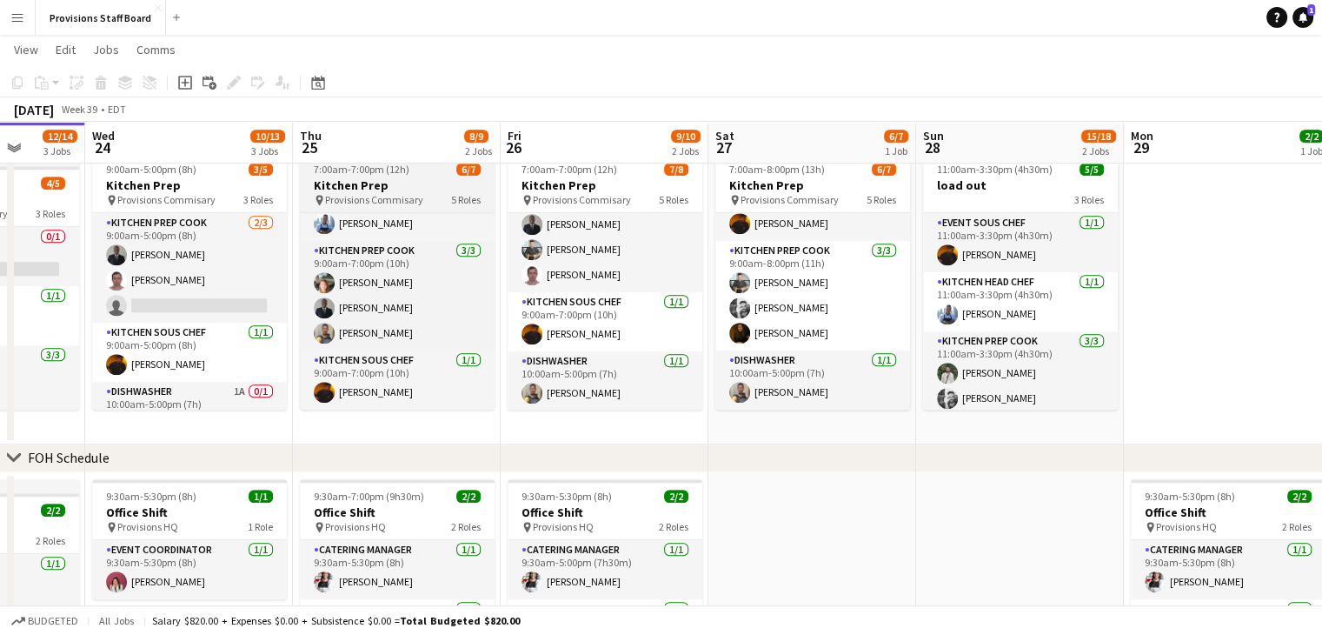
click at [382, 193] on span "Provisions Commisary" at bounding box center [374, 199] width 98 height 13
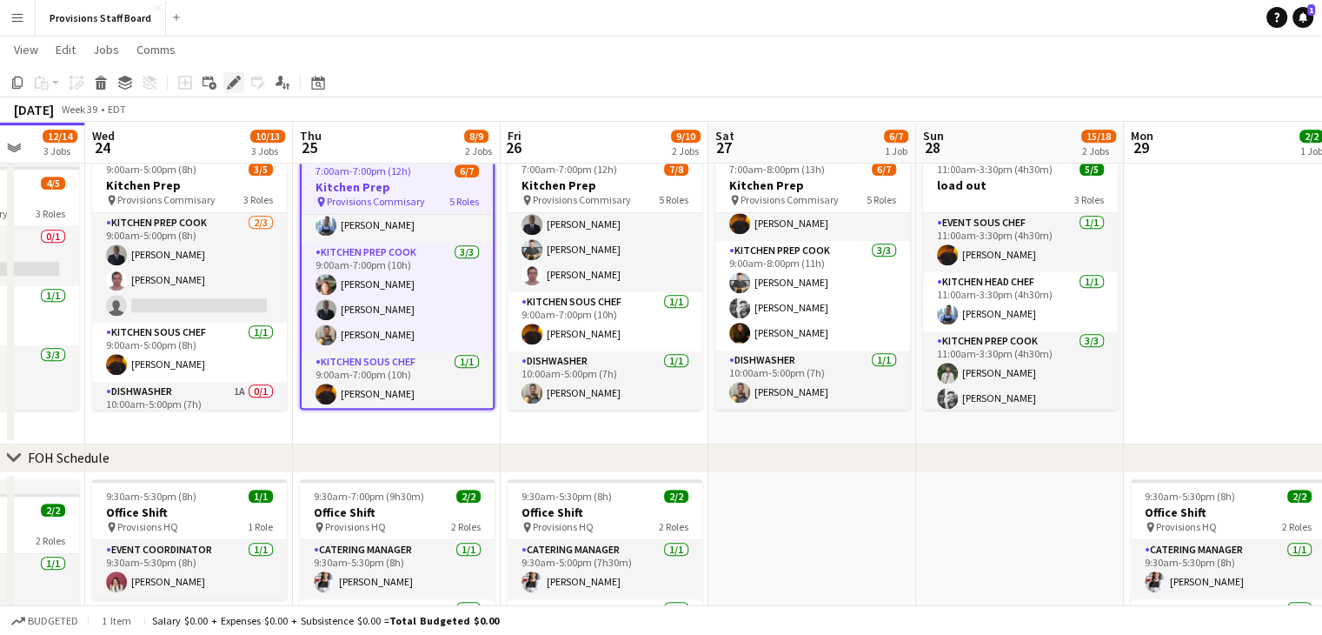
click at [240, 76] on icon "Edit" at bounding box center [234, 83] width 14 height 14
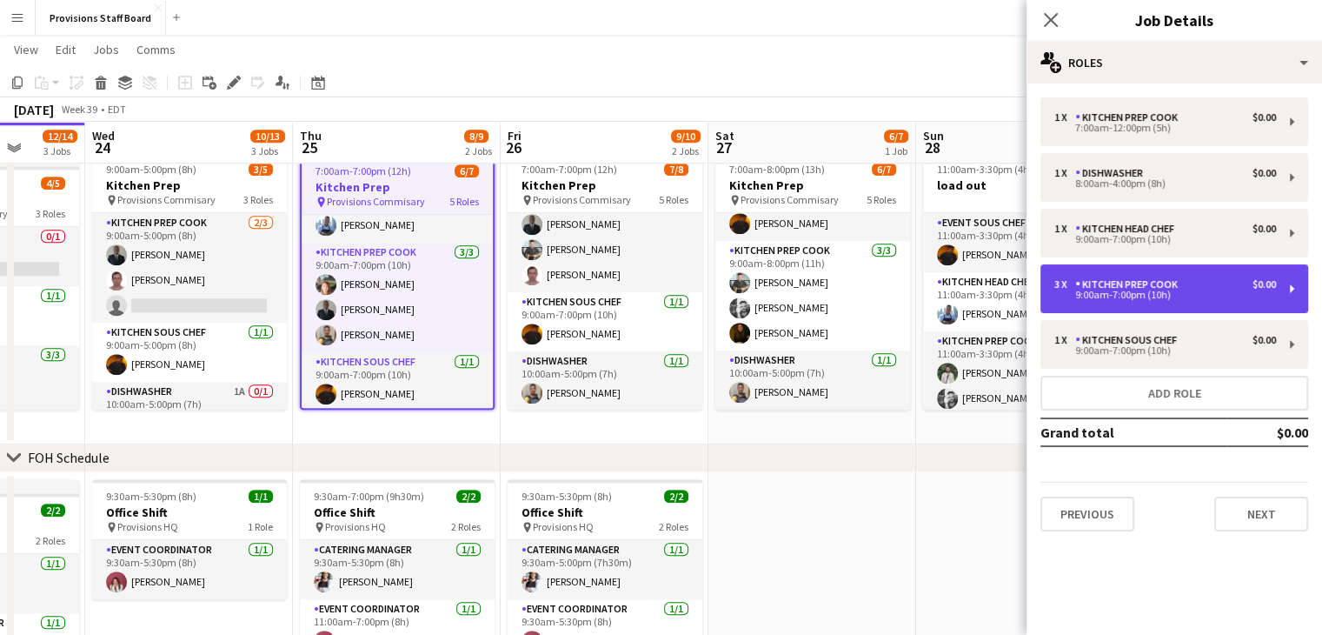
click at [1204, 296] on div "9:00am-7:00pm (10h)" at bounding box center [1165, 294] width 222 height 9
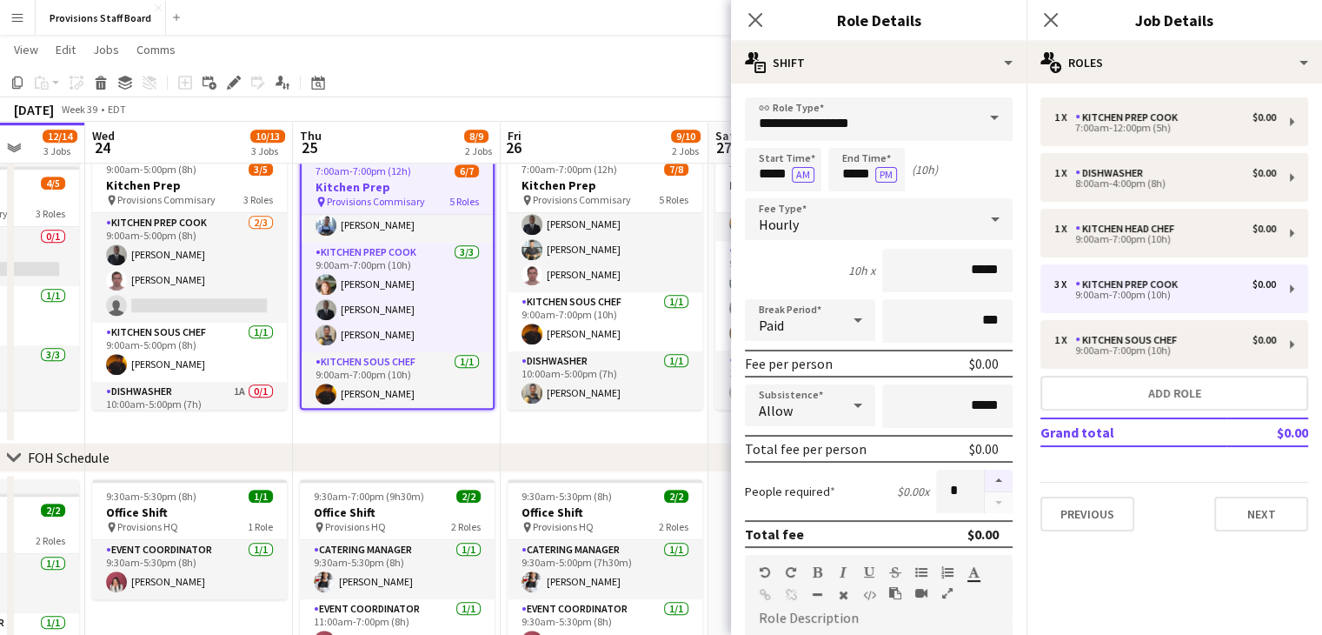
click at [985, 470] on button "button" at bounding box center [999, 480] width 28 height 23
type input "*"
click at [657, 429] on app-date-cell "7:00am-7:00pm (12h) 7/8 Kitchen Prep pin Provisions Commisary 5 Roles Kitchen P…" at bounding box center [605, 294] width 208 height 299
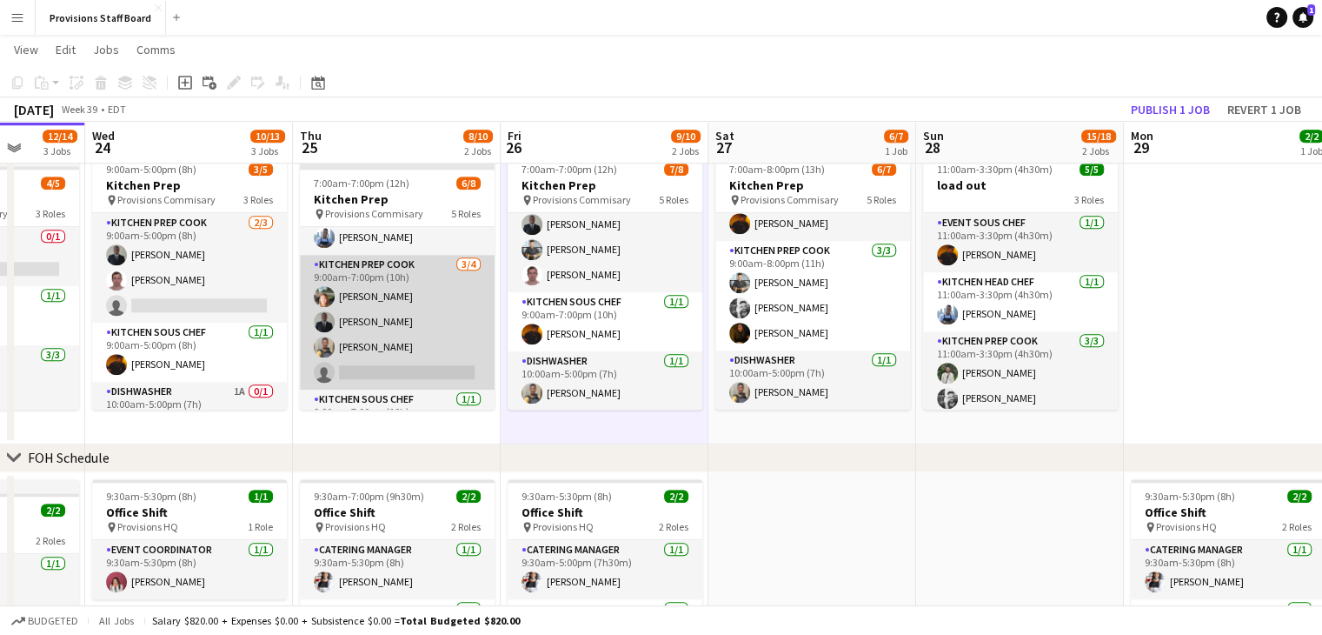
click at [371, 364] on app-card-role "Kitchen Prep Cook 3/4 9:00am-7:00pm (10h) Dijana Posavec Kumbukani Phiri Daniel…" at bounding box center [397, 322] width 195 height 135
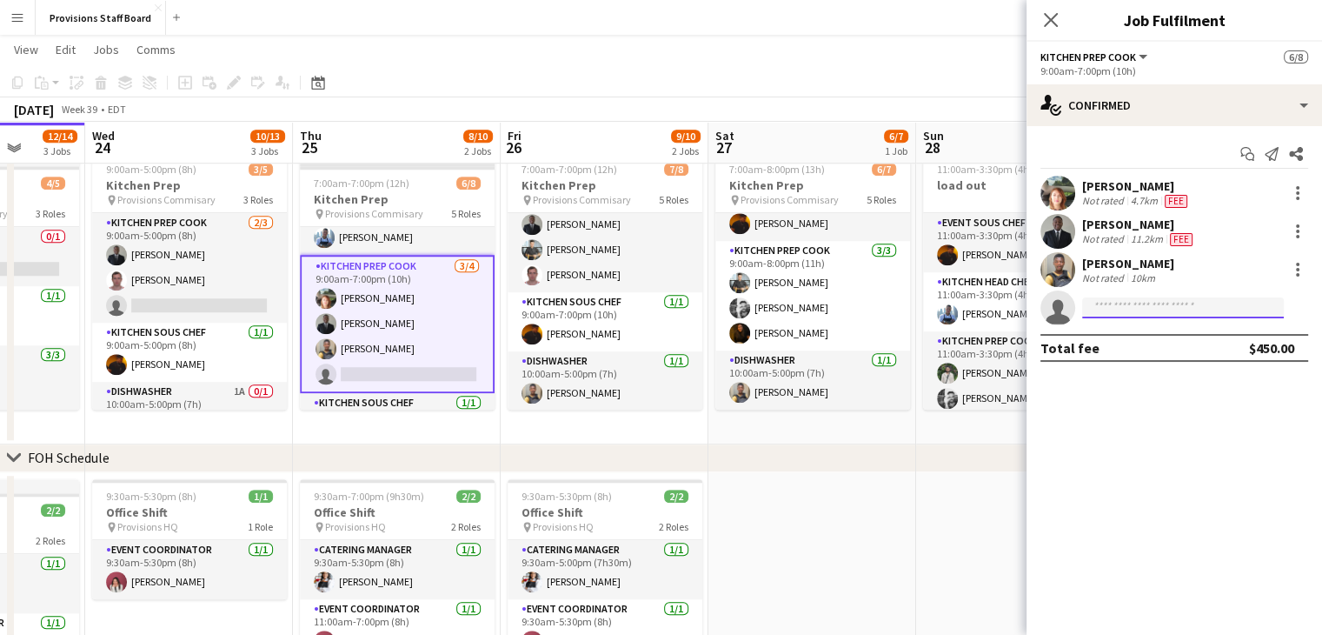
click at [1137, 308] on input at bounding box center [1183, 307] width 202 height 21
type input "***"
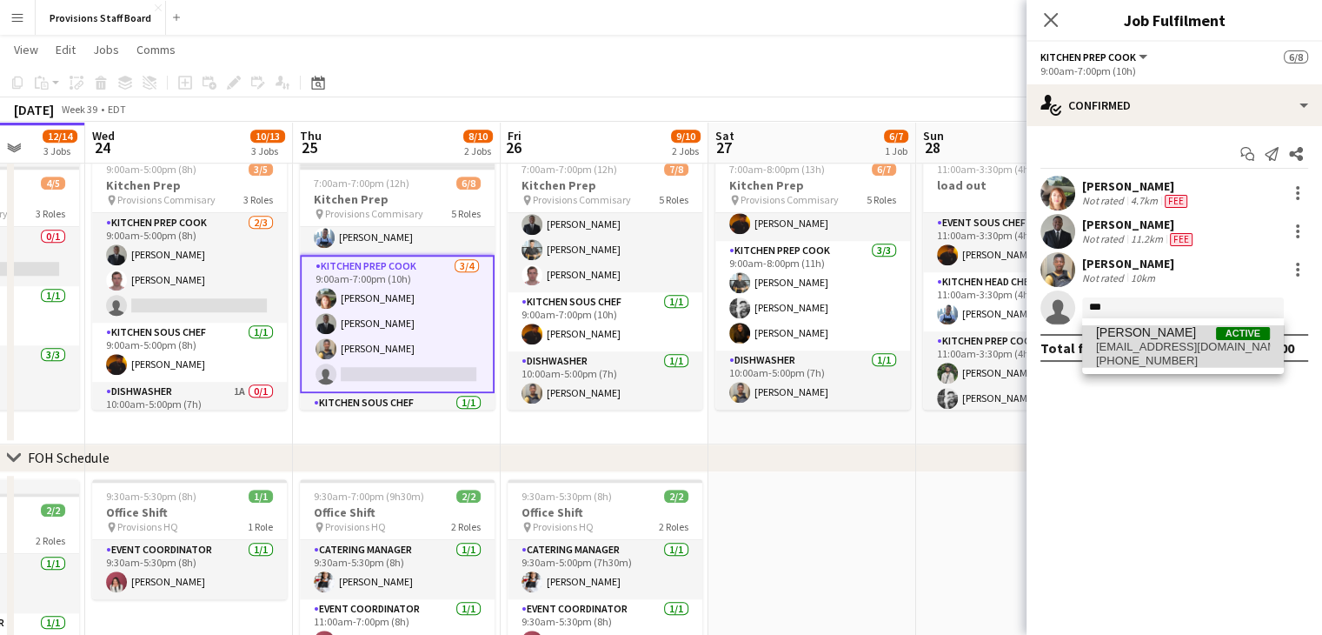
click at [1126, 335] on span "[PERSON_NAME]" at bounding box center [1146, 332] width 100 height 15
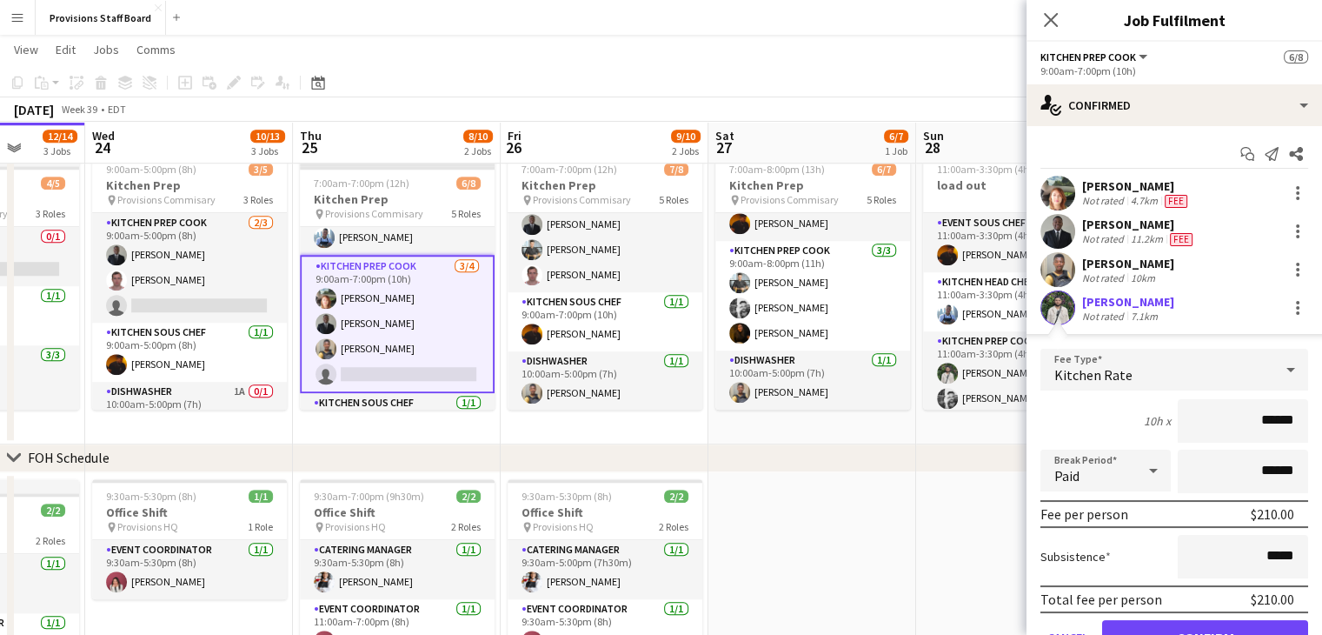
scroll to position [83, 0]
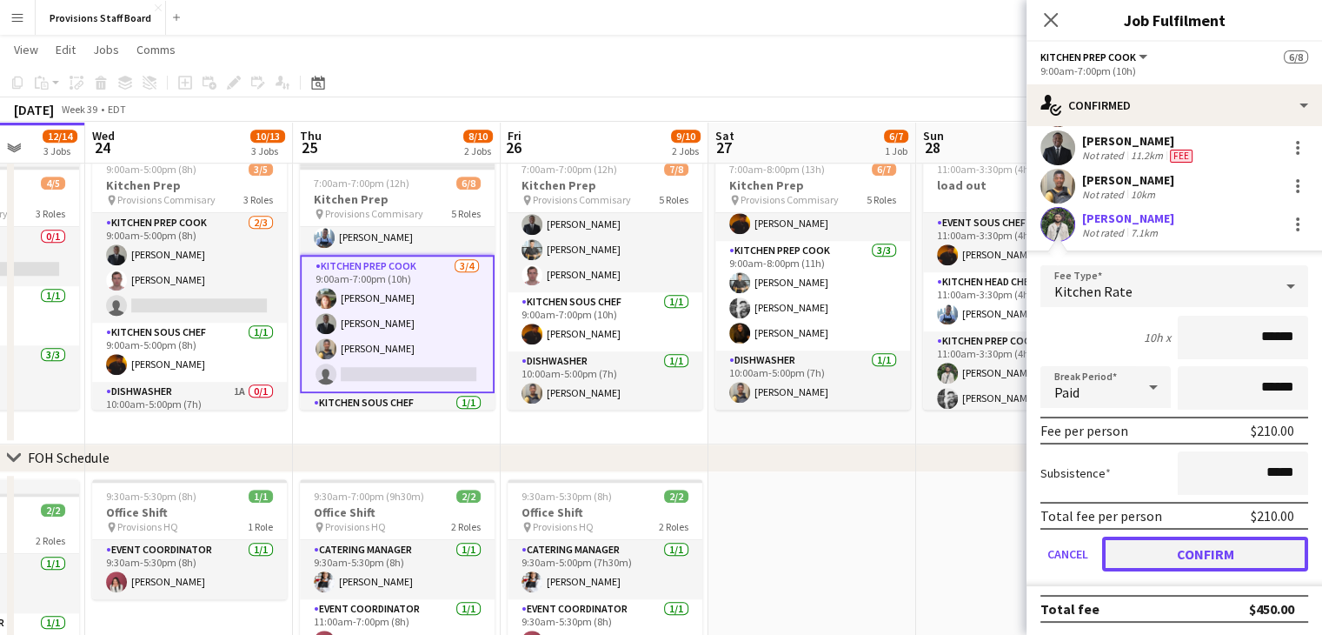
click at [1169, 542] on button "Confirm" at bounding box center [1205, 553] width 206 height 35
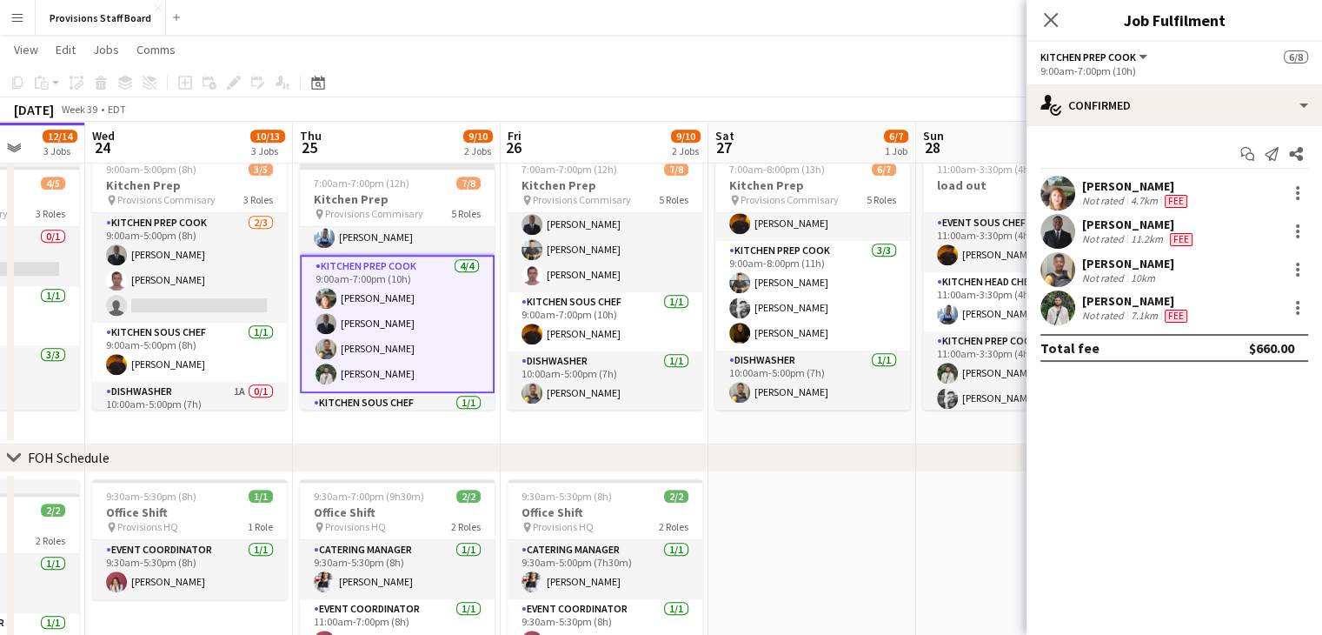
scroll to position [0, 0]
click at [843, 558] on app-date-cell at bounding box center [812, 633] width 208 height 322
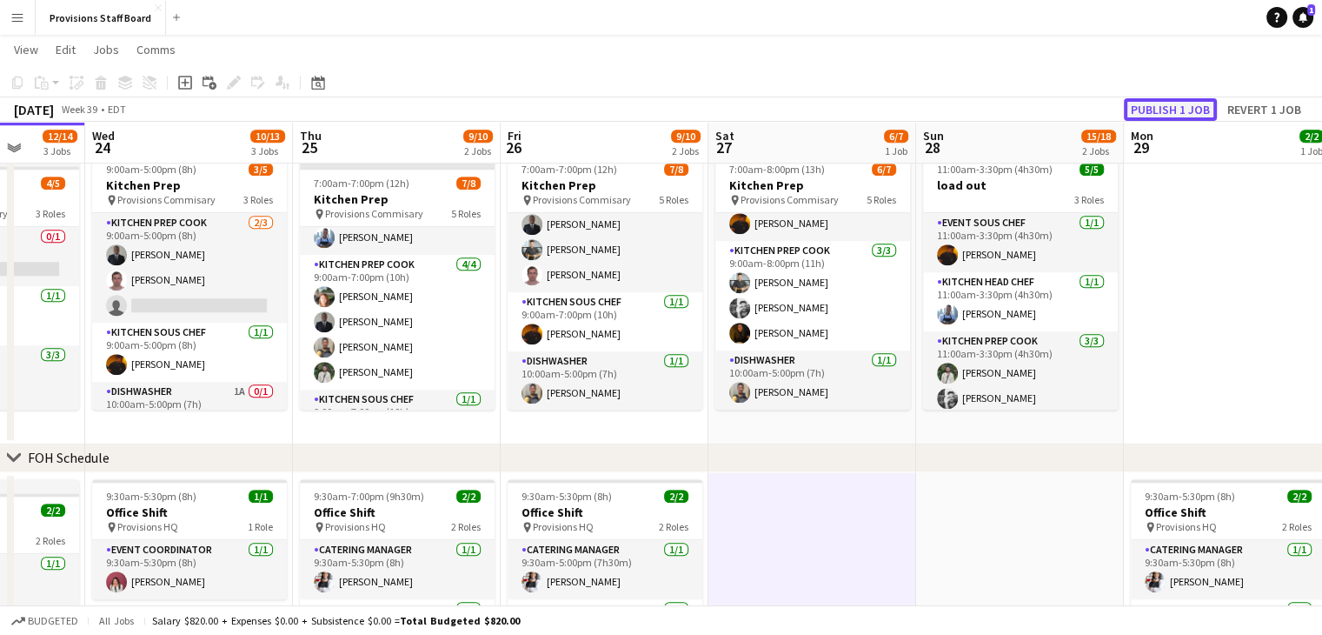
click at [1177, 107] on button "Publish 1 job" at bounding box center [1170, 109] width 93 height 23
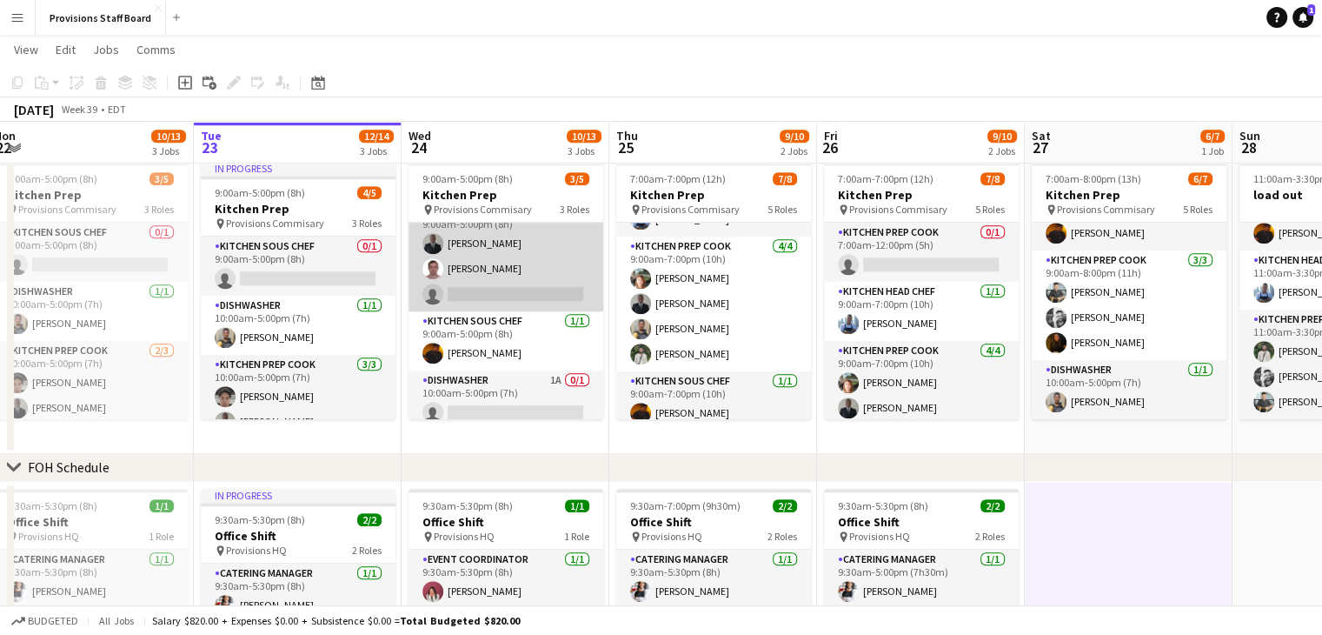
scroll to position [31, 0]
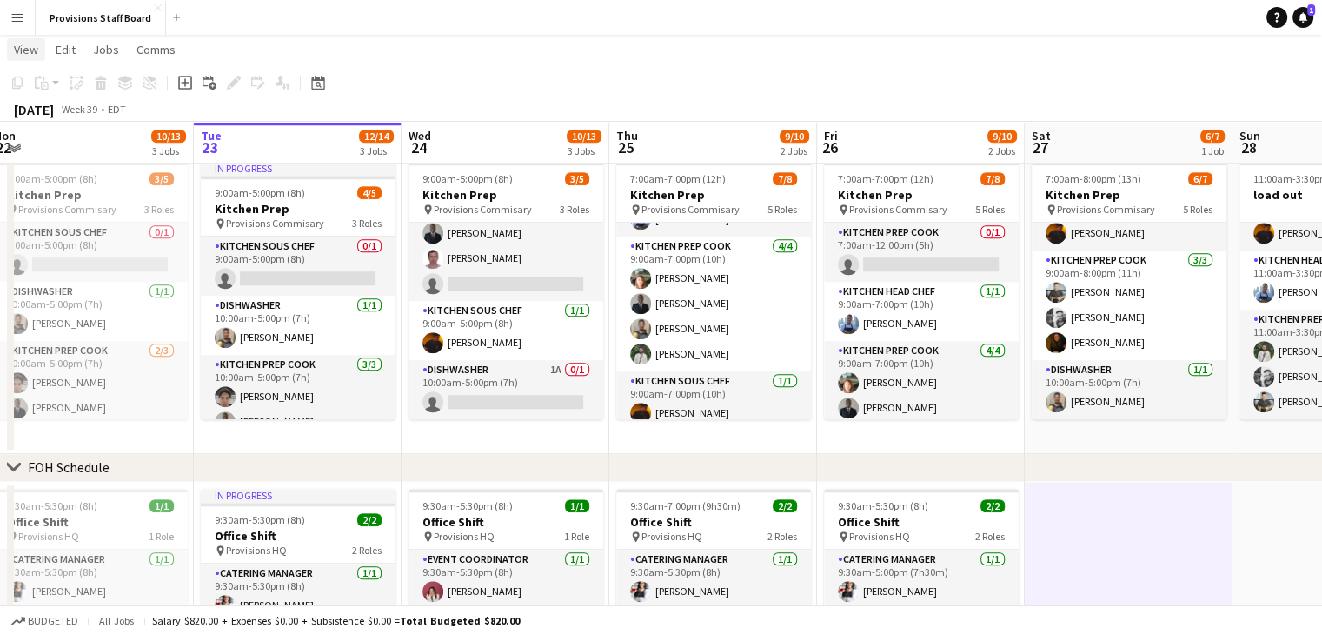
click at [35, 52] on span "View" at bounding box center [26, 50] width 24 height 16
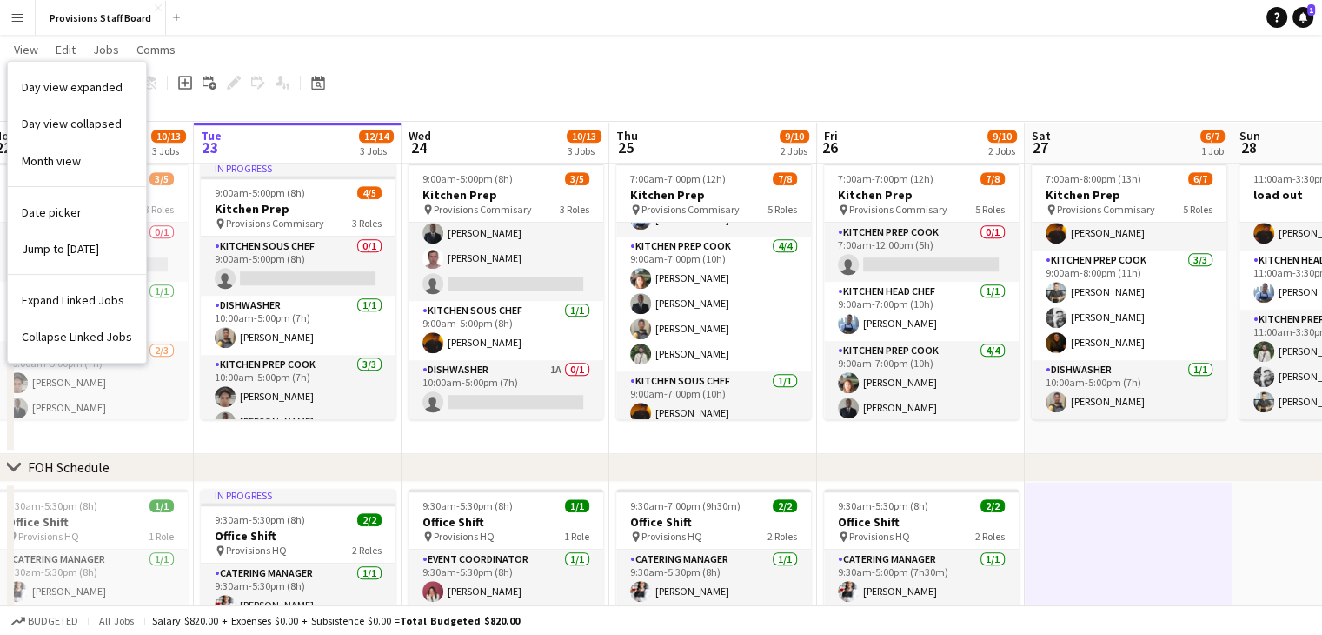
click at [10, 21] on app-icon "Menu" at bounding box center [17, 17] width 14 height 14
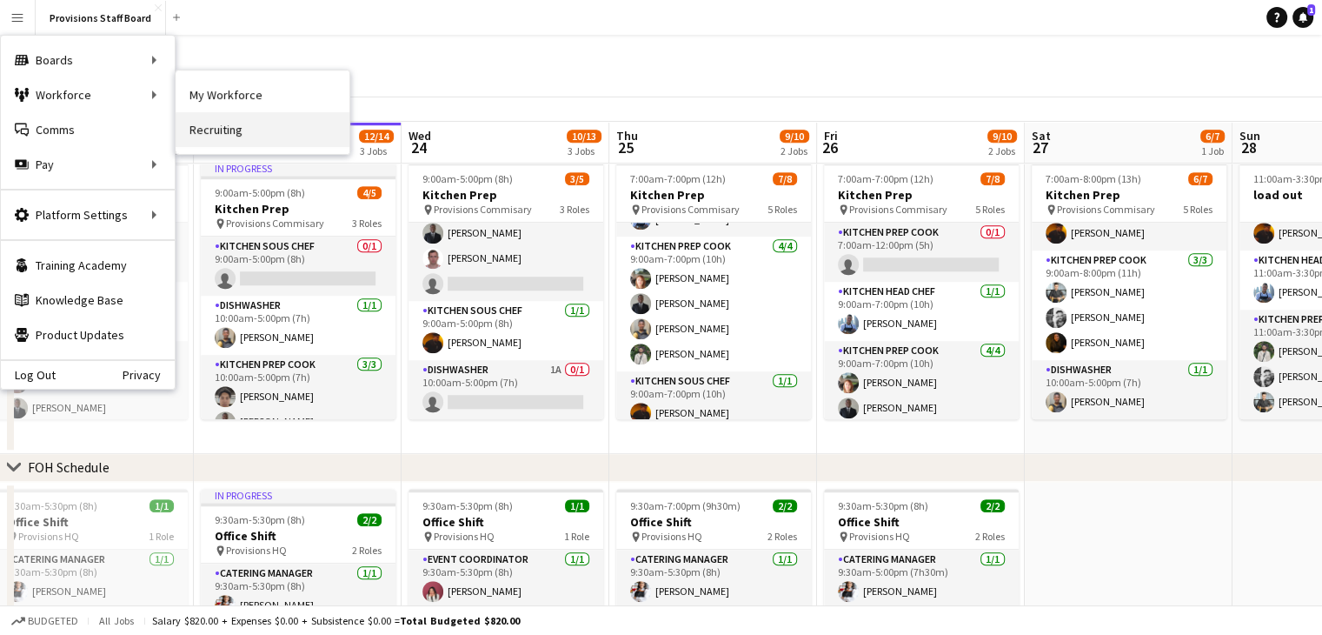
click at [243, 117] on link "Recruiting" at bounding box center [263, 129] width 174 height 35
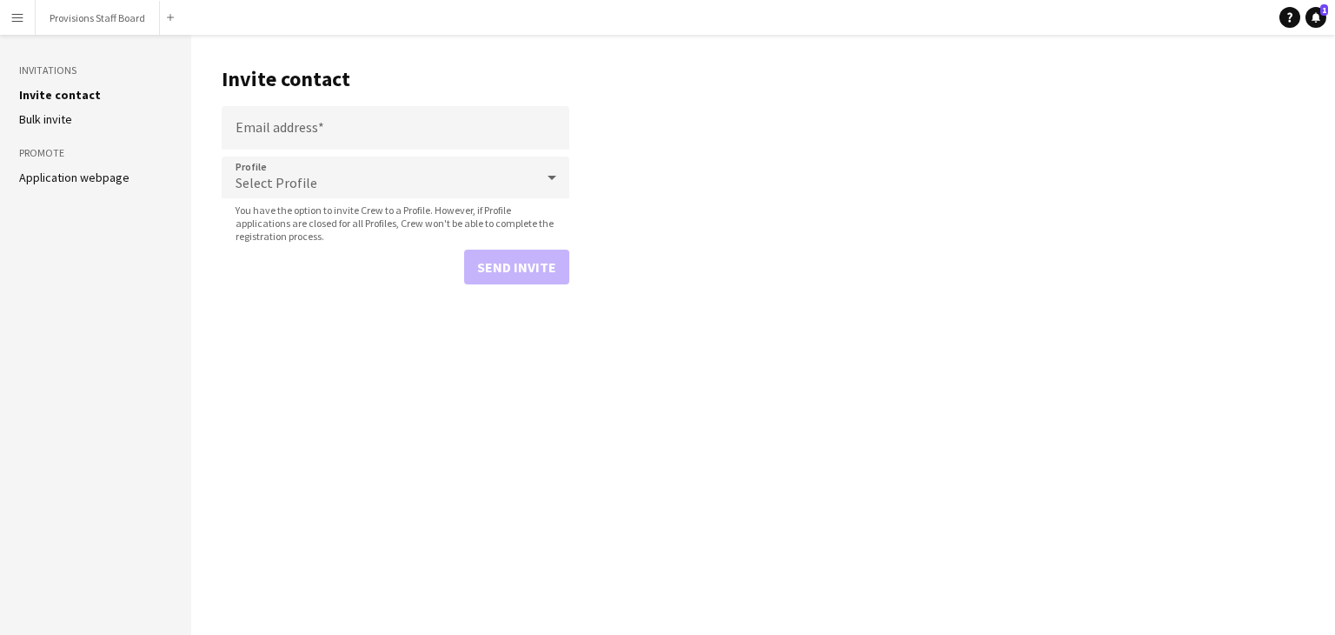
click at [27, 12] on button "Menu" at bounding box center [17, 17] width 35 height 35
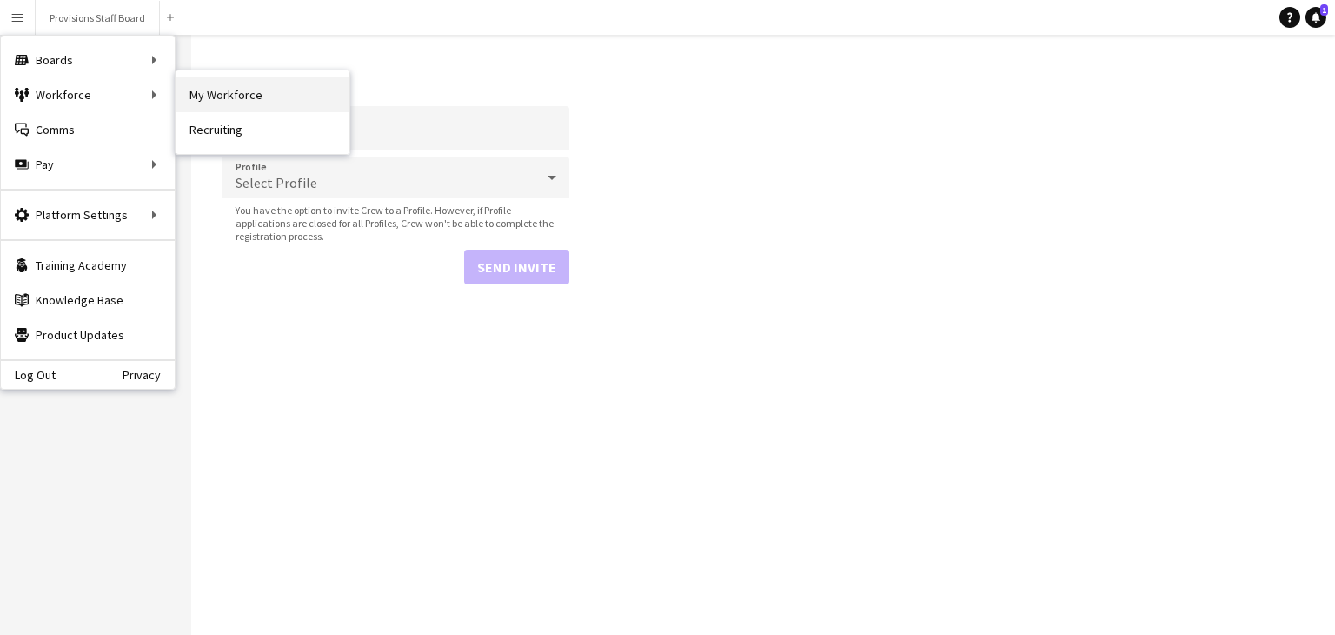
click at [195, 92] on link "My Workforce" at bounding box center [263, 94] width 174 height 35
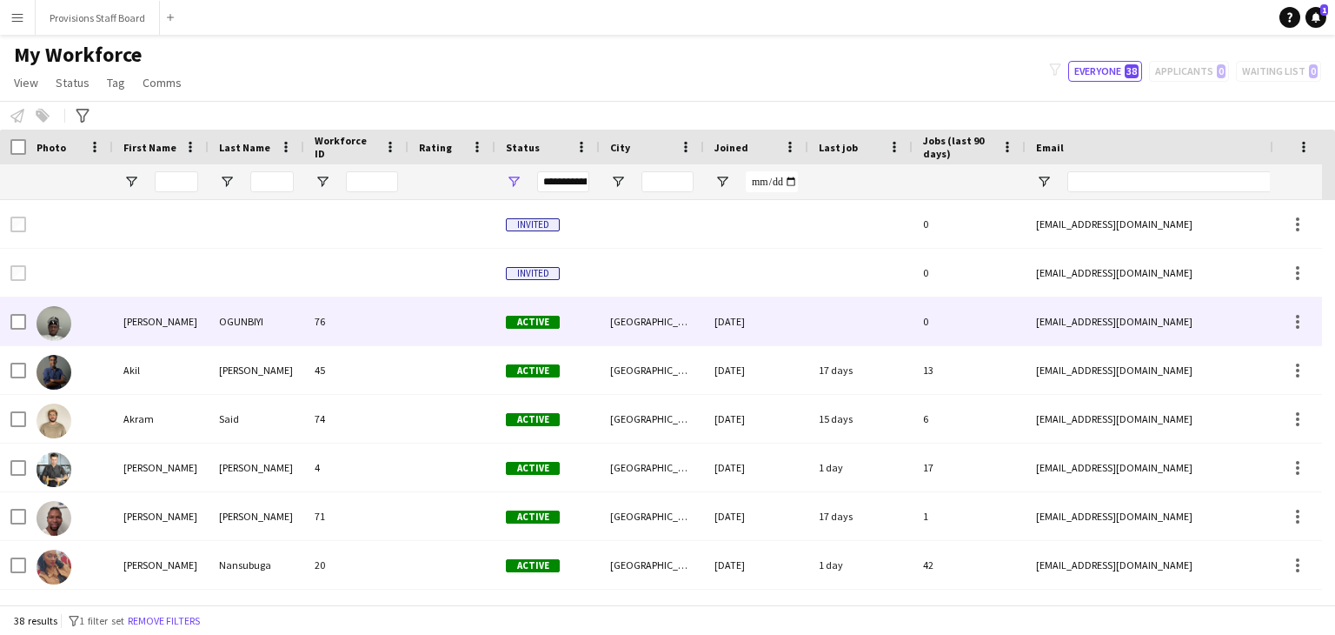
click at [154, 328] on div "ABDUL-AZEEM" at bounding box center [161, 321] width 96 height 48
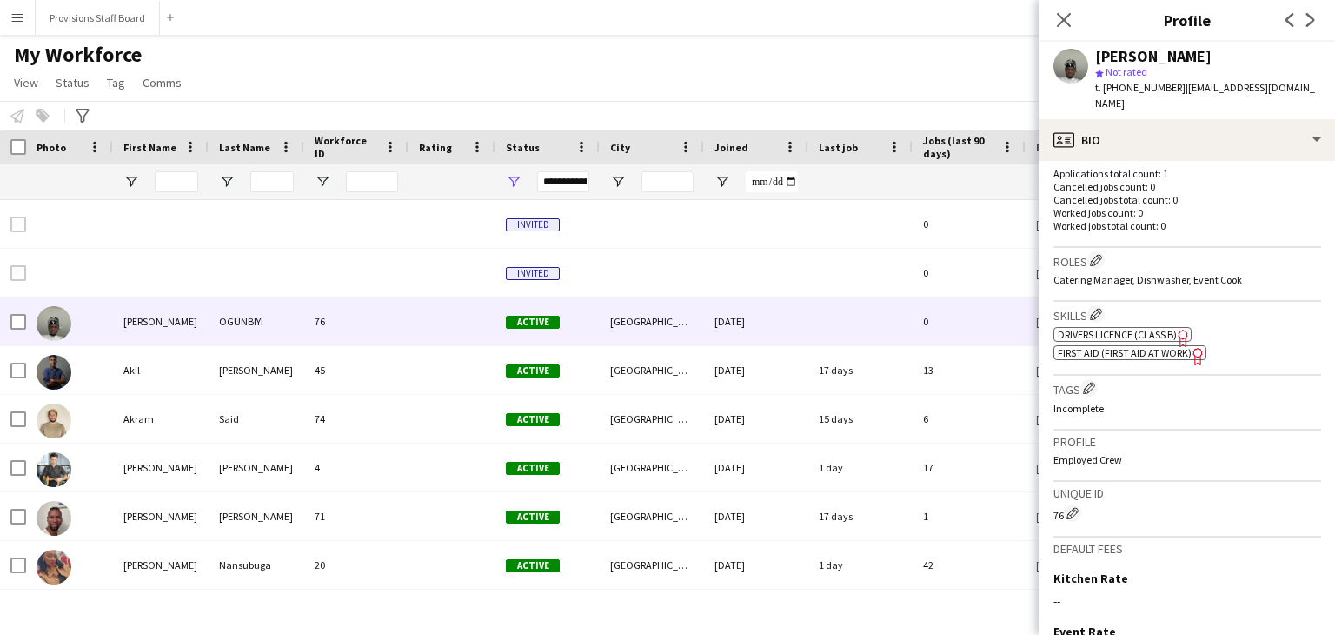
scroll to position [444, 0]
click at [1064, 29] on app-icon "Close pop-in" at bounding box center [1064, 20] width 25 height 25
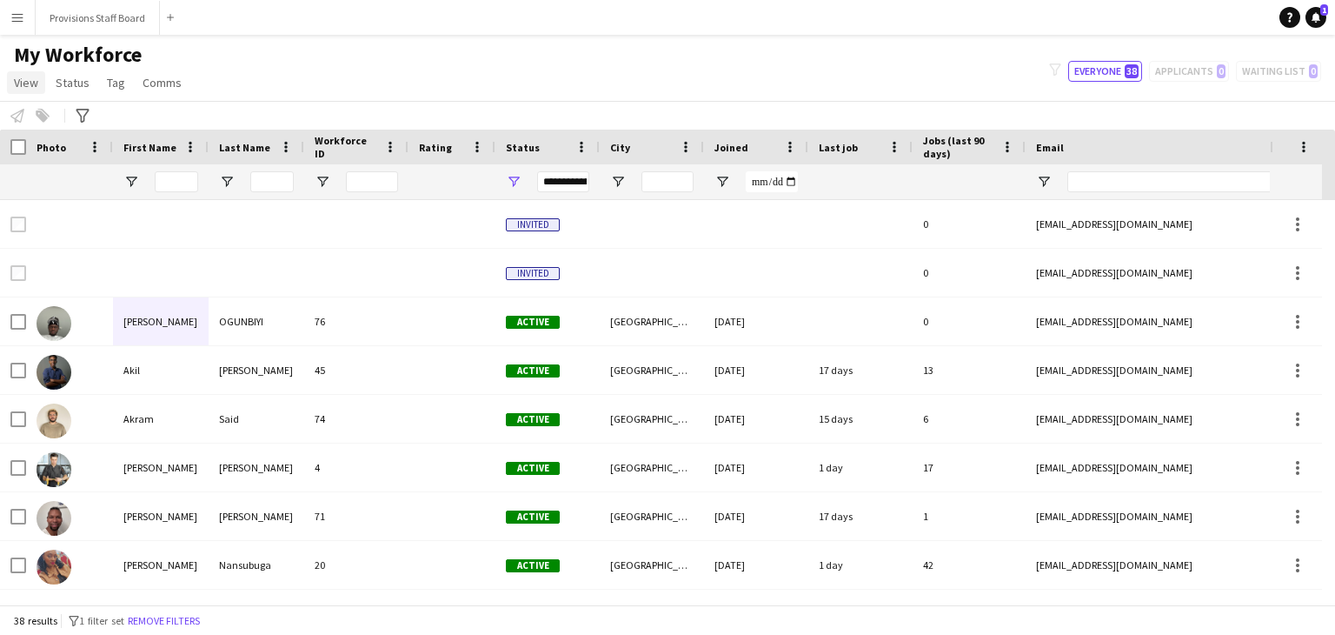
click at [31, 88] on span "View" at bounding box center [26, 83] width 24 height 16
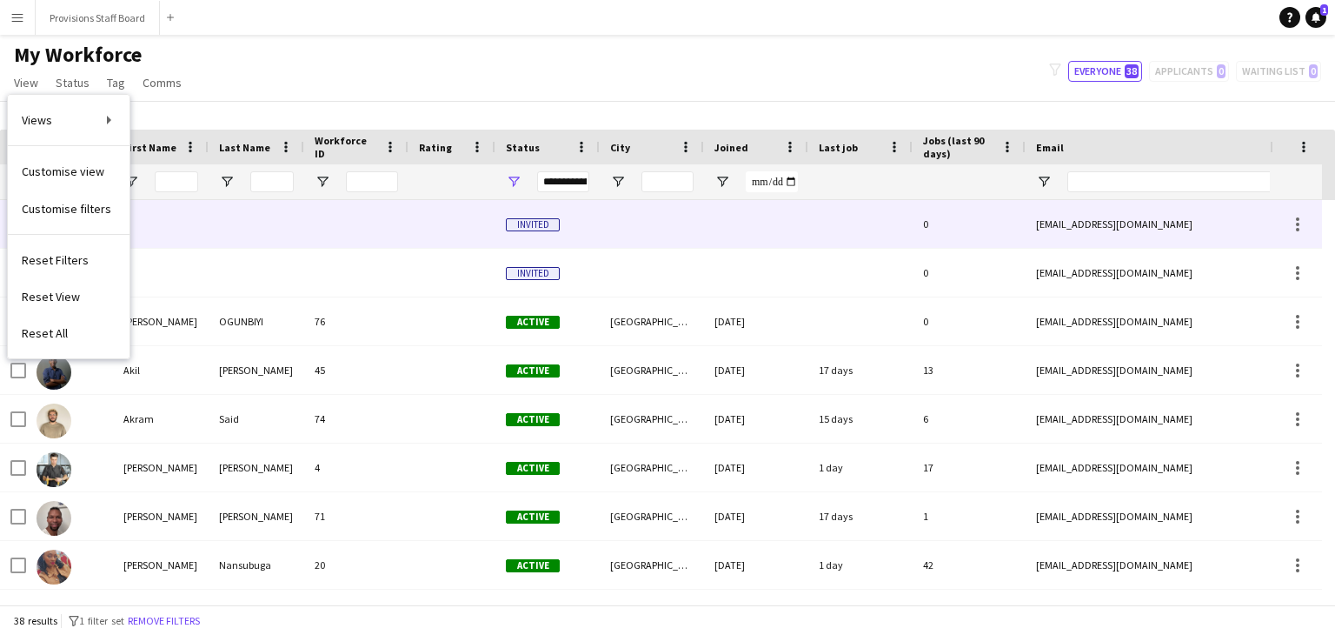
click at [167, 236] on div at bounding box center [161, 224] width 96 height 48
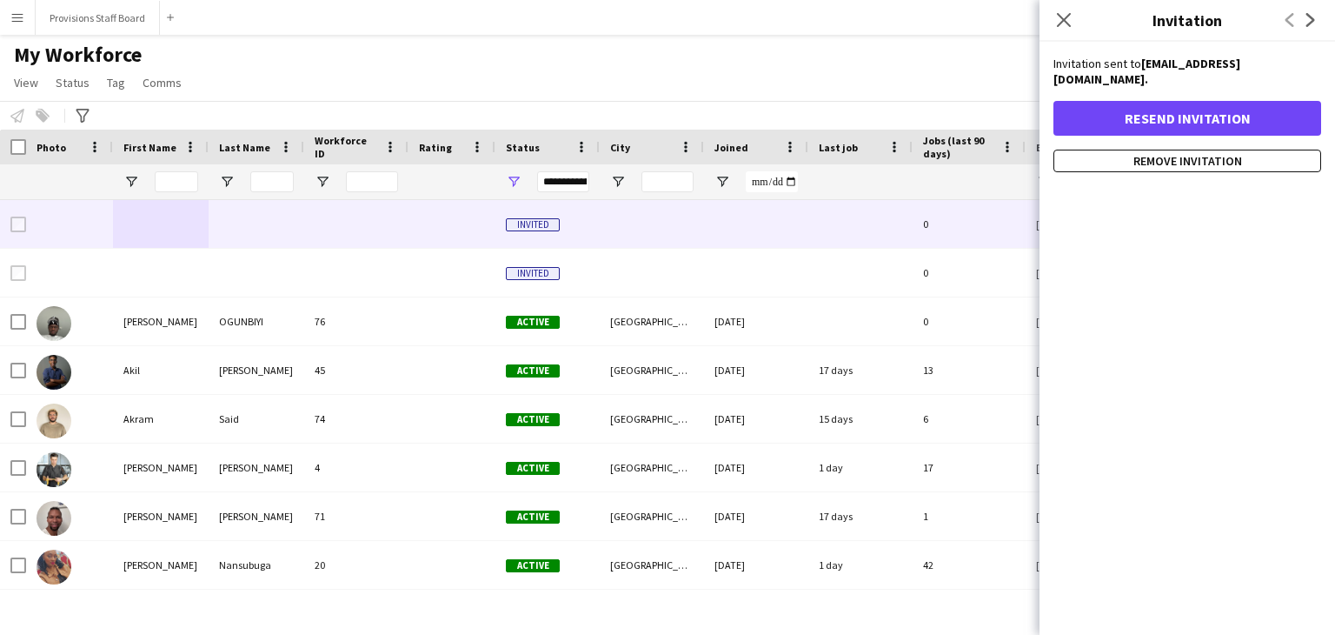
click at [247, 67] on div "My Workforce View Views Default view New view Update view Delete view Edit name…" at bounding box center [667, 71] width 1335 height 59
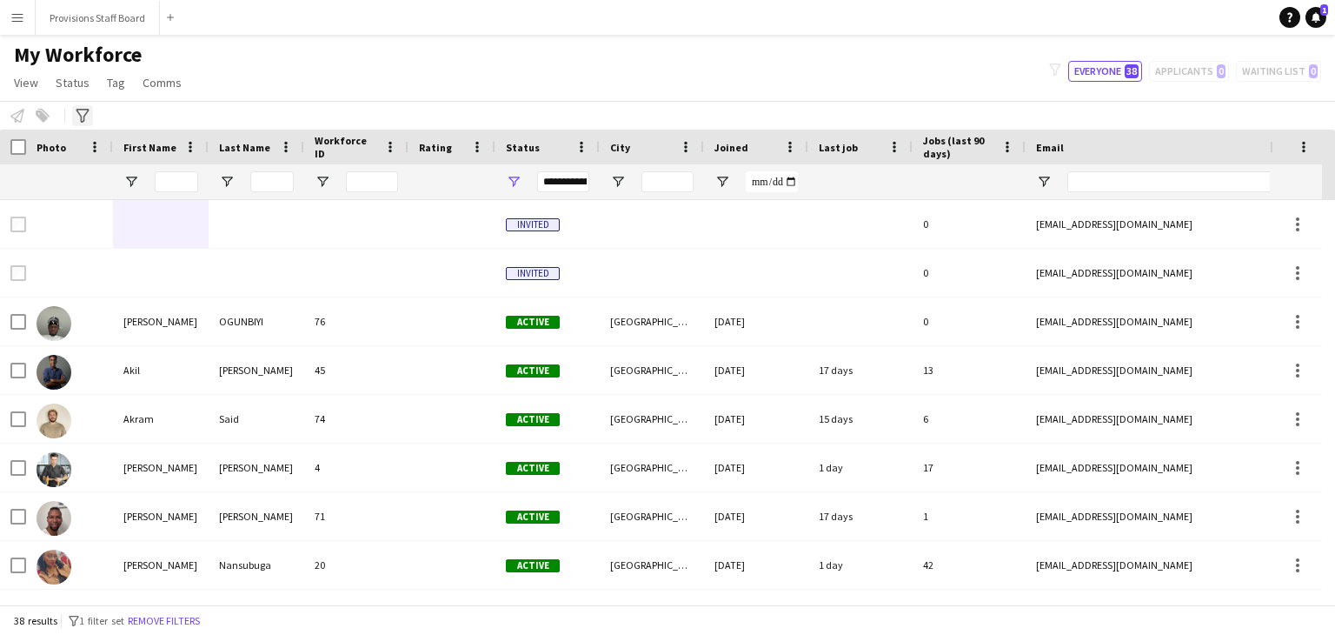
click at [80, 108] on div "Advanced filters" at bounding box center [82, 115] width 21 height 21
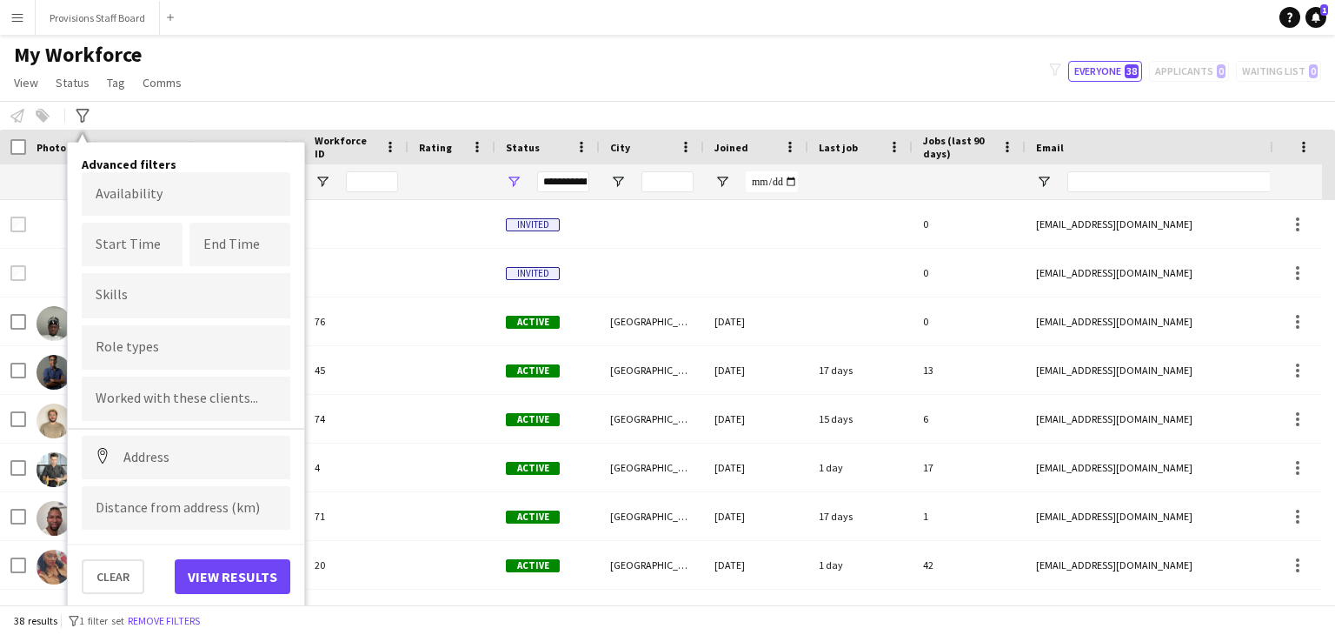
click at [262, 69] on div "My Workforce View Views Default view New view Update view Delete view Edit name…" at bounding box center [667, 71] width 1335 height 59
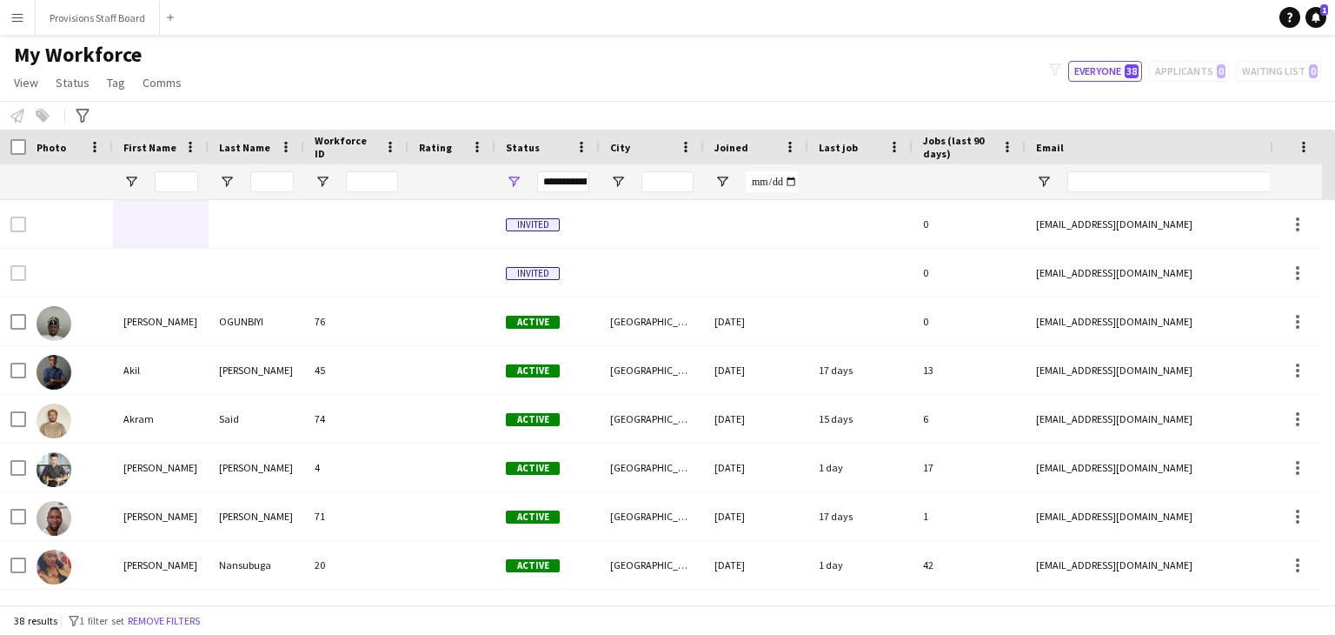
click at [21, 24] on button "Menu" at bounding box center [17, 17] width 35 height 35
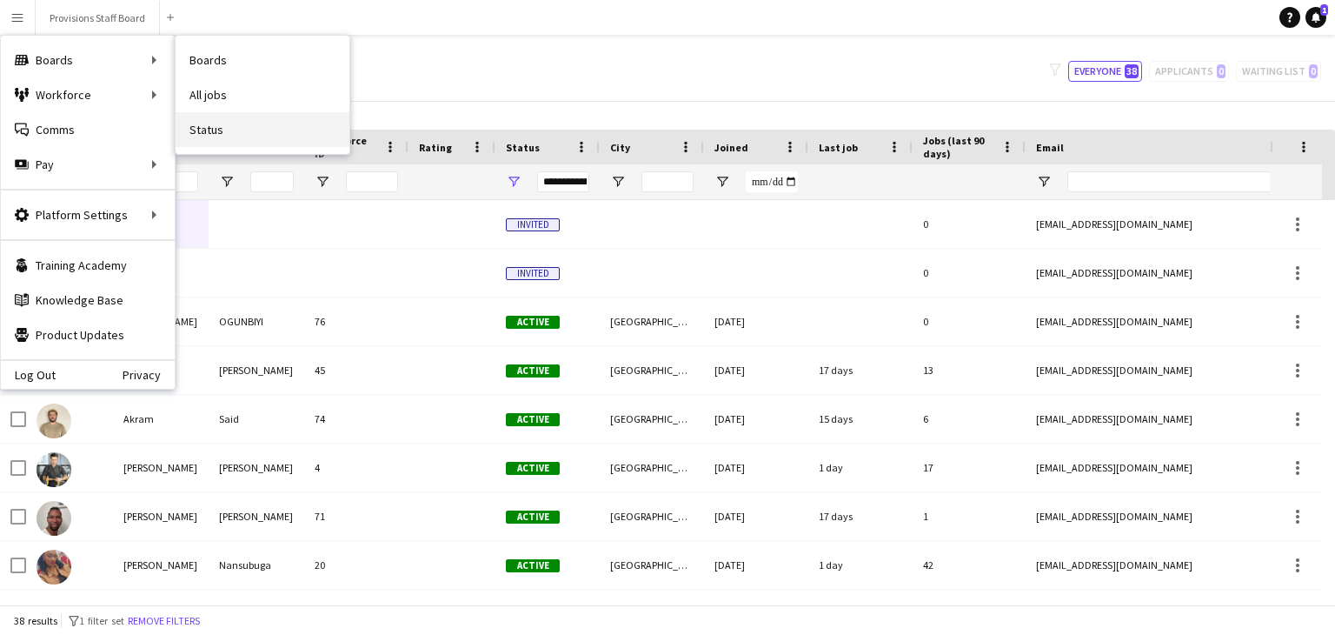
click at [225, 131] on link "Status" at bounding box center [263, 129] width 174 height 35
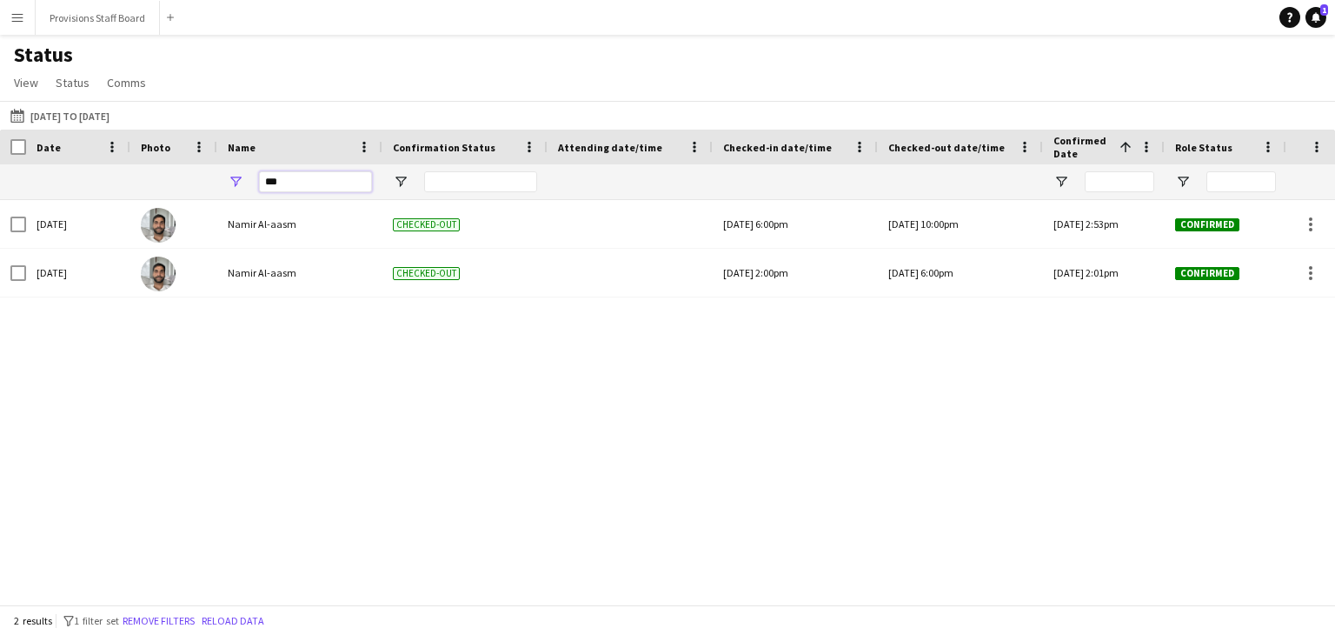
click at [295, 176] on input "***" at bounding box center [315, 181] width 113 height 21
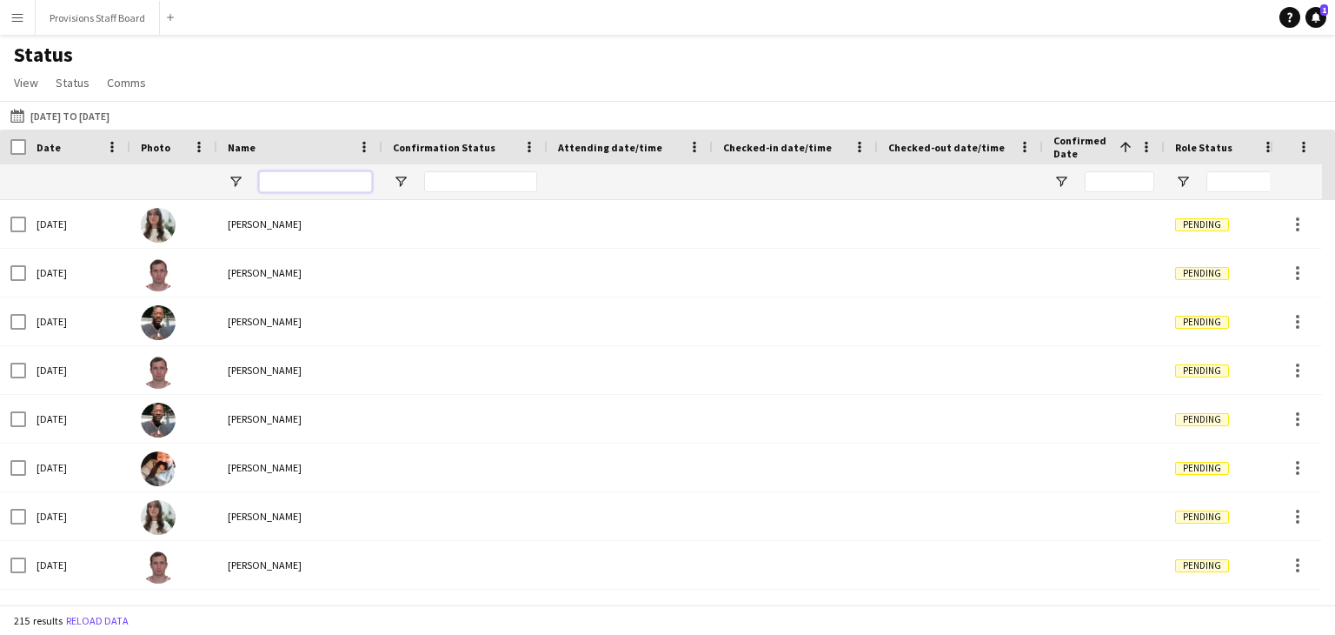
click at [295, 176] on input "Name Filter Input" at bounding box center [315, 181] width 113 height 21
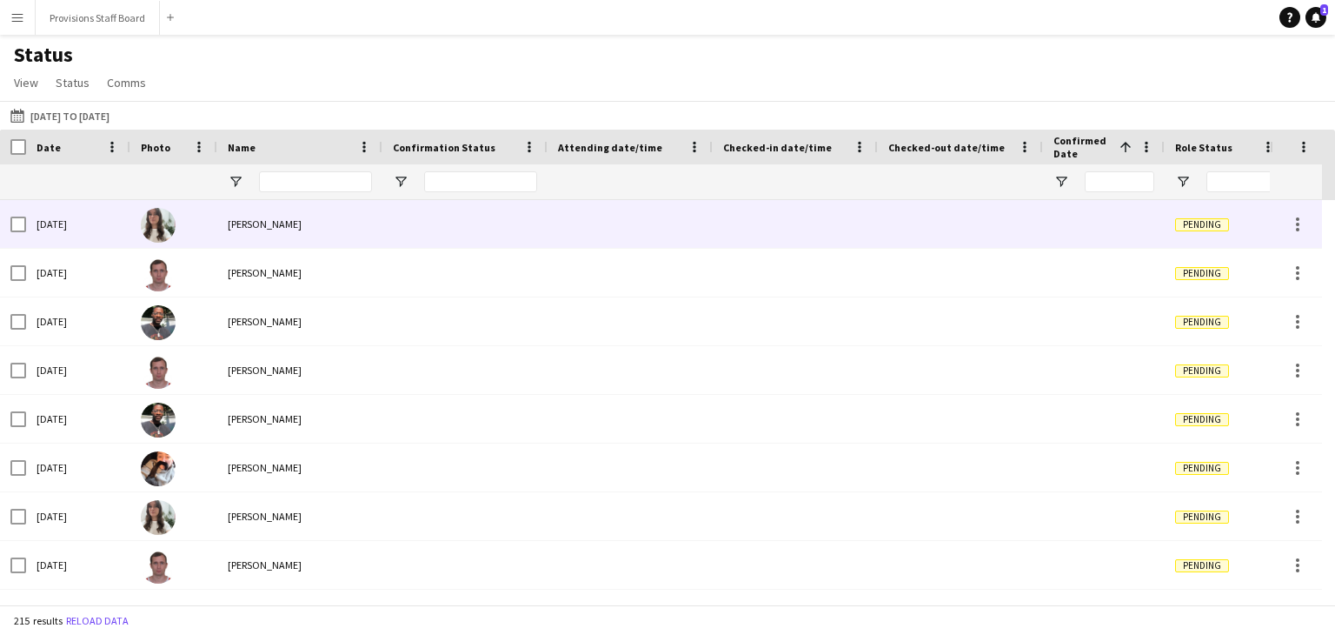
click at [357, 209] on div "Kate Levitt" at bounding box center [299, 224] width 165 height 48
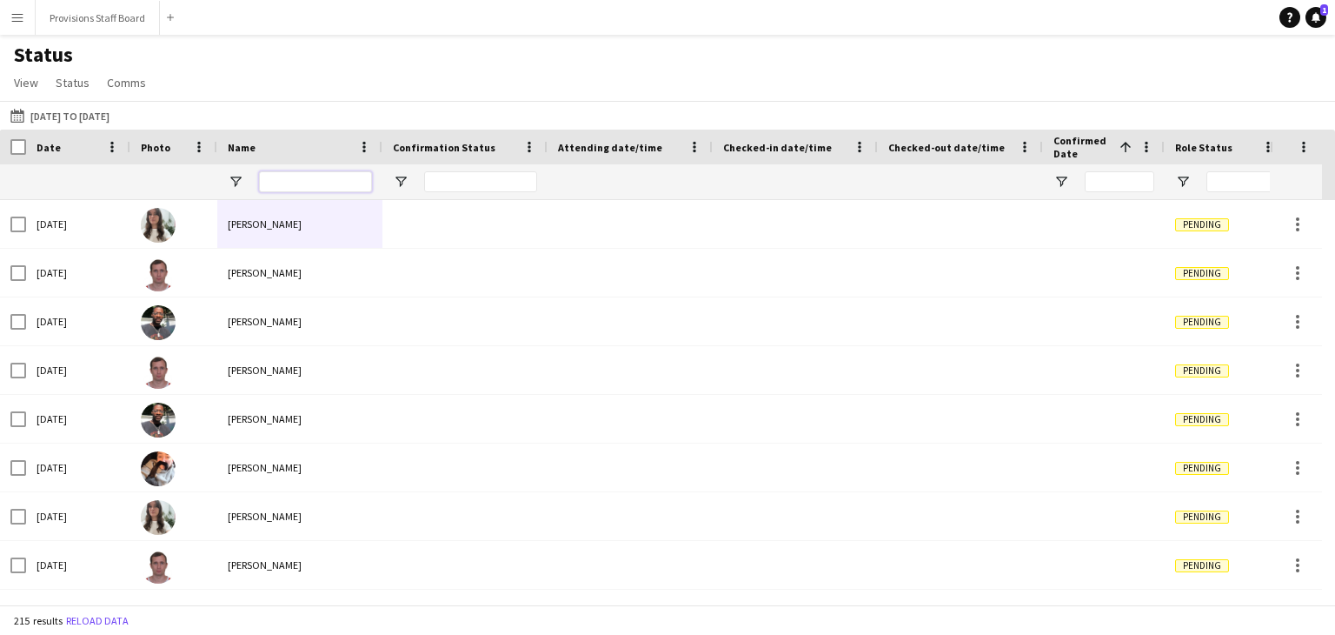
click at [327, 182] on input "Name Filter Input" at bounding box center [315, 181] width 113 height 21
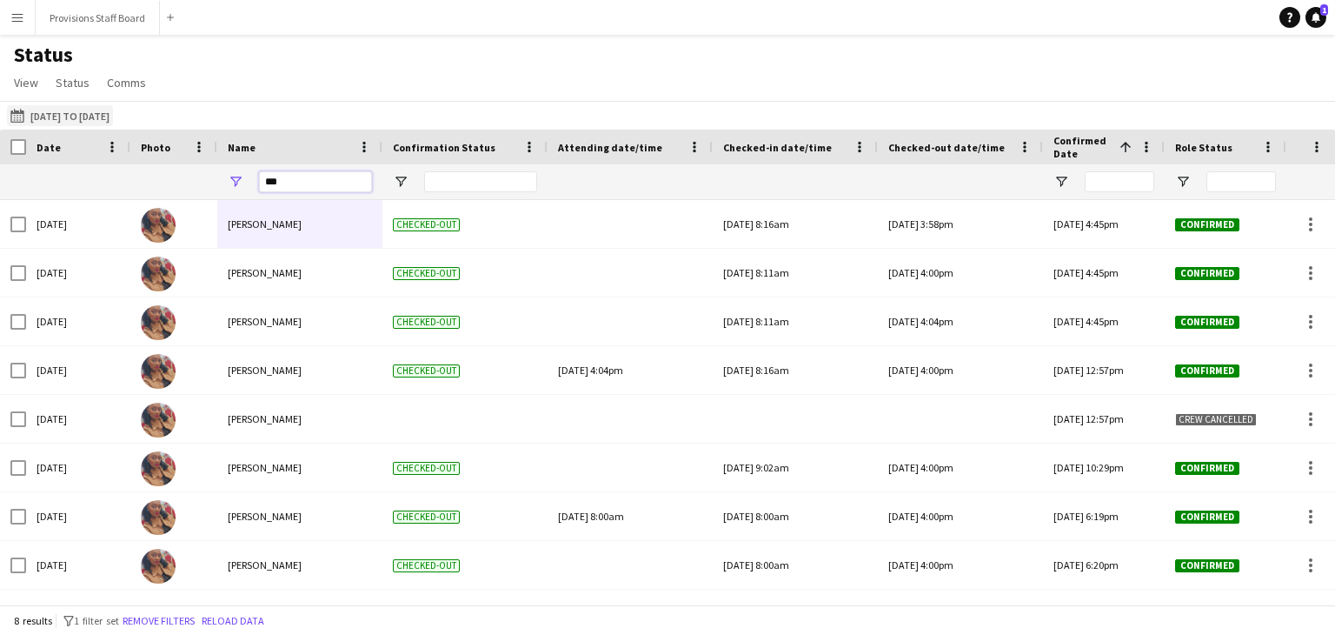
type input "***"
click at [19, 112] on app-icon "22-09-2025 to 28-09-2025" at bounding box center [20, 116] width 20 height 14
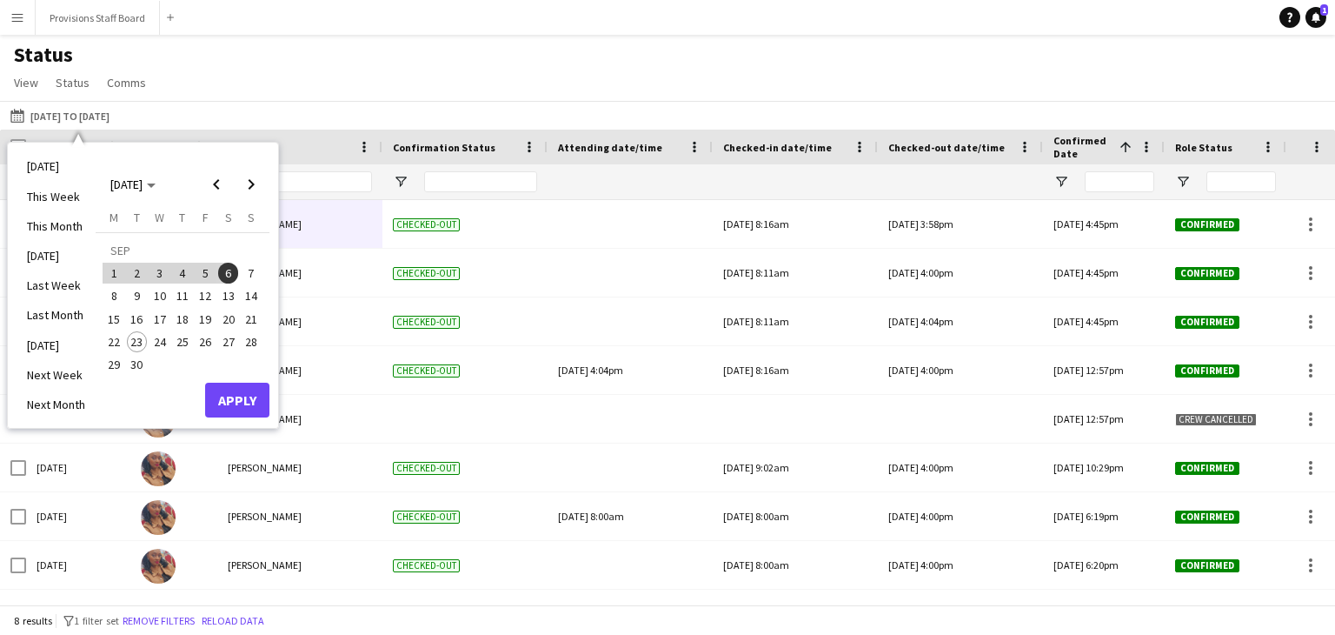
click at [255, 265] on span "7" at bounding box center [251, 273] width 21 height 21
click at [233, 317] on span "20" at bounding box center [228, 319] width 21 height 21
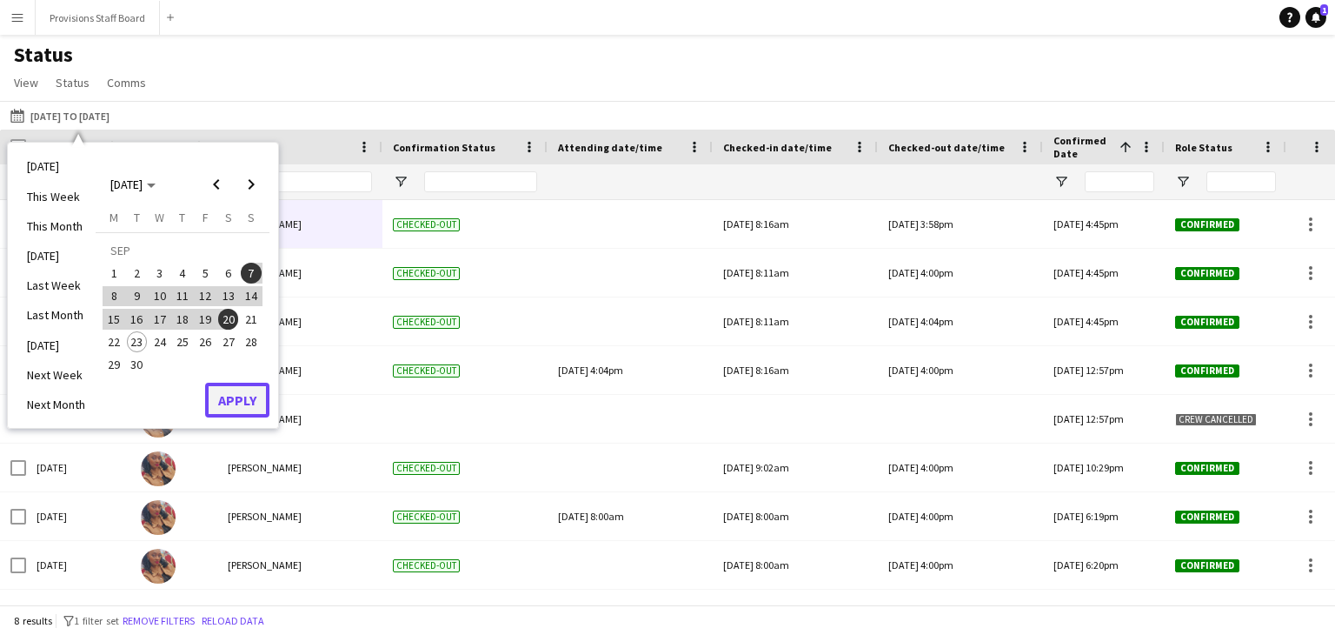
click at [228, 396] on button "Apply" at bounding box center [237, 399] width 64 height 35
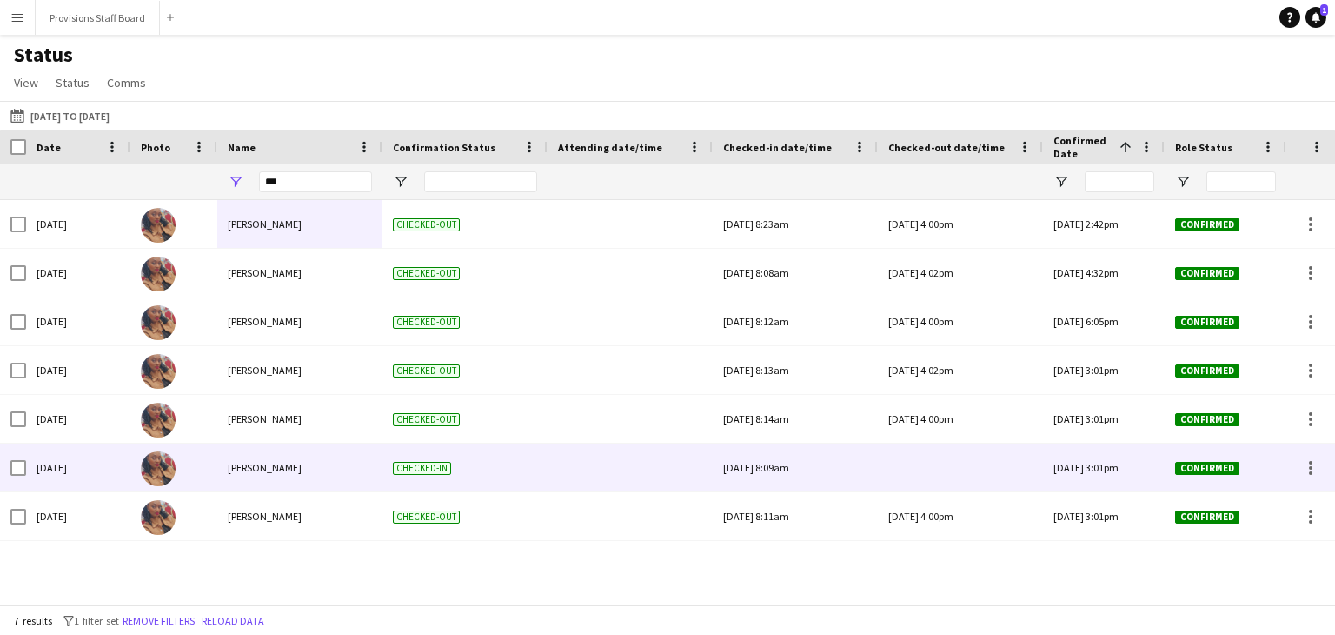
click at [595, 464] on div at bounding box center [630, 467] width 144 height 48
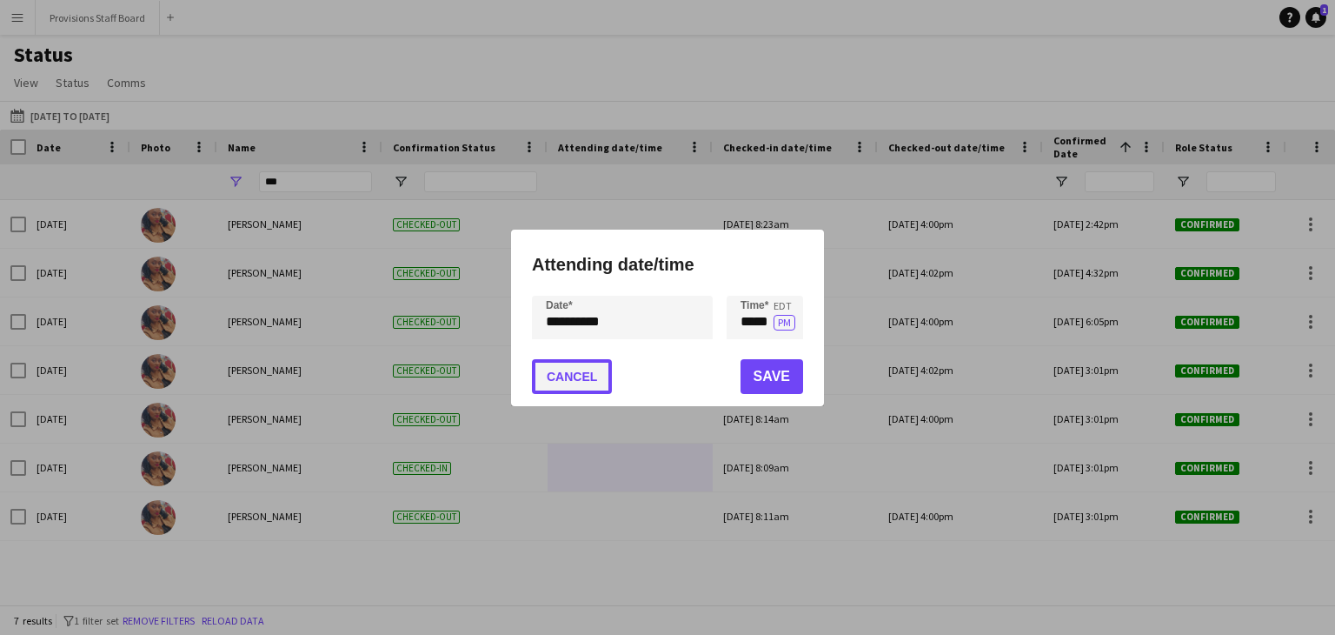
click at [574, 373] on button "Cancel" at bounding box center [572, 376] width 80 height 35
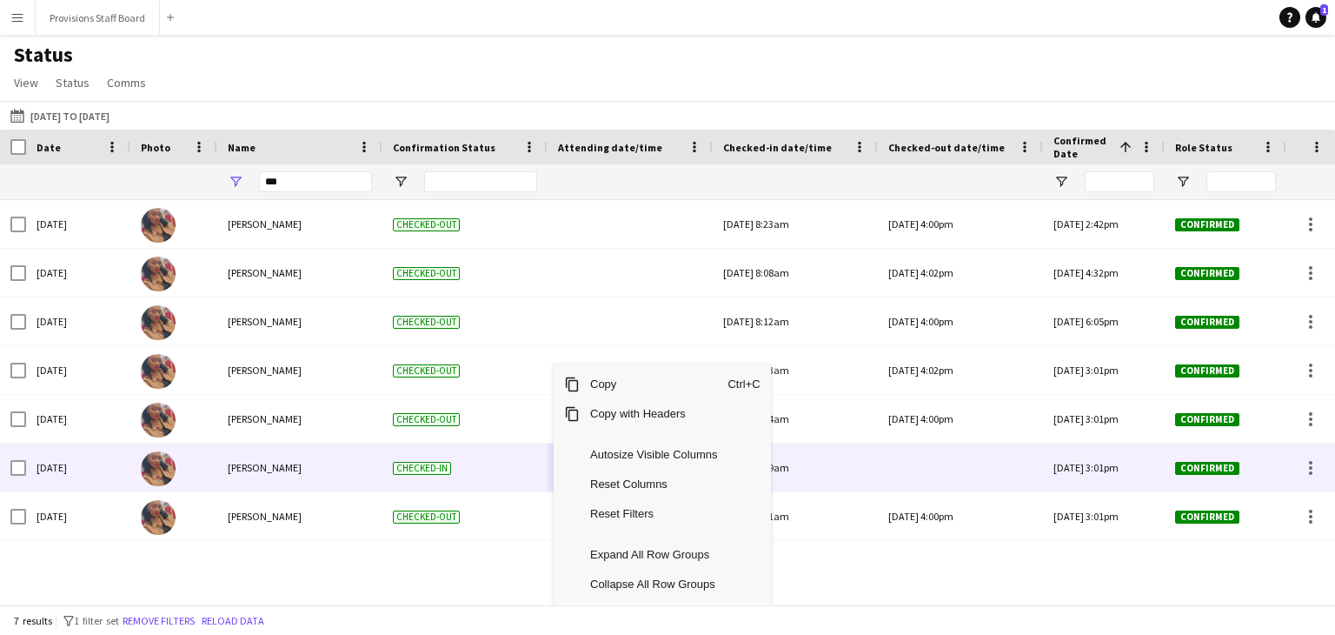
click at [508, 458] on div "Checked-in" at bounding box center [464, 467] width 165 height 48
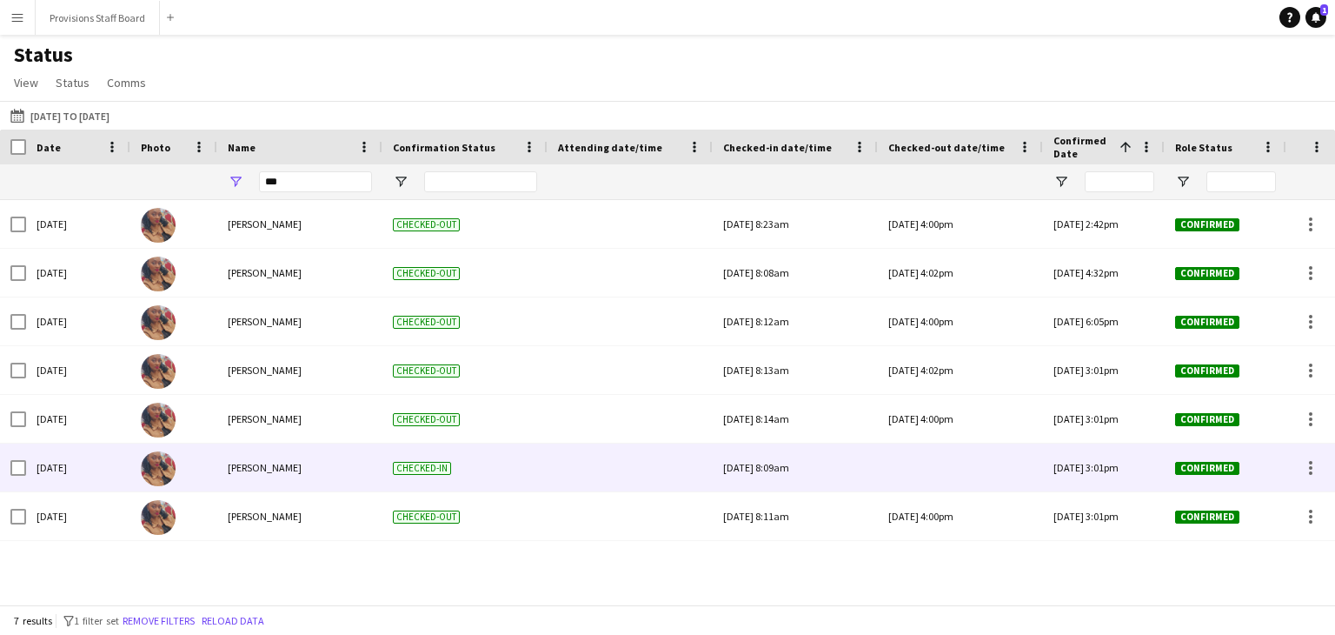
click at [553, 469] on div at bounding box center [630, 467] width 165 height 48
click at [977, 477] on div at bounding box center [960, 467] width 144 height 48
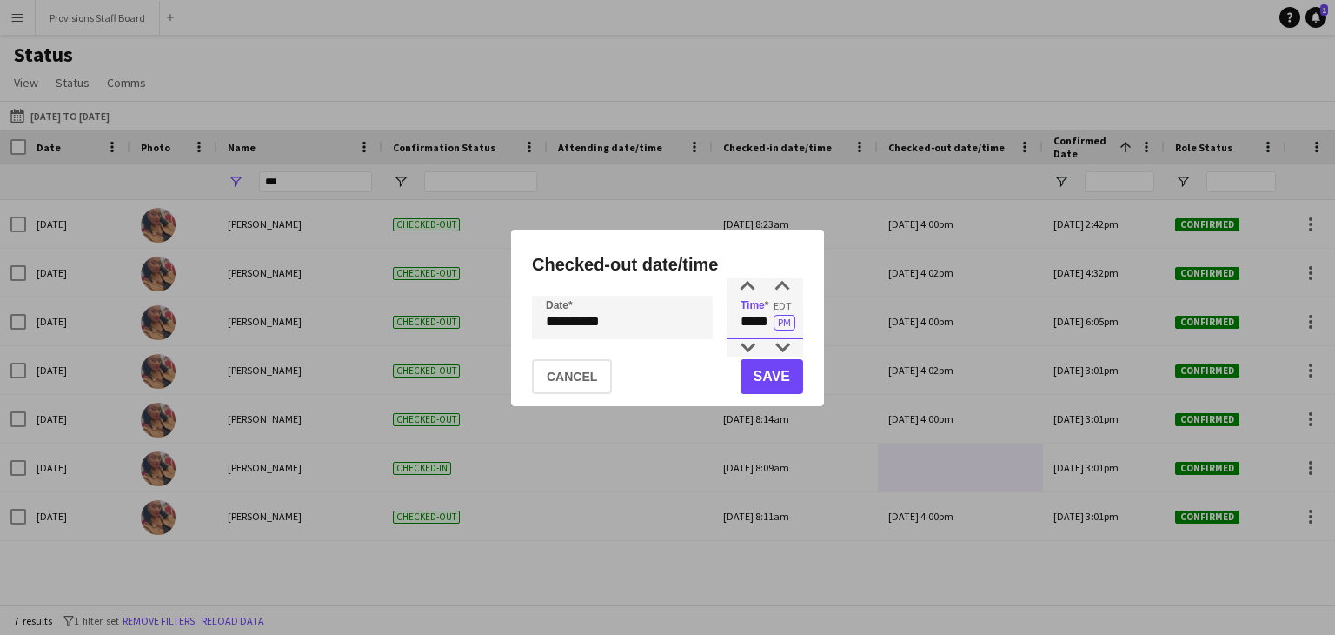
click at [762, 322] on input "*****" at bounding box center [765, 317] width 76 height 43
type input "****"
click at [791, 380] on button "Save" at bounding box center [772, 376] width 63 height 35
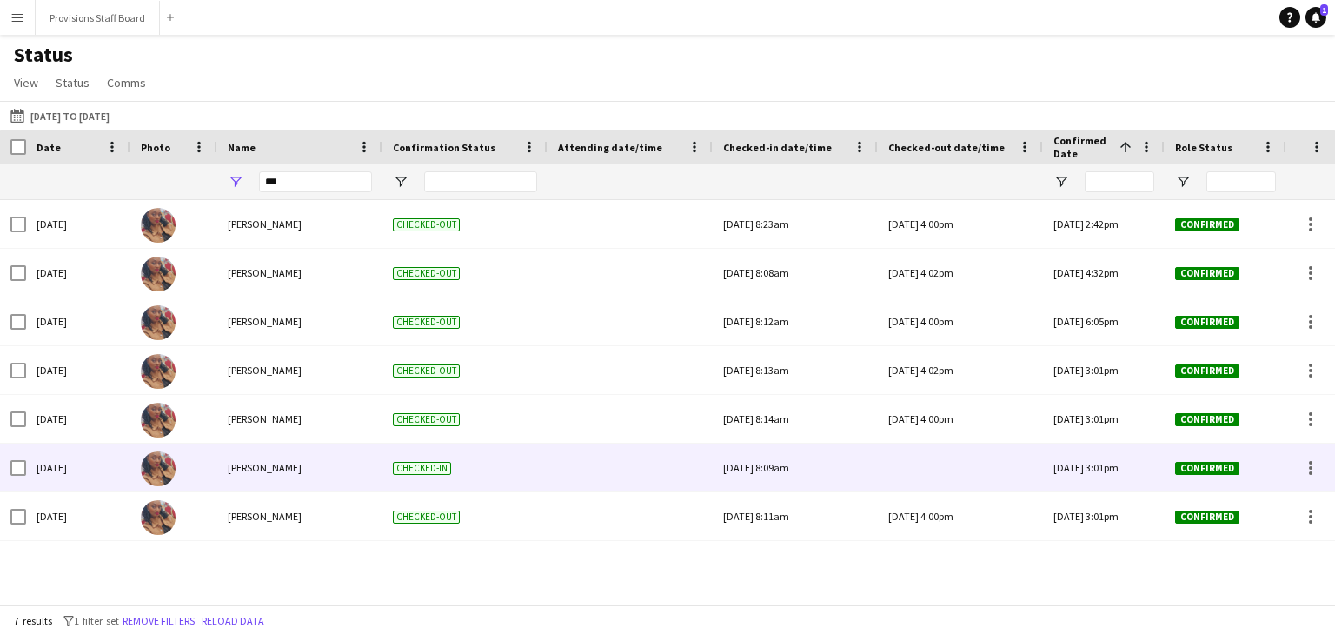
click at [894, 481] on div at bounding box center [960, 467] width 144 height 48
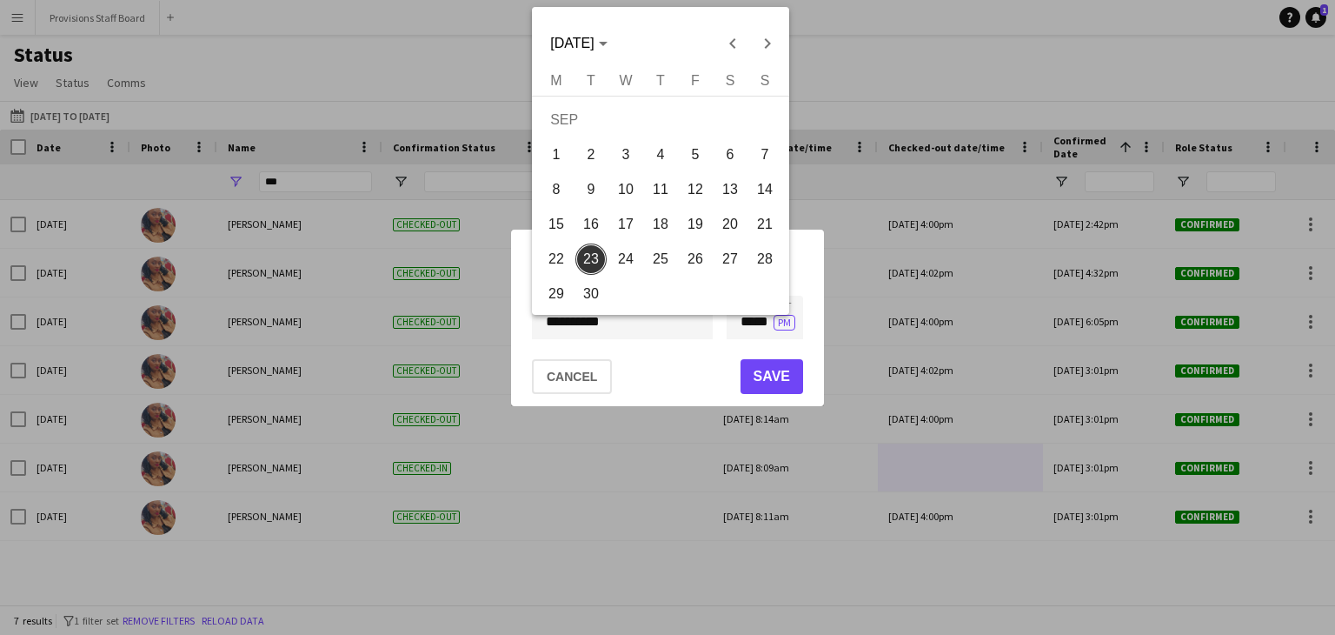
click at [606, 322] on div "**********" at bounding box center [667, 317] width 1335 height 635
click at [619, 220] on span "17" at bounding box center [625, 224] width 31 height 31
type input "**********"
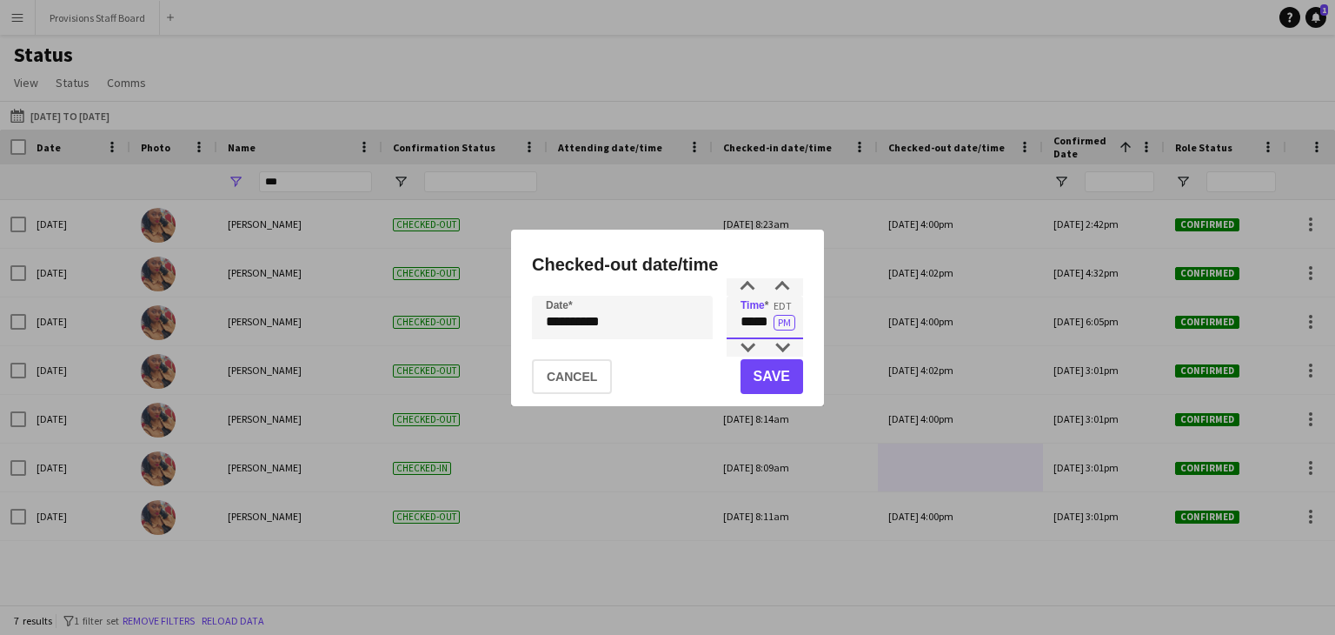
click at [758, 323] on input "*****" at bounding box center [765, 317] width 76 height 43
type input "****"
click at [775, 376] on button "Save" at bounding box center [772, 376] width 63 height 35
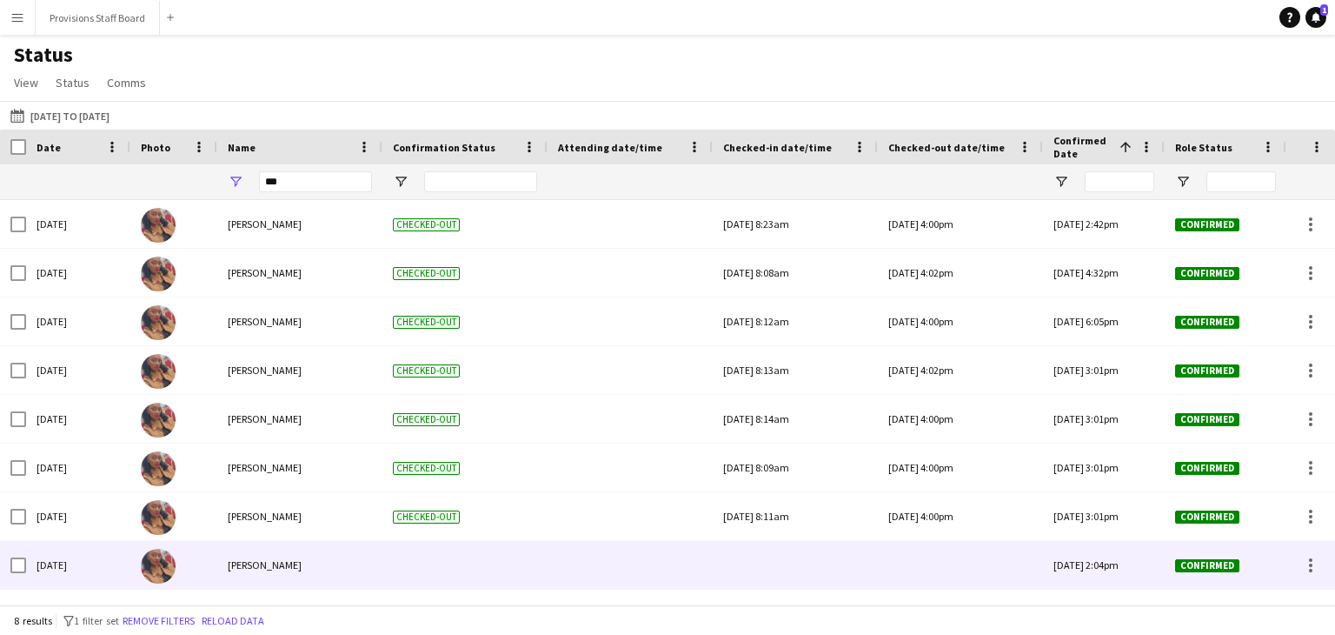
click at [807, 562] on div at bounding box center [795, 565] width 144 height 48
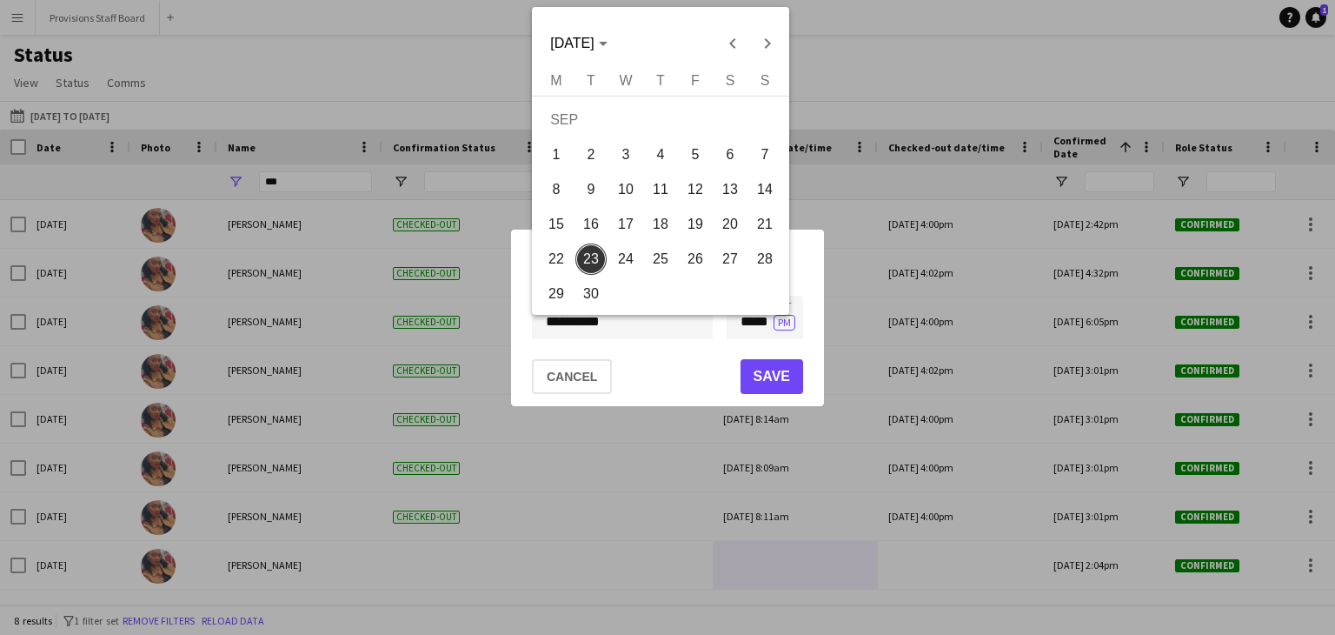
click at [626, 328] on div "**********" at bounding box center [667, 317] width 1335 height 635
click at [651, 199] on span "11" at bounding box center [660, 189] width 31 height 31
type input "**********"
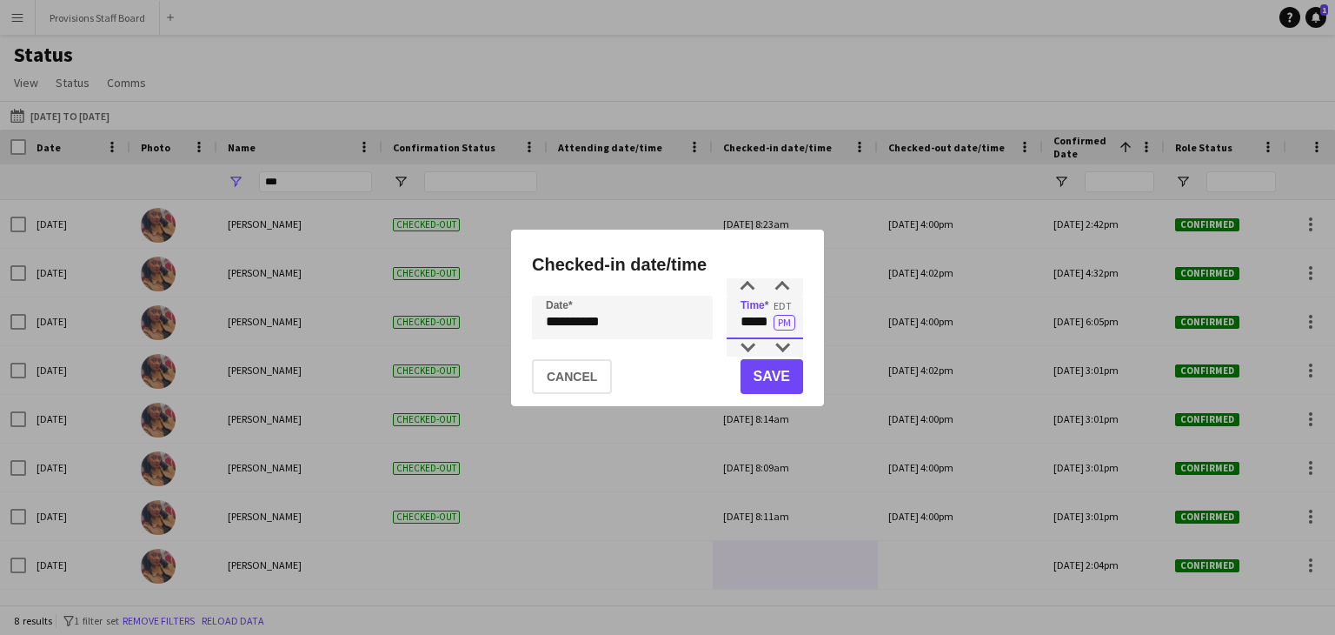
click at [758, 321] on input "*****" at bounding box center [765, 317] width 76 height 43
click at [784, 322] on button "PM" at bounding box center [785, 323] width 22 height 16
type input "*****"
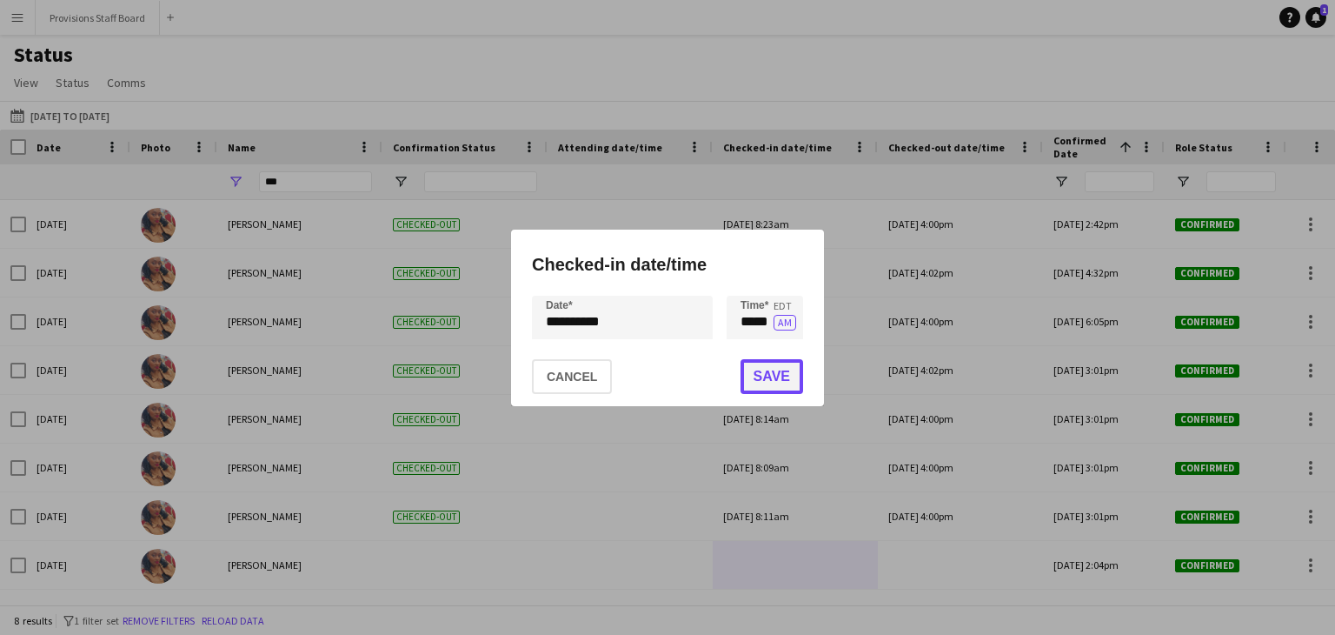
click at [772, 364] on button "Save" at bounding box center [772, 376] width 63 height 35
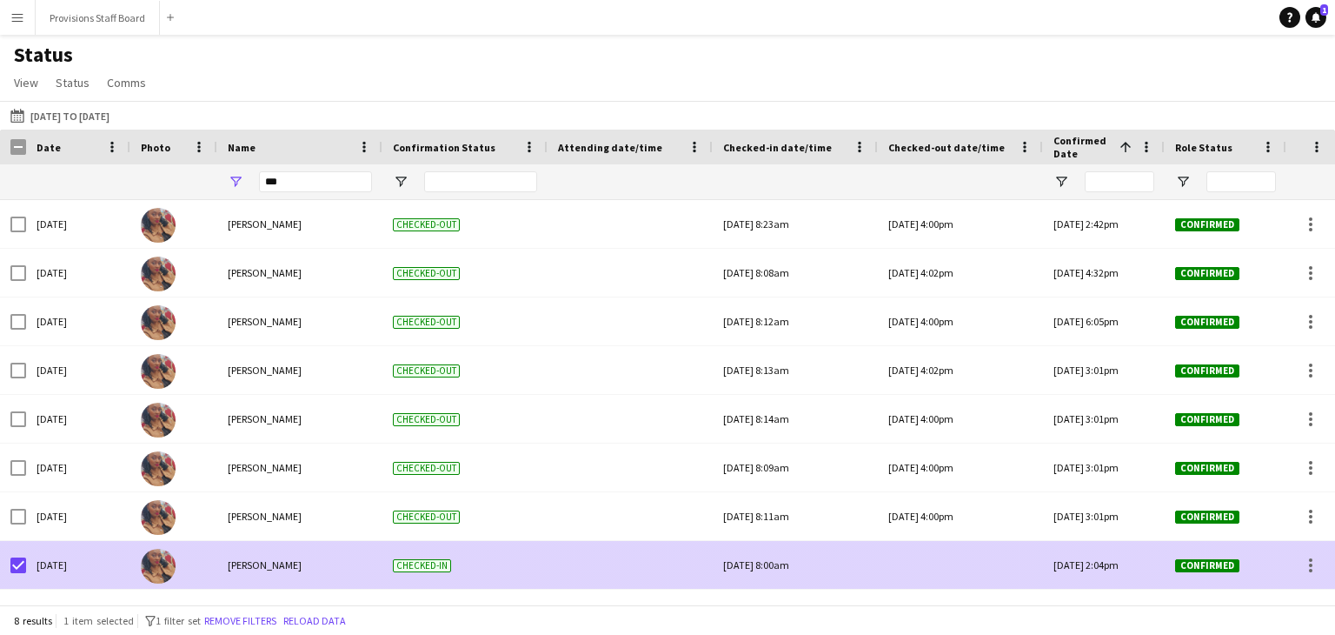
click at [971, 572] on div at bounding box center [960, 565] width 144 height 48
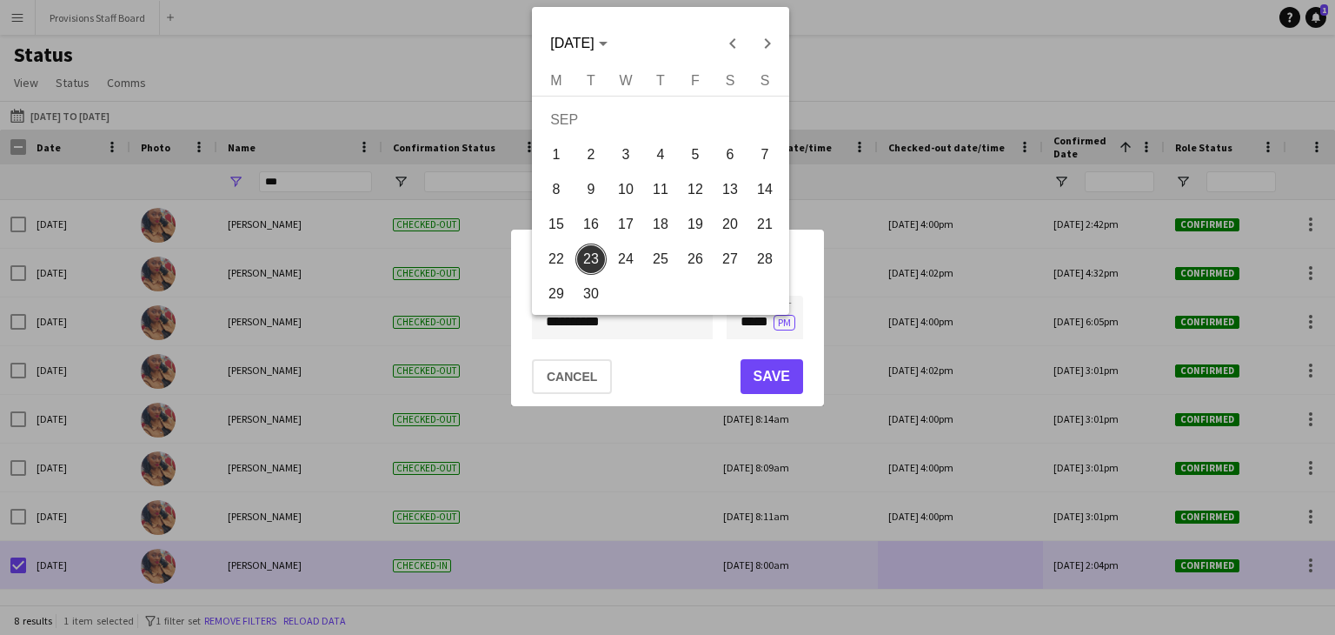
click at [609, 318] on div "**********" at bounding box center [667, 317] width 1335 height 635
click at [660, 193] on span "11" at bounding box center [660, 189] width 31 height 31
type input "**********"
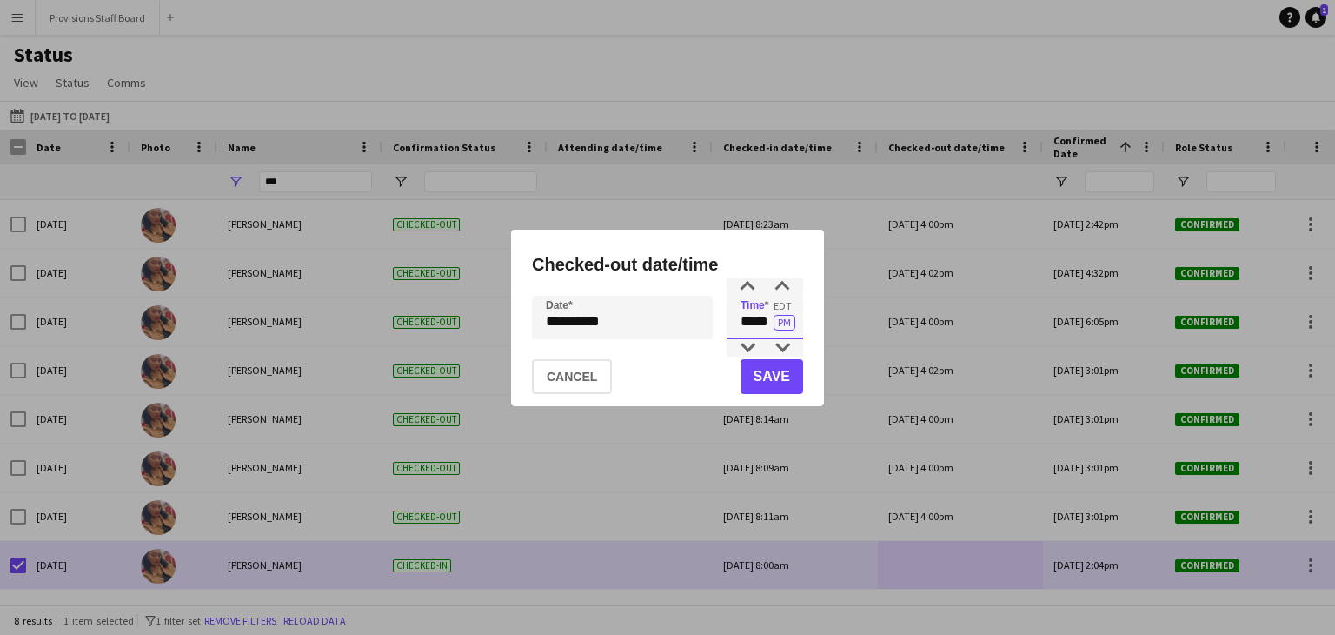
click at [758, 322] on input "*****" at bounding box center [765, 317] width 76 height 43
type input "****"
click at [773, 369] on button "Save" at bounding box center [772, 376] width 63 height 35
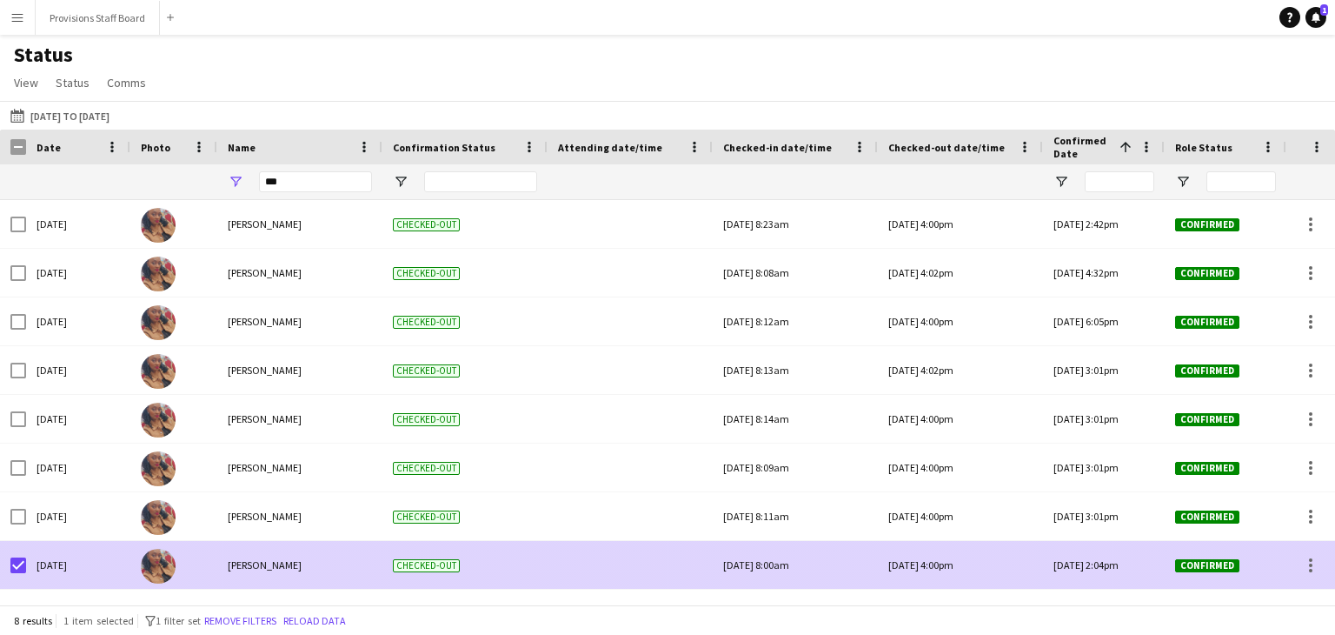
click at [667, 556] on div at bounding box center [630, 565] width 144 height 48
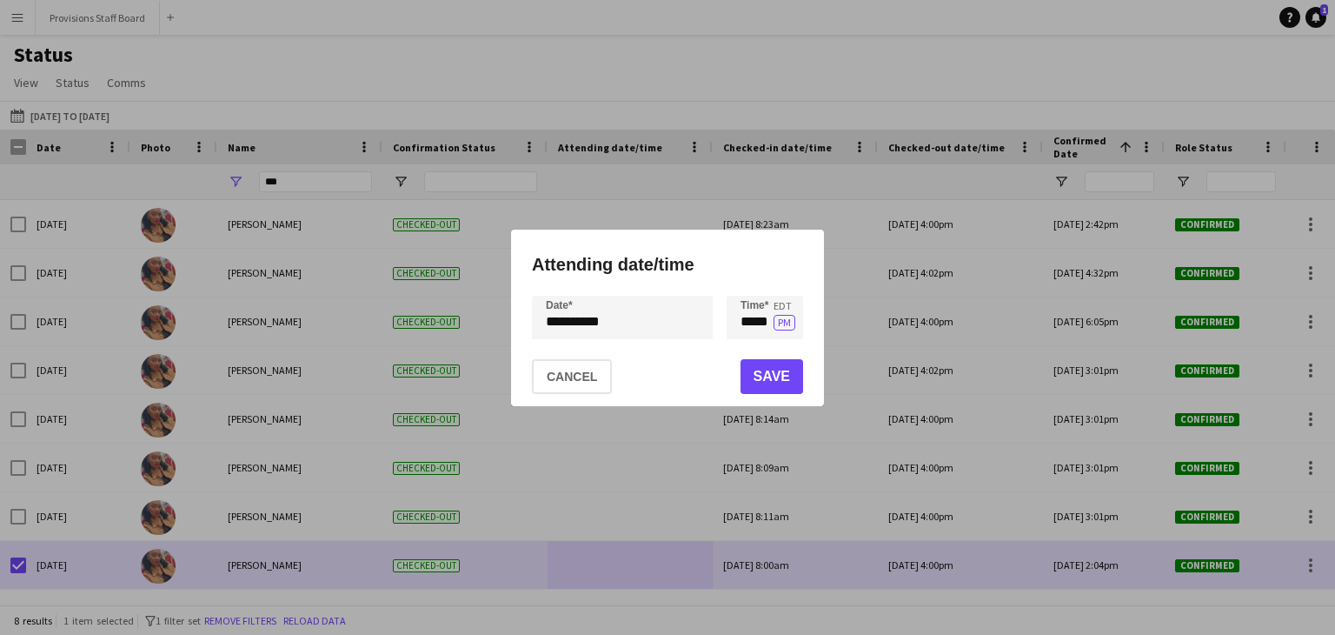
click at [666, 555] on div at bounding box center [667, 317] width 1335 height 635
click at [499, 63] on div at bounding box center [667, 317] width 1335 height 635
click at [579, 376] on button "Cancel" at bounding box center [572, 376] width 80 height 35
